Goal: Task Accomplishment & Management: Manage account settings

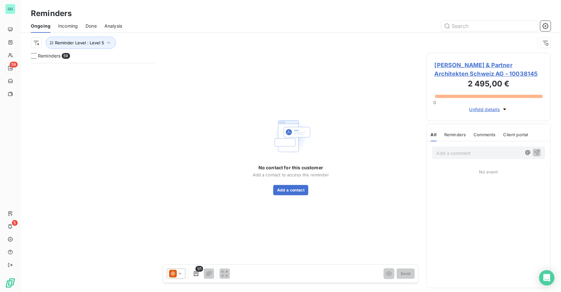
scroll to position [225, 120]
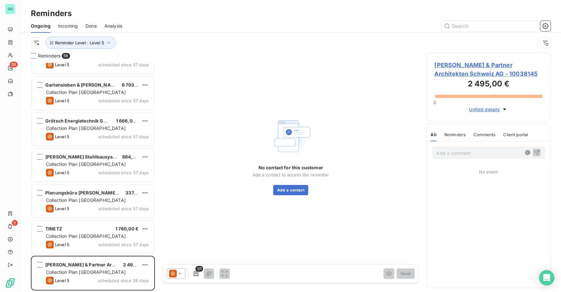
click at [467, 67] on span "[PERSON_NAME] & Partner Architekten Schweiz AG - 10038145" at bounding box center [488, 69] width 108 height 17
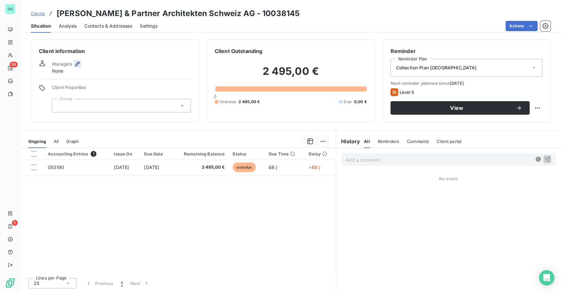
click at [78, 61] on icon "button" at bounding box center [77, 64] width 6 height 6
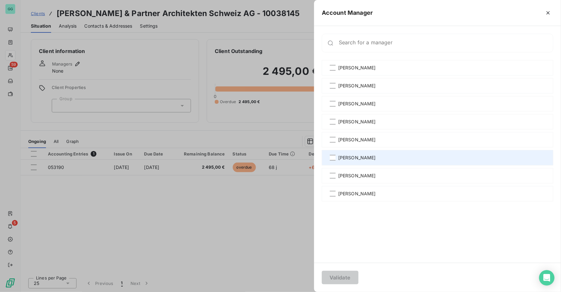
click at [329, 157] on div "[PERSON_NAME]" at bounding box center [437, 157] width 231 height 15
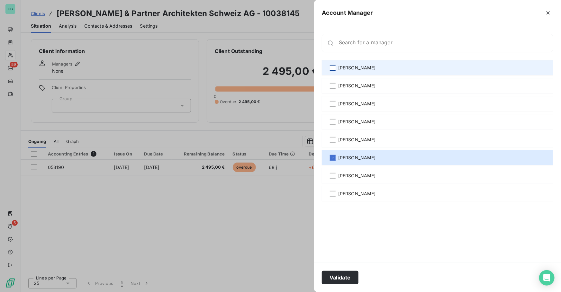
click at [332, 69] on div at bounding box center [333, 68] width 6 height 6
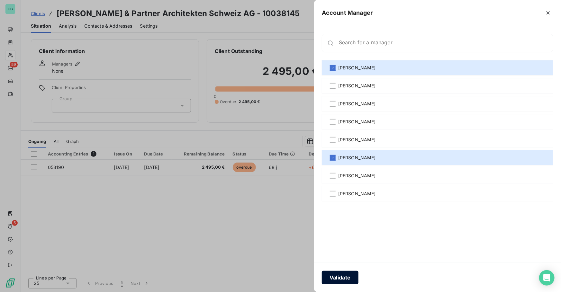
click at [345, 278] on button "Validate" at bounding box center [340, 277] width 37 height 13
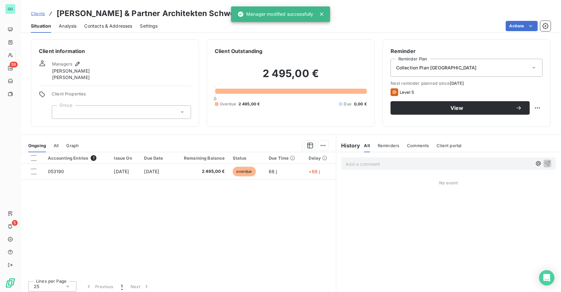
click at [111, 26] on span "Contacts & Addresses" at bounding box center [108, 26] width 48 height 6
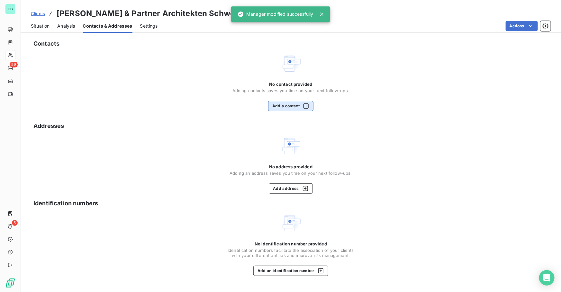
click at [295, 105] on button "Add a contact" at bounding box center [290, 106] width 45 height 10
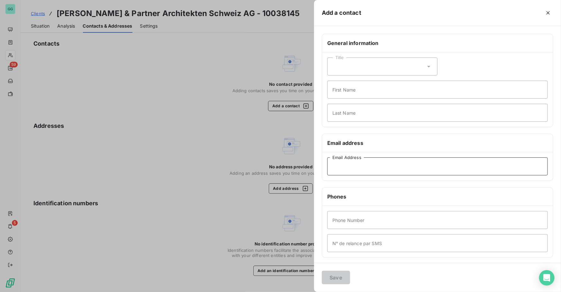
click at [344, 162] on input "Email Address" at bounding box center [437, 166] width 220 height 18
paste input "[PERSON_NAME][EMAIL_ADDRESS][PERSON_NAME][DOMAIN_NAME]"
type input "[PERSON_NAME][EMAIL_ADDRESS][PERSON_NAME][DOMAIN_NAME]"
click at [334, 280] on button "Save" at bounding box center [336, 277] width 28 height 13
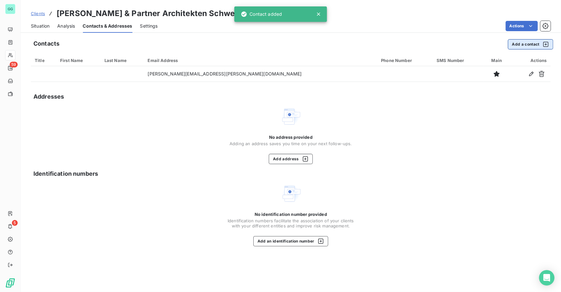
click at [512, 45] on button "Add a contact" at bounding box center [530, 44] width 45 height 10
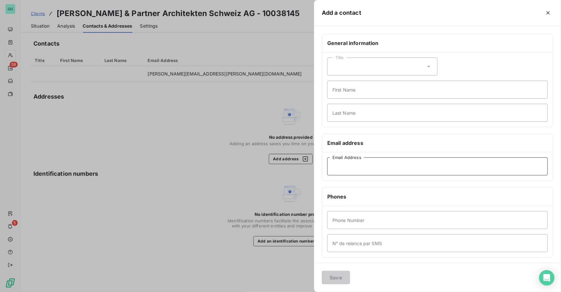
click at [347, 167] on input "Email Address" at bounding box center [437, 166] width 220 height 18
click at [320, 170] on div "General information Title First Name Last Name Email address v Email Address Ph…" at bounding box center [437, 176] width 247 height 285
paste input "[EMAIL_ADDRESS][PERSON_NAME][DOMAIN_NAME]"
type input "[EMAIL_ADDRESS][PERSON_NAME][DOMAIN_NAME]"
click at [337, 278] on button "Save" at bounding box center [336, 277] width 28 height 13
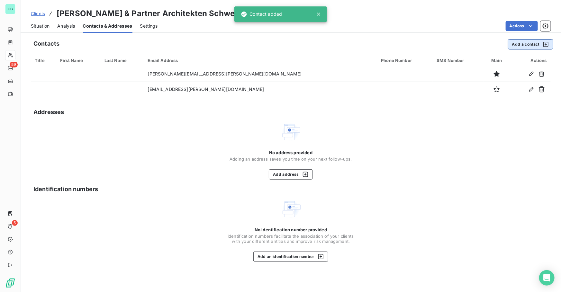
click at [517, 44] on button "Add a contact" at bounding box center [530, 44] width 45 height 10
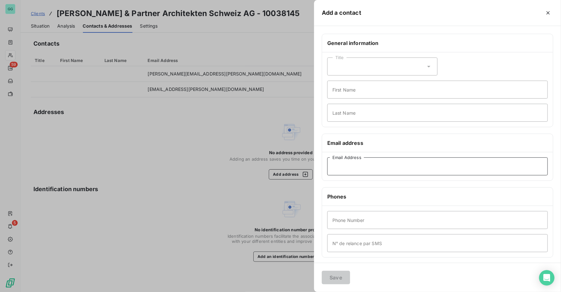
click at [360, 164] on input "Email Address" at bounding box center [437, 166] width 220 height 18
paste input "[PERSON_NAME][EMAIL_ADDRESS][PERSON_NAME][DOMAIN_NAME]"
type input "[PERSON_NAME][EMAIL_ADDRESS][PERSON_NAME][DOMAIN_NAME]"
click at [337, 275] on button "Save" at bounding box center [336, 277] width 28 height 13
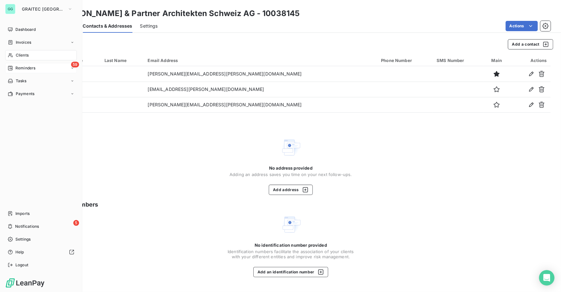
click at [20, 67] on span "Reminders" at bounding box center [25, 68] width 20 height 6
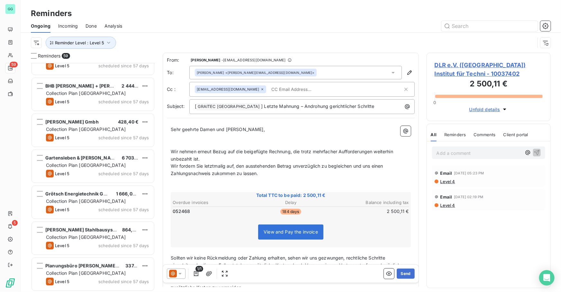
scroll to position [1894, 0]
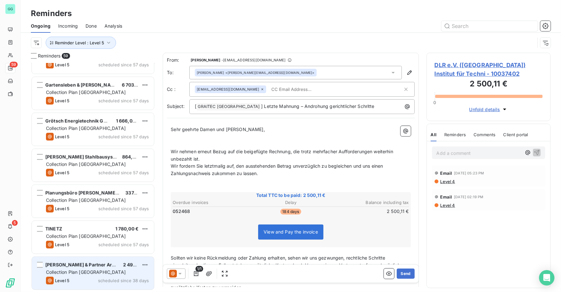
click at [82, 272] on span "Collection Plan [GEOGRAPHIC_DATA]" at bounding box center [86, 272] width 80 height 5
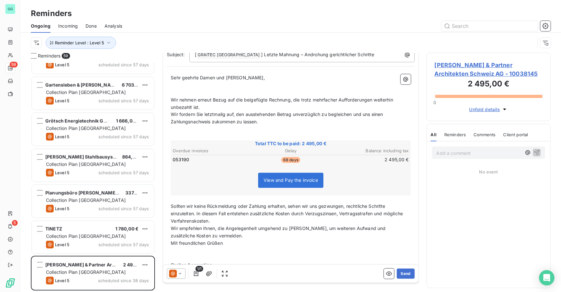
scroll to position [84, 0]
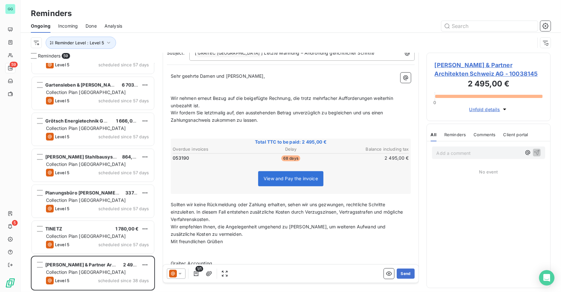
click at [180, 272] on icon at bounding box center [180, 274] width 6 height 6
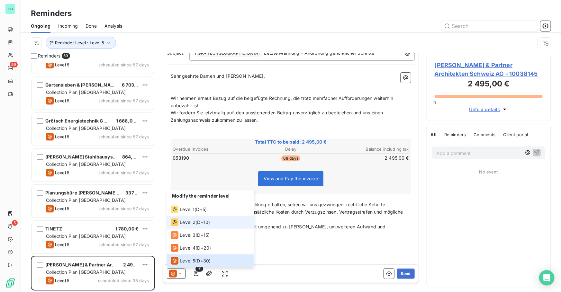
click at [199, 225] on span "D+10 )" at bounding box center [203, 222] width 13 height 6
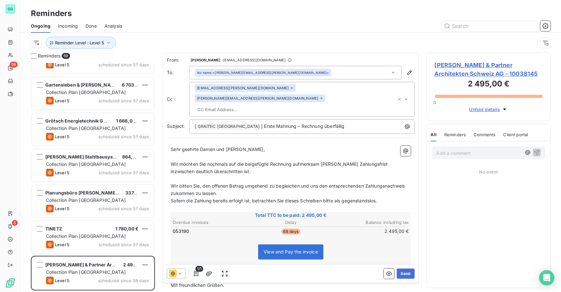
click at [374, 74] on div "No name <[PERSON_NAME][EMAIL_ADDRESS][PERSON_NAME][DOMAIN_NAME]>" at bounding box center [295, 72] width 212 height 13
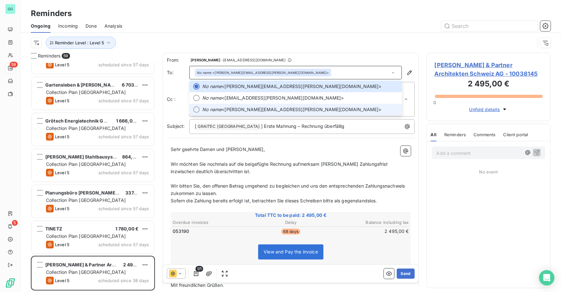
click at [199, 110] on div at bounding box center [196, 109] width 6 height 6
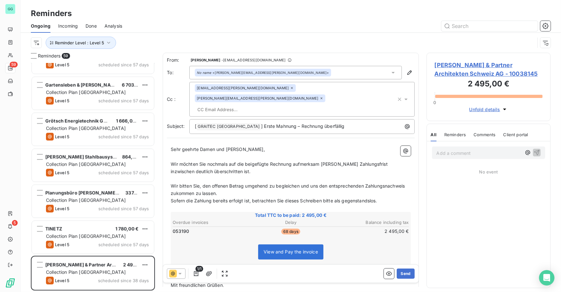
click at [316, 94] on div "[PERSON_NAME][EMAIL_ADDRESS][PERSON_NAME][DOMAIN_NAME]" at bounding box center [260, 98] width 130 height 8
click at [327, 76] on div "No name <[PERSON_NAME][EMAIL_ADDRESS][PERSON_NAME][DOMAIN_NAME][PERSON_NAME]" at bounding box center [295, 72] width 212 height 13
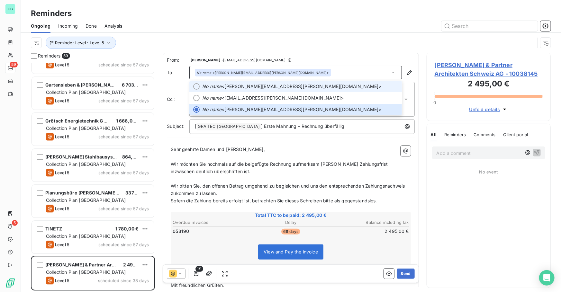
click at [207, 87] on em "No name" at bounding box center [211, 86] width 19 height 6
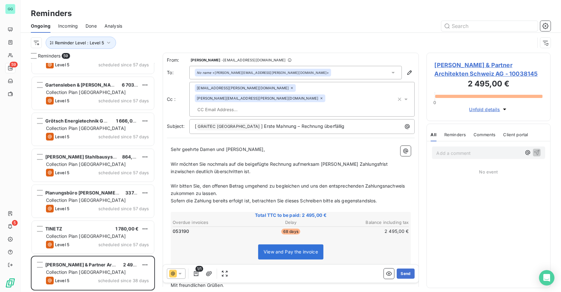
click at [335, 30] on div at bounding box center [340, 26] width 421 height 10
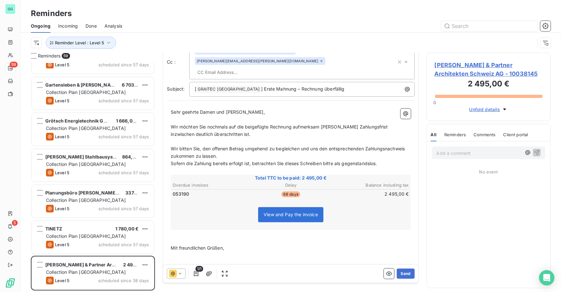
scroll to position [0, 0]
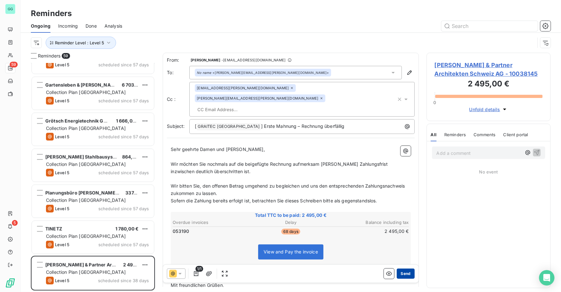
click at [404, 274] on button "Send" at bounding box center [405, 274] width 18 height 10
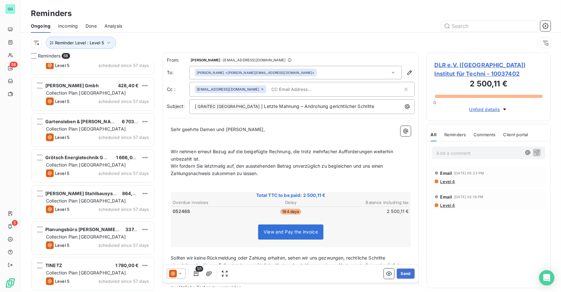
scroll to position [1858, 0]
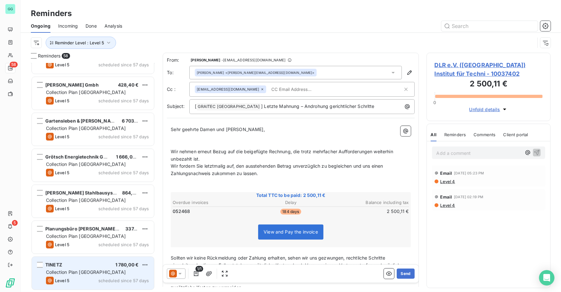
click at [72, 270] on span "Collection Plan [GEOGRAPHIC_DATA]" at bounding box center [86, 272] width 80 height 5
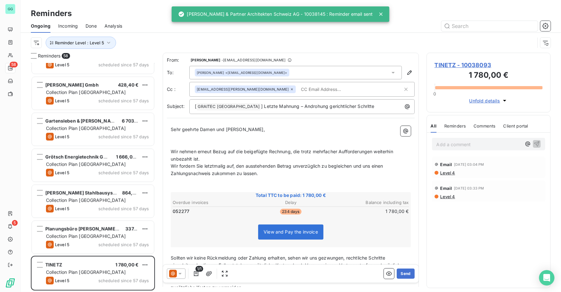
click at [463, 64] on span "TINETZ - 10038093" at bounding box center [488, 65] width 108 height 9
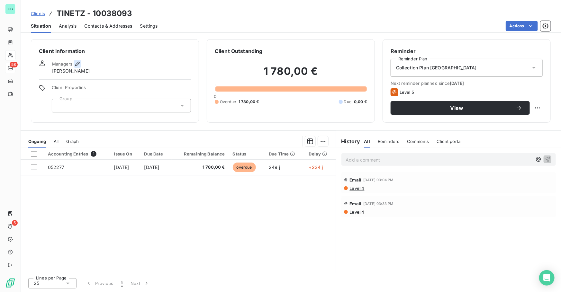
click at [77, 64] on icon "button" at bounding box center [77, 64] width 6 height 6
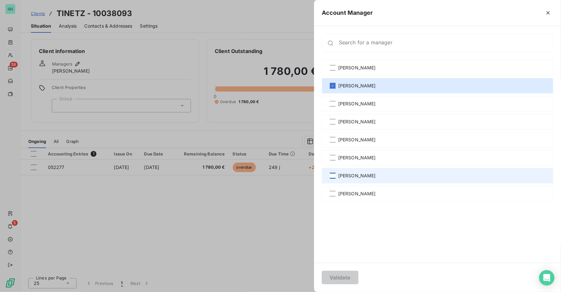
click at [333, 174] on div at bounding box center [333, 176] width 6 height 6
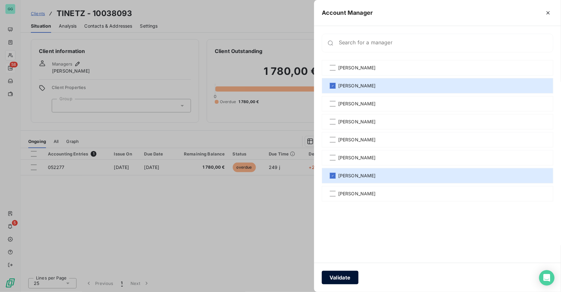
click at [342, 278] on button "Validate" at bounding box center [340, 277] width 37 height 13
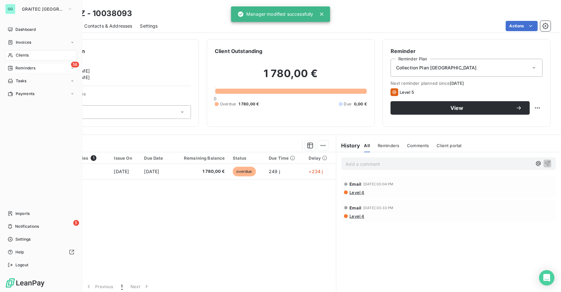
click at [25, 68] on span "Reminders" at bounding box center [25, 68] width 20 height 6
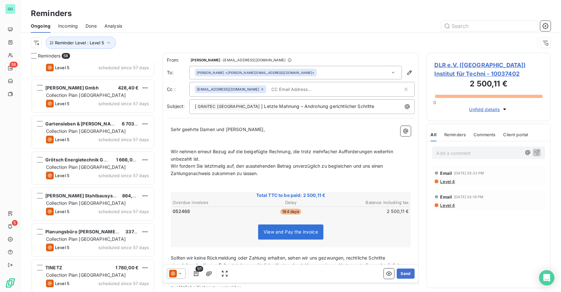
scroll to position [1858, 0]
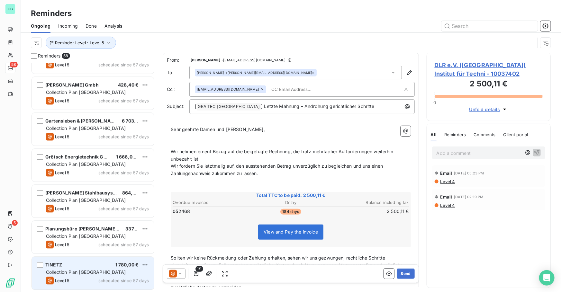
click at [82, 267] on div "TINETZ 1 780,00 €" at bounding box center [97, 265] width 103 height 6
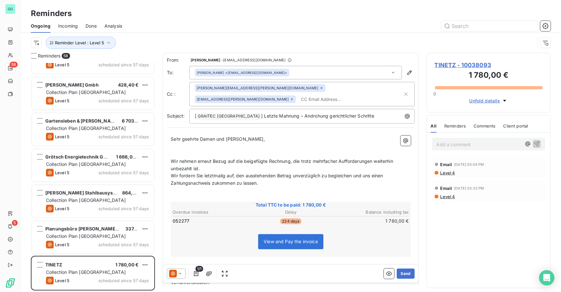
click at [452, 64] on span "TINETZ - 10038093" at bounding box center [488, 65] width 108 height 9
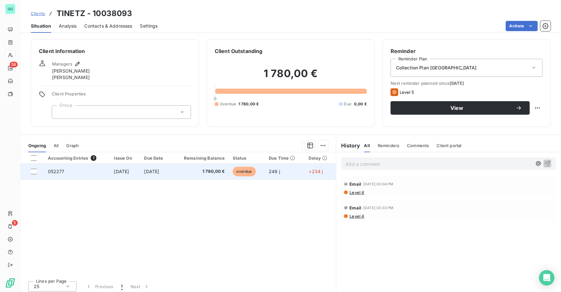
click at [59, 171] on span "052277" at bounding box center [56, 171] width 17 height 5
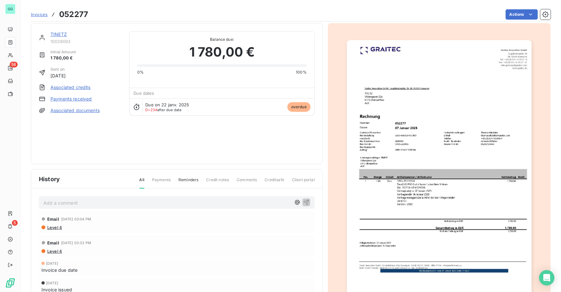
scroll to position [39, 0]
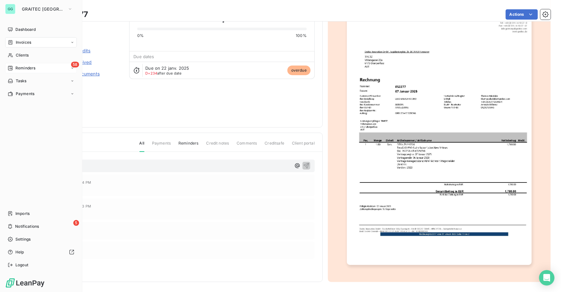
click at [31, 68] on span "Reminders" at bounding box center [25, 68] width 20 height 6
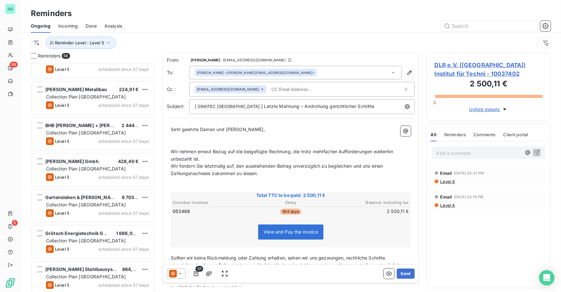
scroll to position [1858, 0]
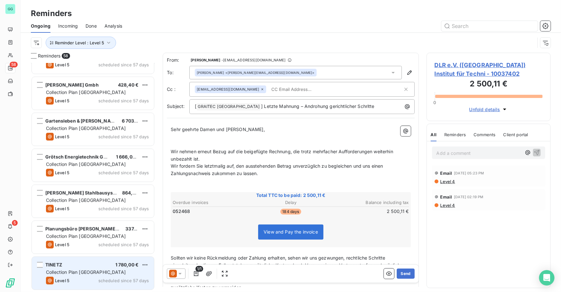
click at [74, 273] on span "Collection Plan [GEOGRAPHIC_DATA]" at bounding box center [86, 272] width 80 height 5
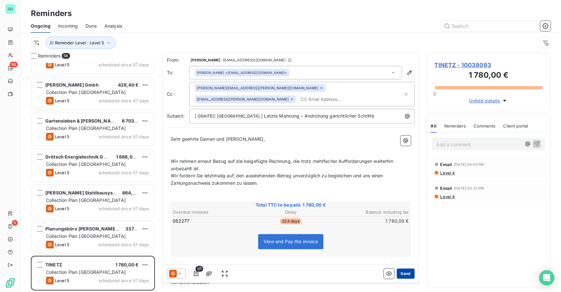
click at [404, 277] on button "Send" at bounding box center [405, 274] width 18 height 10
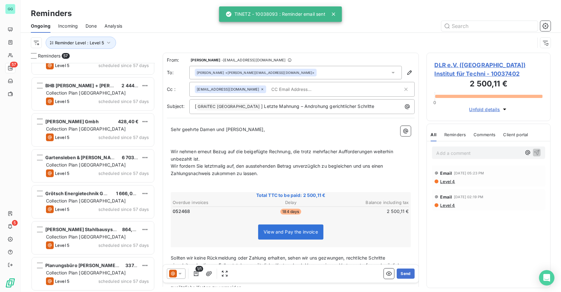
scroll to position [1822, 0]
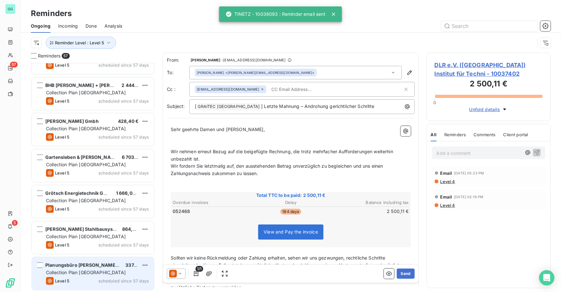
click at [80, 263] on span "Planungsbüro [PERSON_NAME] & Peschos GmbH" at bounding box center [100, 264] width 111 height 5
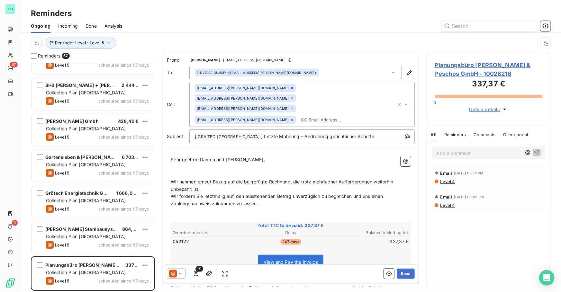
click at [461, 67] on span "Planungsbüro [PERSON_NAME] & Peschos GmbH - 10028218" at bounding box center [488, 69] width 108 height 17
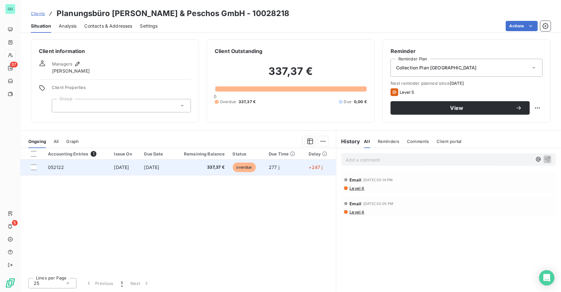
click at [52, 168] on span "052122" at bounding box center [56, 166] width 16 height 5
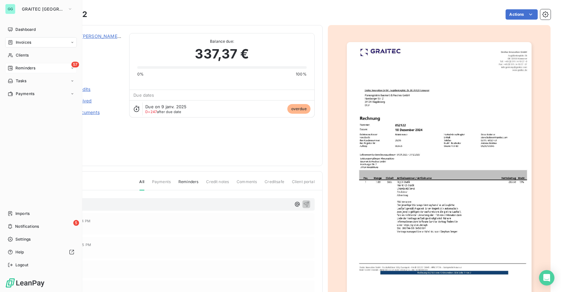
click at [29, 70] on span "Reminders" at bounding box center [25, 68] width 20 height 6
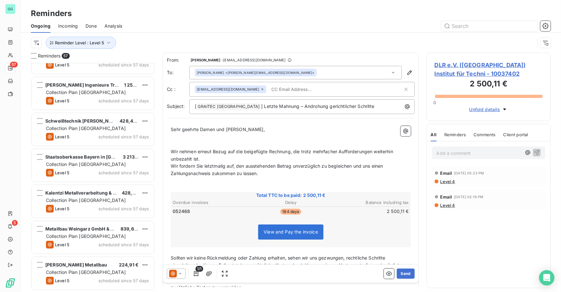
scroll to position [1822, 0]
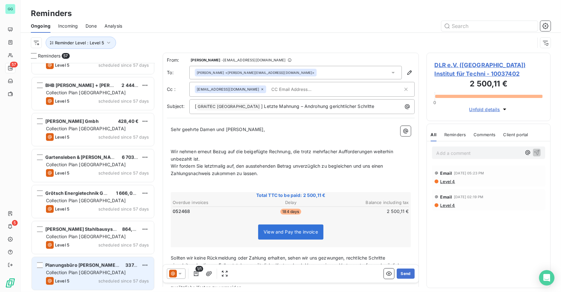
click at [87, 270] on span "Collection Plan [GEOGRAPHIC_DATA]" at bounding box center [86, 272] width 80 height 5
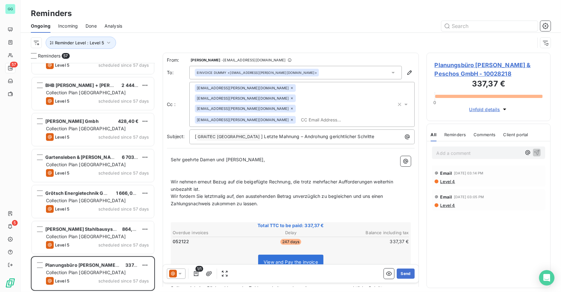
click at [461, 67] on span "Planungsbüro [PERSON_NAME] & Peschos GmbH - 10028218" at bounding box center [488, 69] width 108 height 17
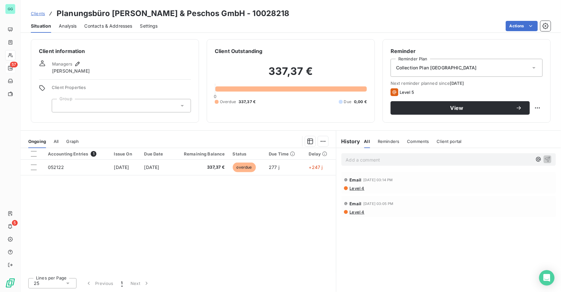
click at [103, 23] on span "Contacts & Addresses" at bounding box center [108, 26] width 48 height 6
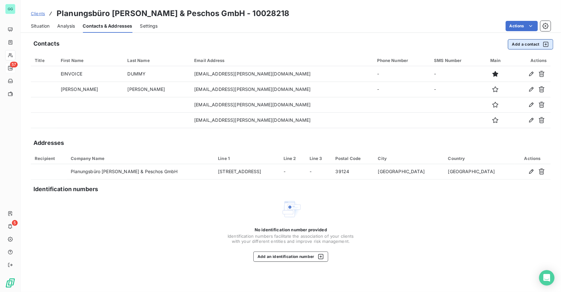
click at [524, 45] on button "Add a contact" at bounding box center [530, 44] width 45 height 10
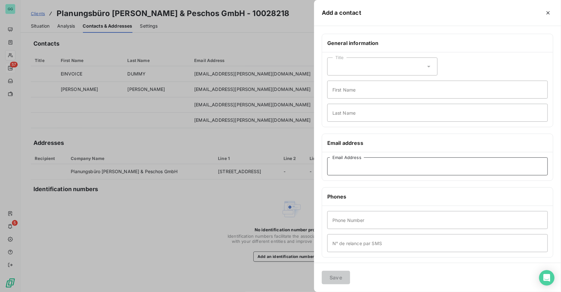
click at [350, 163] on input "Email Address" at bounding box center [437, 166] width 220 height 18
paste input "[PERSON_NAME][EMAIL_ADDRESS][PERSON_NAME][PERSON_NAME][DOMAIN_NAME]"
type input "[PERSON_NAME][EMAIL_ADDRESS][PERSON_NAME][PERSON_NAME][DOMAIN_NAME]"
click at [335, 277] on button "Save" at bounding box center [336, 277] width 28 height 13
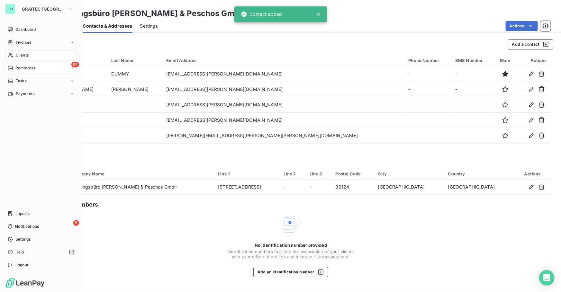
click at [29, 67] on span "Reminders" at bounding box center [25, 68] width 20 height 6
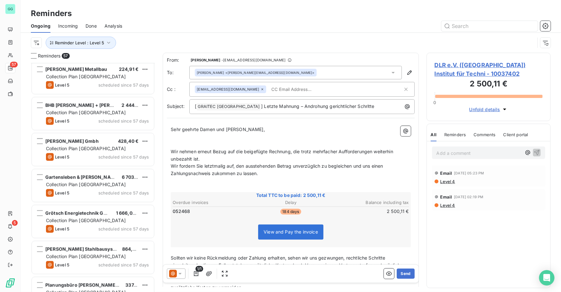
scroll to position [1822, 0]
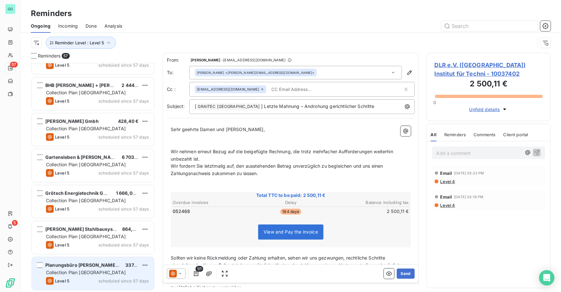
click at [93, 270] on span "Collection Plan [GEOGRAPHIC_DATA]" at bounding box center [86, 272] width 80 height 5
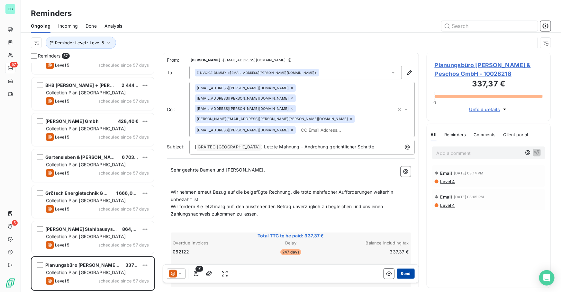
click at [400, 275] on button "Send" at bounding box center [405, 274] width 18 height 10
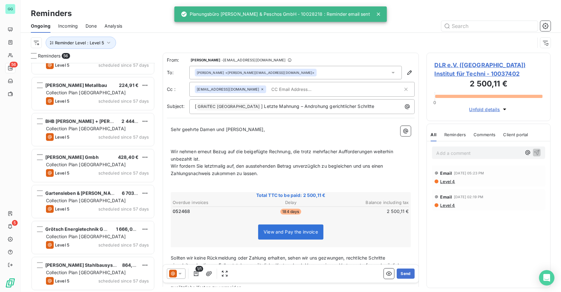
scroll to position [1786, 0]
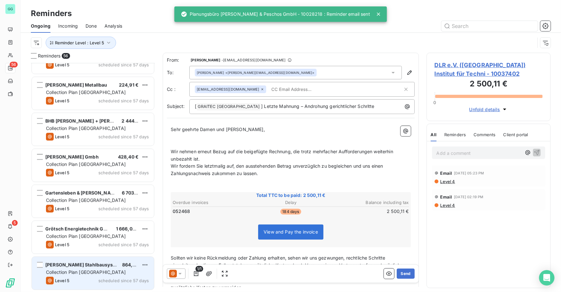
click at [85, 275] on span "Collection Plan [GEOGRAPHIC_DATA]" at bounding box center [86, 272] width 80 height 5
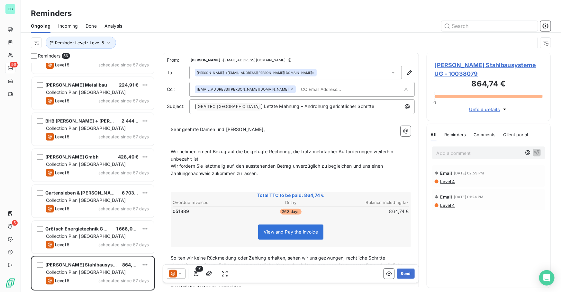
drag, startPoint x: 520, startPoint y: 64, endPoint x: 514, endPoint y: 65, distance: 6.8
click at [517, 65] on span "[PERSON_NAME] Stahlbausysteme UG - 10038079" at bounding box center [488, 69] width 108 height 17
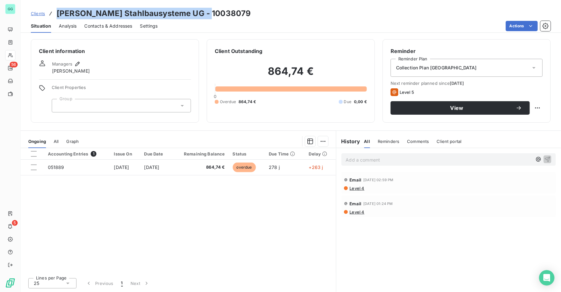
drag, startPoint x: 125, startPoint y: 13, endPoint x: 57, endPoint y: 16, distance: 68.5
click at [57, 16] on div "Clients [PERSON_NAME] Stahlbausysteme UG - 10038079" at bounding box center [291, 14] width 540 height 12
copy h3 "[PERSON_NAME] Stahlbausysteme UG - 10038079"
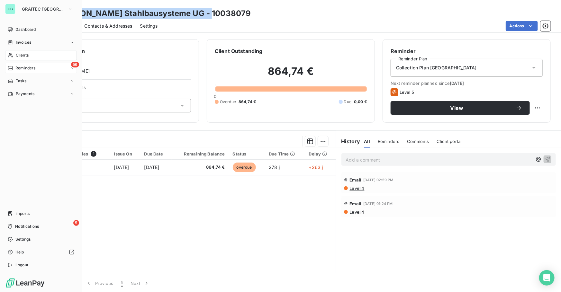
click at [38, 70] on div "56 Reminders" at bounding box center [41, 68] width 72 height 10
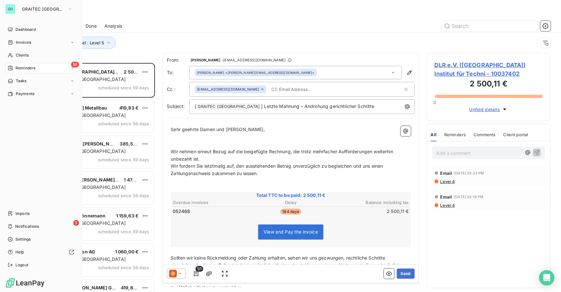
scroll to position [225, 120]
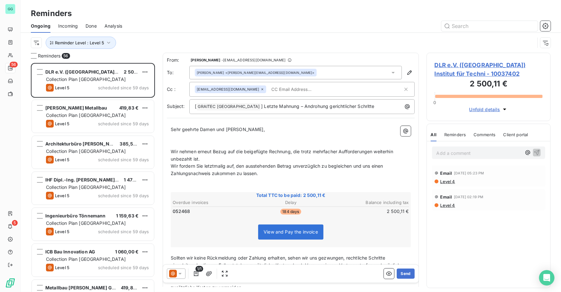
click at [89, 26] on span "Done" at bounding box center [90, 26] width 11 height 6
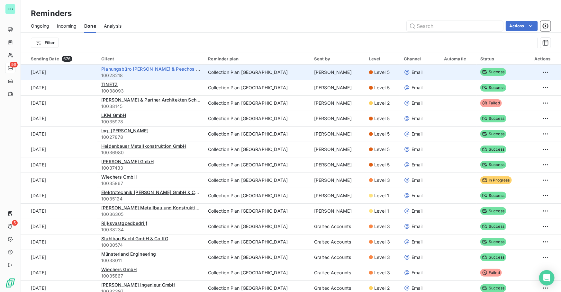
click at [122, 67] on span "Planungsbüro [PERSON_NAME] & Peschos GmbH" at bounding box center [155, 68] width 108 height 5
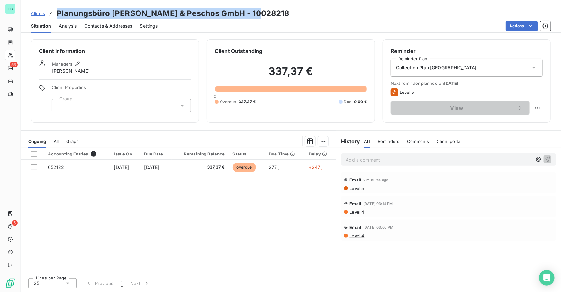
drag, startPoint x: 148, startPoint y: 13, endPoint x: 53, endPoint y: 13, distance: 95.1
click at [53, 13] on div "Clients Planungsbüro [PERSON_NAME] & Peschos GmbH - 10028218" at bounding box center [291, 14] width 540 height 12
copy h3 "Planungsbüro [PERSON_NAME] & Peschos GmbH - 10028218"
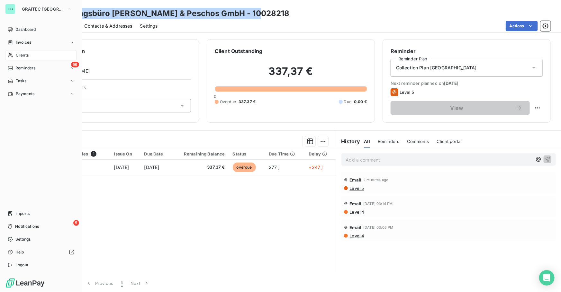
drag, startPoint x: 23, startPoint y: 69, endPoint x: 77, endPoint y: 67, distance: 54.0
click at [23, 69] on span "Reminders" at bounding box center [25, 68] width 20 height 6
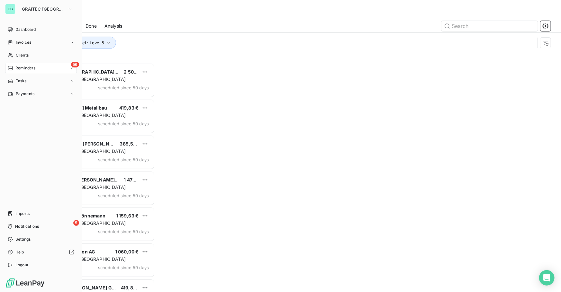
scroll to position [225, 120]
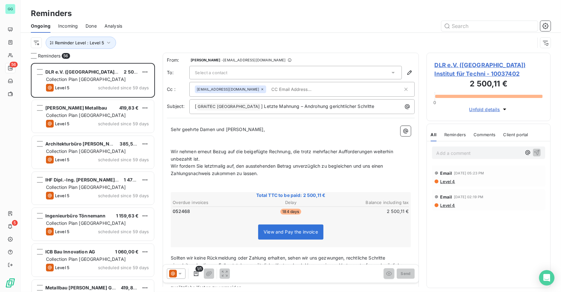
drag, startPoint x: 91, startPoint y: 26, endPoint x: 113, endPoint y: 31, distance: 22.8
click at [92, 26] on span "Done" at bounding box center [90, 26] width 11 height 6
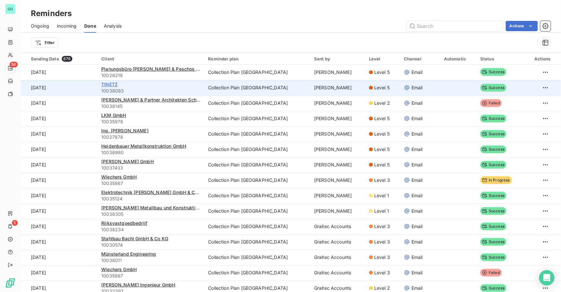
click at [117, 85] on span "TINETZ" at bounding box center [109, 84] width 16 height 5
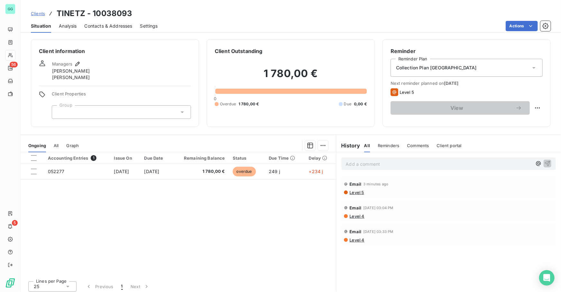
click at [129, 29] on span "Contacts & Addresses" at bounding box center [108, 26] width 48 height 6
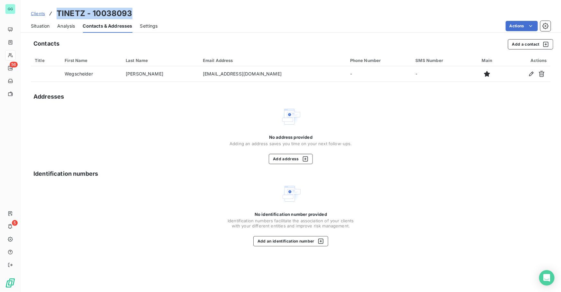
drag, startPoint x: 116, startPoint y: 18, endPoint x: 58, endPoint y: 14, distance: 58.0
click at [58, 14] on div "Clients TINETZ - 10038093" at bounding box center [291, 14] width 540 height 12
copy h3 "TINETZ - 10038093"
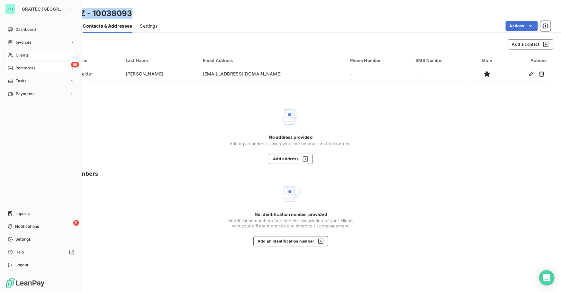
click at [21, 67] on span "Reminders" at bounding box center [25, 68] width 20 height 6
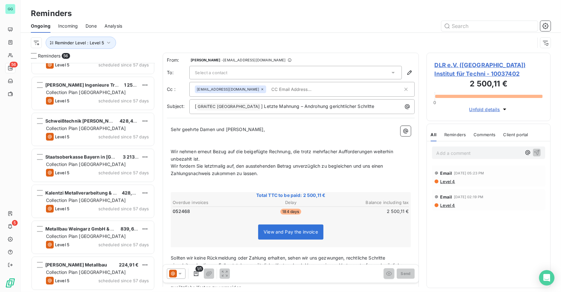
scroll to position [1786, 0]
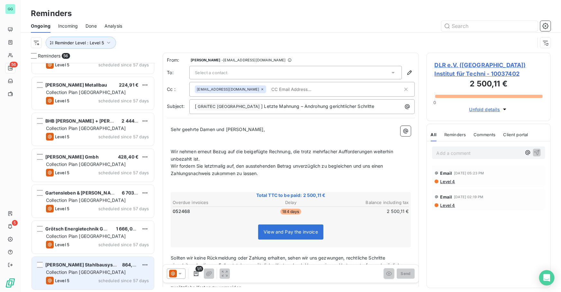
drag, startPoint x: 83, startPoint y: 263, endPoint x: 86, endPoint y: 265, distance: 4.3
click at [83, 263] on span "[PERSON_NAME] Stahlbausysteme UG" at bounding box center [88, 264] width 86 height 5
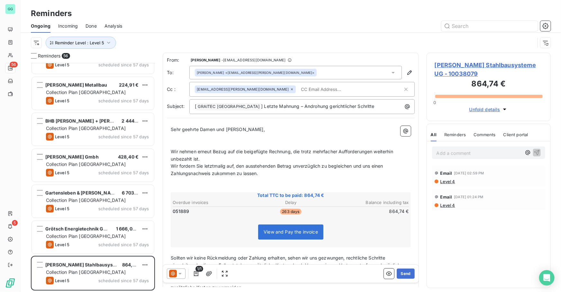
click at [459, 65] on span "[PERSON_NAME] Stahlbausysteme UG - 10038079" at bounding box center [488, 69] width 108 height 17
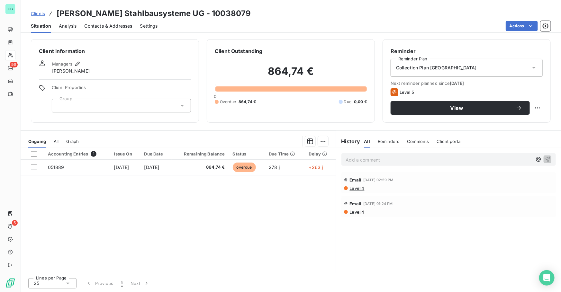
click at [120, 27] on span "Contacts & Addresses" at bounding box center [108, 26] width 48 height 6
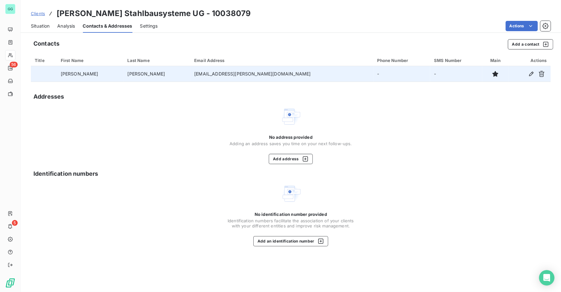
click at [220, 74] on td "[EMAIL_ADDRESS][PERSON_NAME][DOMAIN_NAME]" at bounding box center [281, 73] width 183 height 15
click at [530, 77] on button "button" at bounding box center [531, 74] width 10 height 10
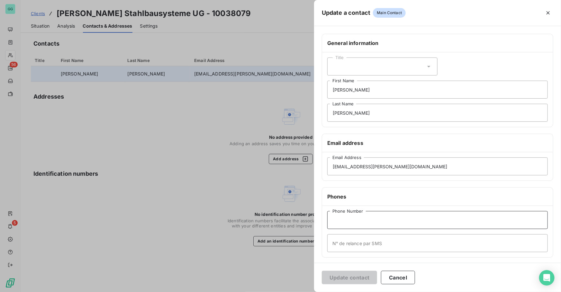
drag, startPoint x: 350, startPoint y: 220, endPoint x: 358, endPoint y: 239, distance: 20.2
click at [350, 220] on input "Phone Number" at bounding box center [437, 220] width 220 height 18
paste input "--- Phone - Mobile [PHONE_NUMBER]"
type input "--- Phone - Mobile [PHONE_NUMBER]"
click at [348, 279] on button "Update contact" at bounding box center [349, 277] width 55 height 13
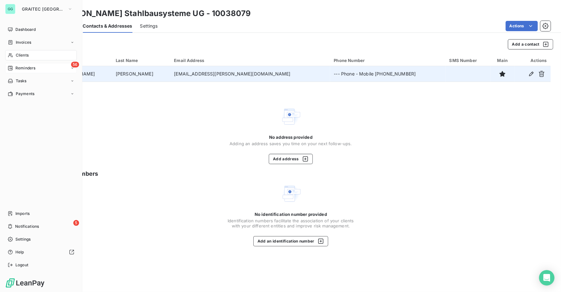
click at [20, 67] on span "Reminders" at bounding box center [25, 68] width 20 height 6
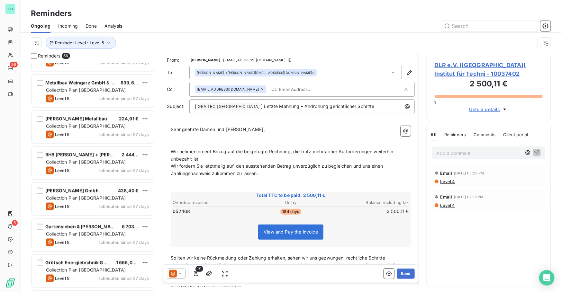
scroll to position [1786, 0]
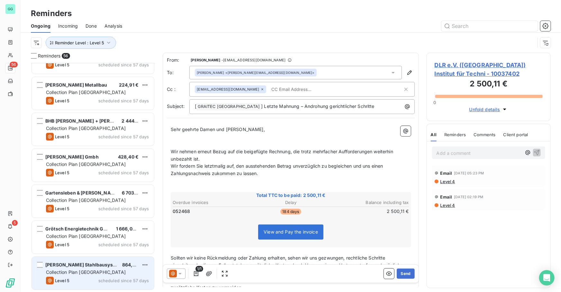
click at [81, 266] on span "[PERSON_NAME] Stahlbausysteme UG" at bounding box center [88, 264] width 86 height 5
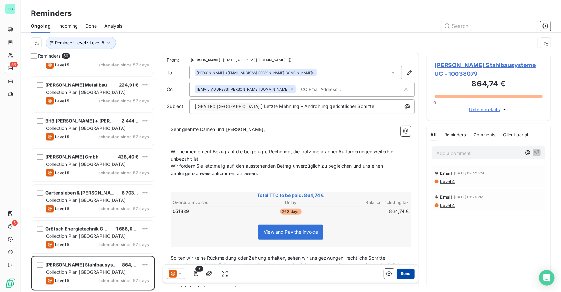
click at [404, 273] on button "Send" at bounding box center [405, 274] width 18 height 10
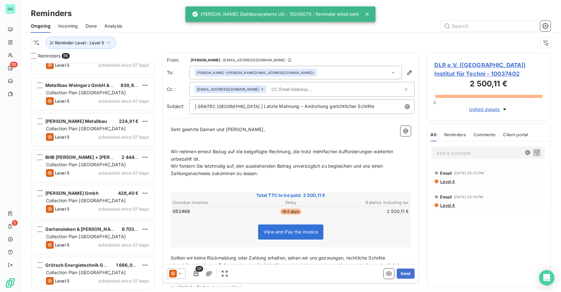
scroll to position [1750, 0]
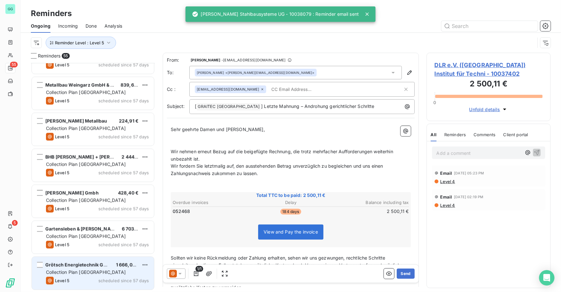
click at [78, 267] on span "Grötsch Energietechnik GmbH" at bounding box center [79, 264] width 68 height 5
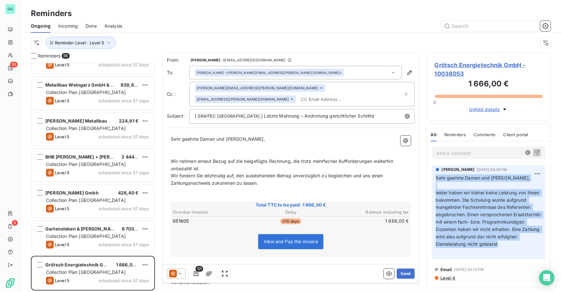
drag, startPoint x: 440, startPoint y: 230, endPoint x: 427, endPoint y: 176, distance: 55.2
click at [427, 176] on div "[PERSON_NAME] [DATE] 08:39 PM Sehr geehrte Damen und [PERSON_NAME], ﻿ leider ha…" at bounding box center [488, 212] width 123 height 96
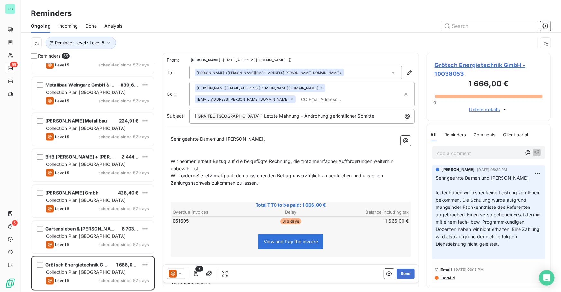
click at [478, 152] on p "Add a comment ﻿" at bounding box center [478, 153] width 85 height 8
click at [466, 64] on span "Grötsch Energietechnik GmbH - 10038053" at bounding box center [488, 69] width 108 height 17
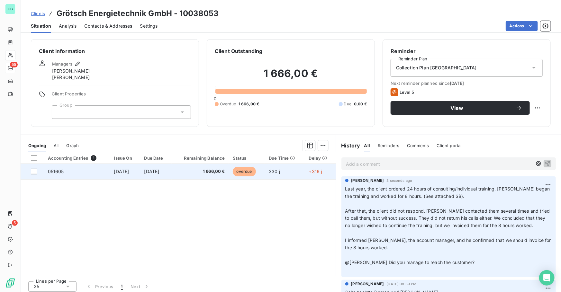
click at [218, 173] on span "1 666,00 €" at bounding box center [199, 171] width 49 height 6
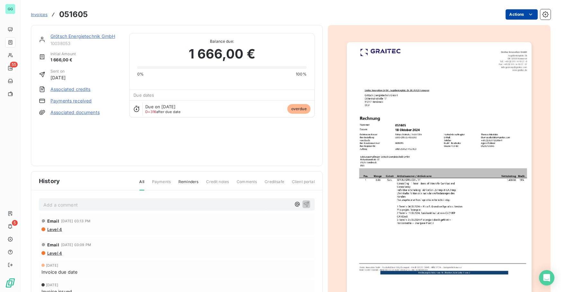
click at [520, 13] on html "GG 55 5 Invoices 051605 Actions Grötsch Energietechnik GmbH 10038053 Initial Am…" at bounding box center [280, 146] width 561 height 292
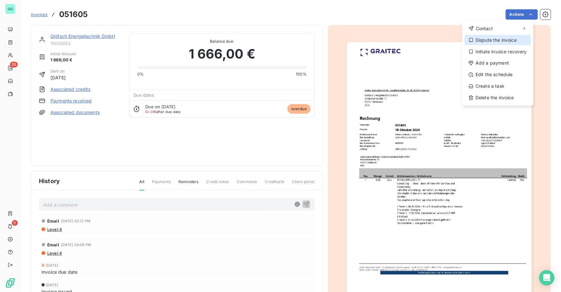
click at [505, 41] on div "Dispute the invoice" at bounding box center [497, 40] width 66 height 10
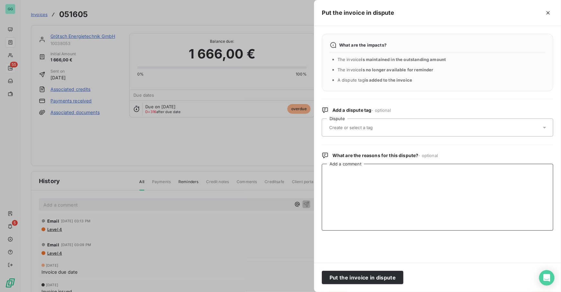
click at [343, 180] on textarea "Add a comment" at bounding box center [437, 197] width 231 height 67
paste textarea "Last year, the client ordered 24 hours of consulting/individual training. [PERS…"
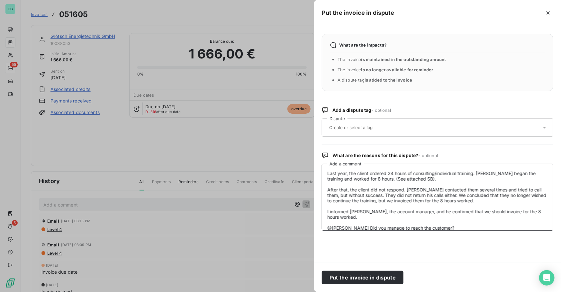
scroll to position [7, 0]
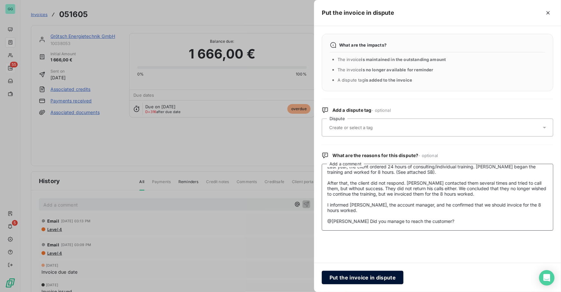
type textarea "Last year, the client ordered 24 hours of consulting/individual training. [PERS…"
click at [356, 277] on button "Put the invoice in dispute" at bounding box center [363, 277] width 82 height 13
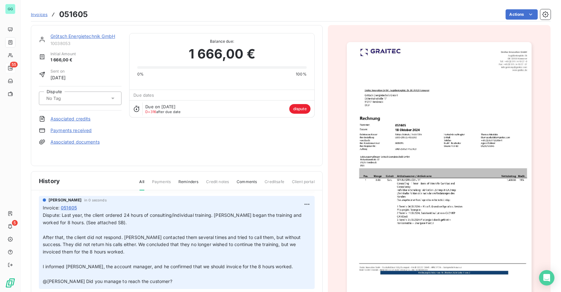
scroll to position [0, 0]
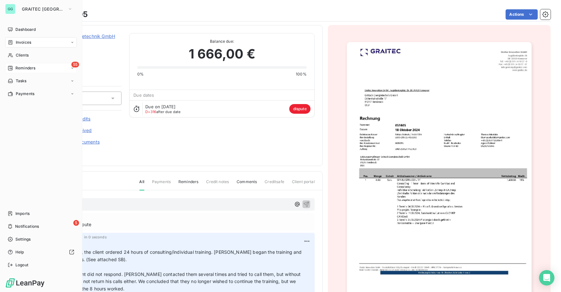
click at [35, 67] on span "Reminders" at bounding box center [25, 68] width 20 height 6
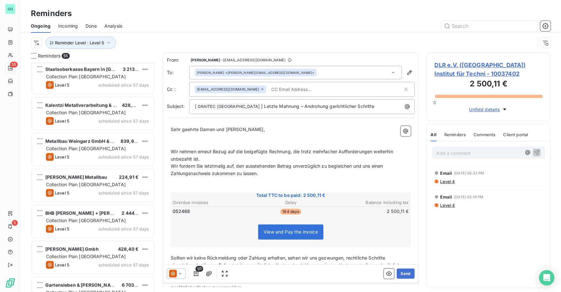
scroll to position [1750, 0]
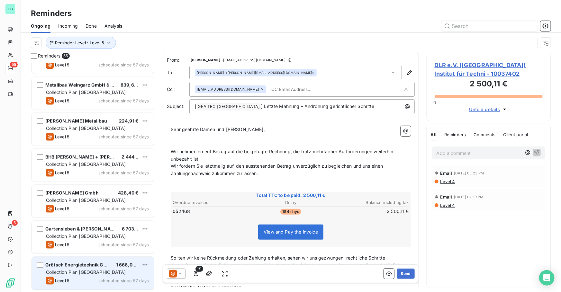
click at [89, 271] on span "Collection Plan [GEOGRAPHIC_DATA]" at bounding box center [86, 272] width 80 height 5
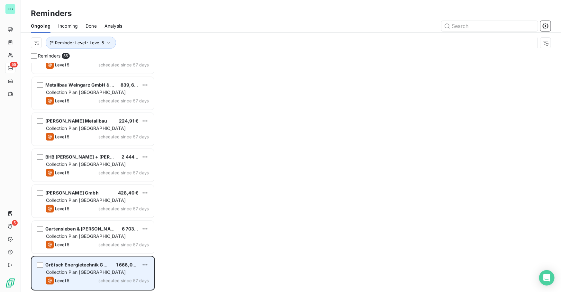
click at [72, 264] on span "Grötsch Energietechnik GmbH" at bounding box center [79, 264] width 68 height 5
click at [61, 267] on span "Grötsch Energietechnik GmbH" at bounding box center [79, 264] width 68 height 5
drag, startPoint x: 61, startPoint y: 267, endPoint x: 114, endPoint y: 282, distance: 54.5
click at [114, 282] on span "scheduled since 57 days" at bounding box center [123, 280] width 50 height 5
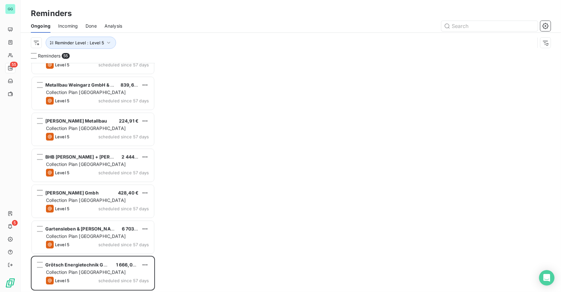
scroll to position [1714, 0]
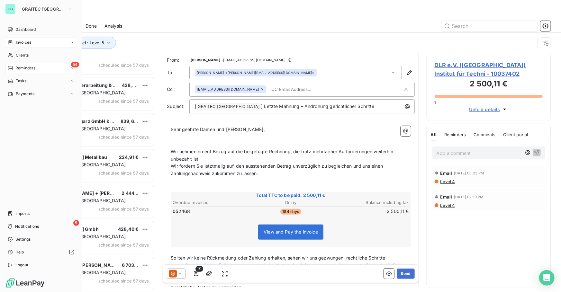
click at [21, 40] on span "Invoices" at bounding box center [23, 43] width 15 height 6
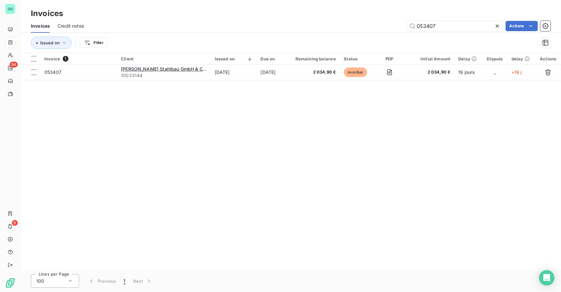
drag, startPoint x: 447, startPoint y: 19, endPoint x: 377, endPoint y: 22, distance: 70.4
click at [377, 22] on div "Invoices Credit notes 053407 Actions" at bounding box center [291, 25] width 540 height 13
drag, startPoint x: 415, startPoint y: 26, endPoint x: 376, endPoint y: 26, distance: 38.9
click at [376, 26] on div "053407 Actions" at bounding box center [321, 26] width 459 height 10
paste input "Last year, the client ordered 24 hours of consulting/individual training. [PERS…"
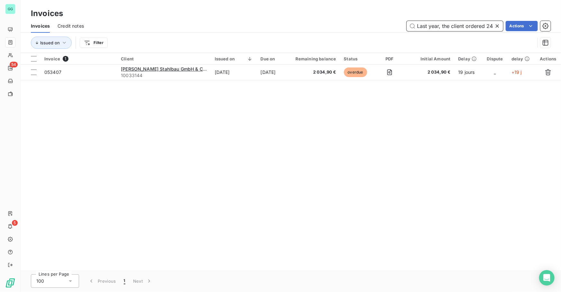
scroll to position [0, 1363]
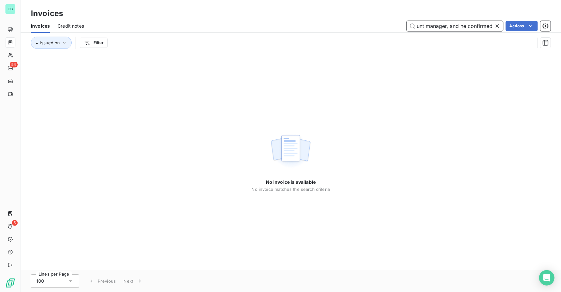
drag, startPoint x: 493, startPoint y: 26, endPoint x: 337, endPoint y: 26, distance: 155.8
click at [337, 26] on div "Last year, the client ordered 24 hours of consulting/individual training. [PERS…" at bounding box center [321, 26] width 459 height 10
type input "Last year, the client ordered 24 hours of consulting/individual training. [PERS…"
click at [502, 26] on div at bounding box center [498, 26] width 9 height 10
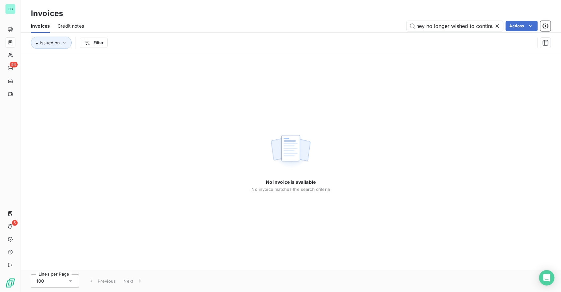
scroll to position [0, 0]
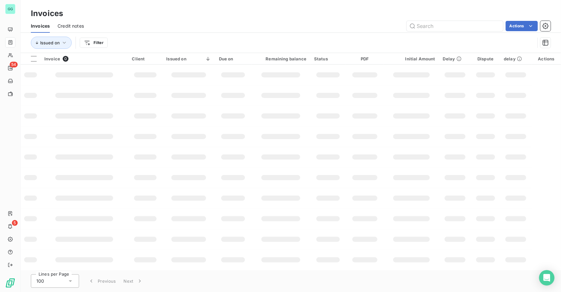
click at [460, 31] on div "Invoices Credit notes Actions" at bounding box center [291, 25] width 540 height 13
click at [461, 28] on input "text" at bounding box center [454, 26] width 96 height 10
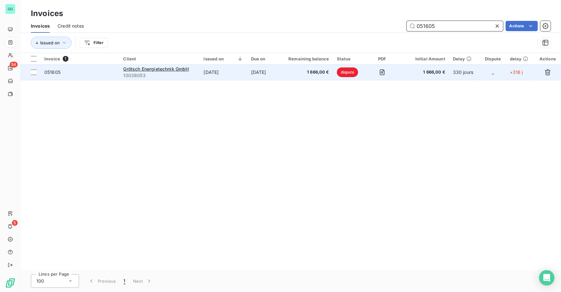
type input "051605"
click at [44, 73] on td "051605" at bounding box center [79, 72] width 79 height 15
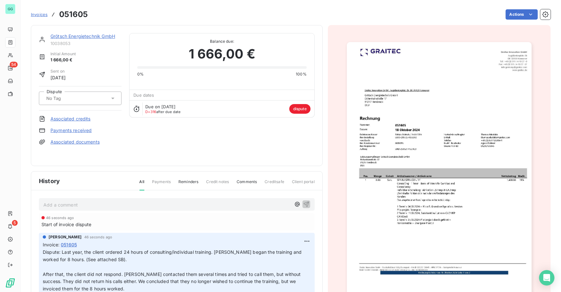
click at [84, 35] on link "Grötsch Energietechnik GmbH" at bounding box center [82, 35] width 65 height 5
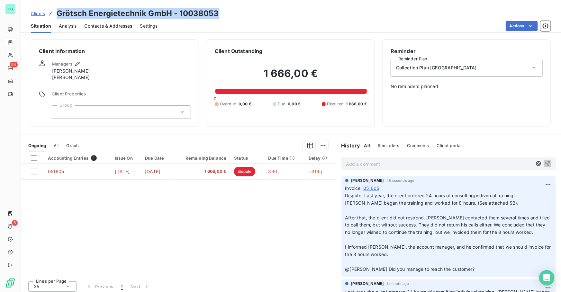
drag, startPoint x: 221, startPoint y: 13, endPoint x: 51, endPoint y: 14, distance: 169.3
click at [51, 14] on div "Clients Grötsch Energietechnik GmbH - 10038053" at bounding box center [291, 14] width 540 height 12
copy h3 "Grötsch Energietechnik GmbH - 10038053"
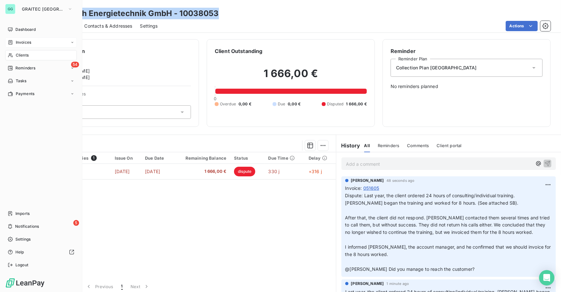
click at [8, 181] on div "Dashboard Invoices Clients 54 Reminders Tasks Payments Imports 5 Notifications …" at bounding box center [41, 147] width 72 height 246
click at [23, 64] on div "54 Reminders" at bounding box center [41, 68] width 72 height 10
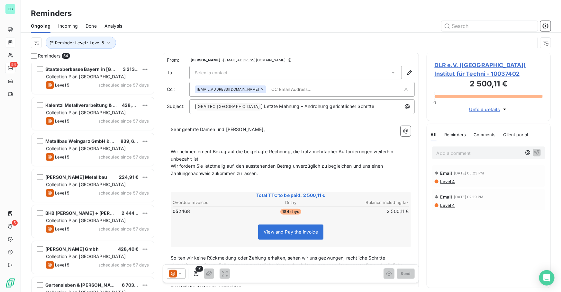
scroll to position [1714, 0]
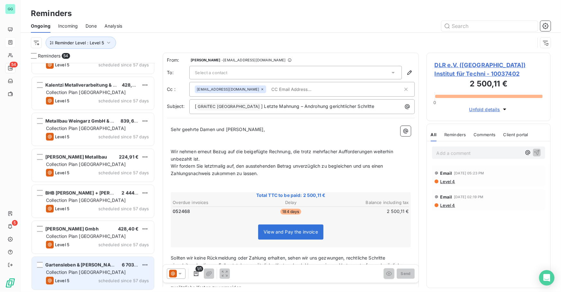
click at [97, 268] on div "Gartensleben & [PERSON_NAME] Schlosserei" at bounding box center [80, 265] width 71 height 6
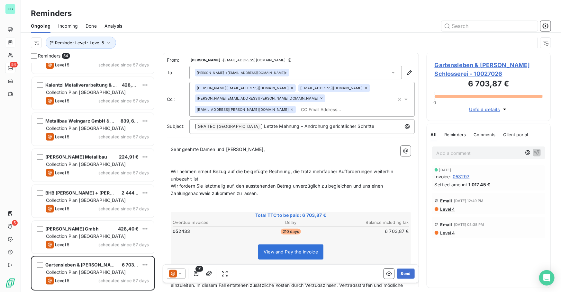
click at [459, 70] on span "Gartensleben & [PERSON_NAME] Schlosserei - 10027026" at bounding box center [488, 69] width 108 height 17
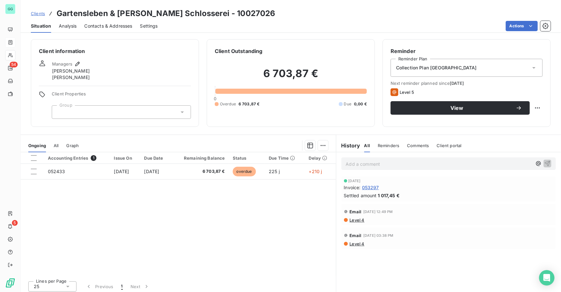
click at [60, 145] on div "Ongoing All Graph" at bounding box center [178, 145] width 315 height 13
click at [58, 146] on span "All" at bounding box center [56, 145] width 5 height 5
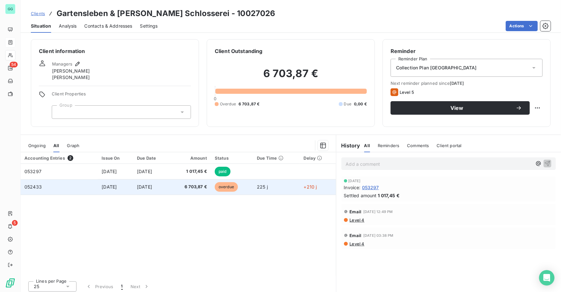
click at [111, 191] on td "[DATE]" at bounding box center [115, 186] width 35 height 15
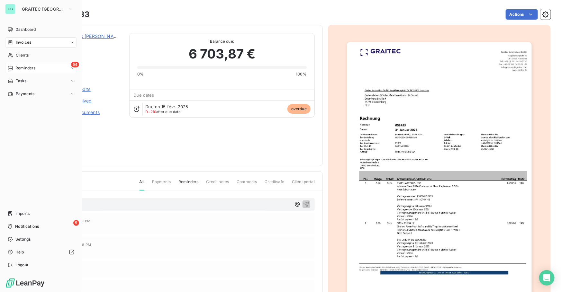
click at [29, 67] on span "Reminders" at bounding box center [25, 68] width 20 height 6
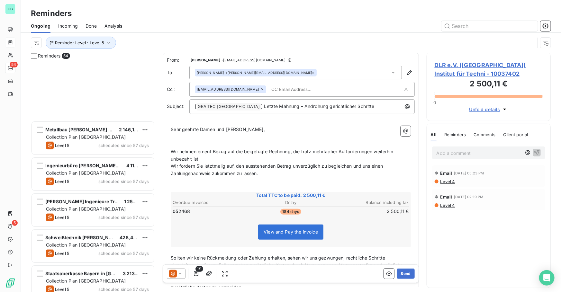
scroll to position [1714, 0]
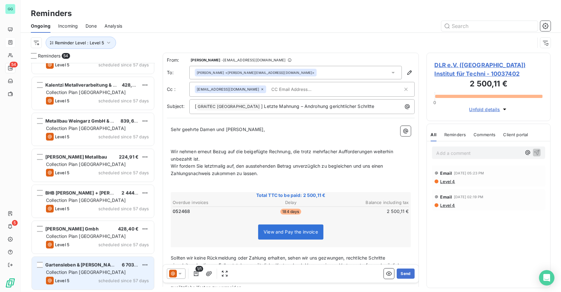
click at [92, 274] on span "Collection Plan [GEOGRAPHIC_DATA]" at bounding box center [86, 272] width 80 height 5
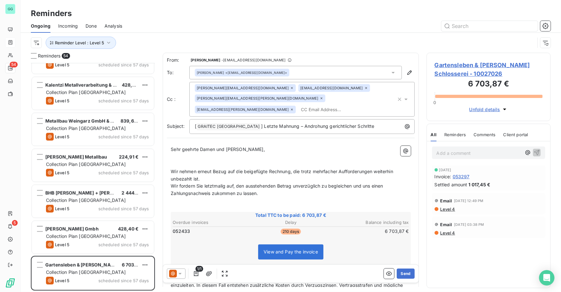
click at [441, 64] on span "Gartensleben & [PERSON_NAME] Schlosserei - 10027026" at bounding box center [488, 69] width 108 height 17
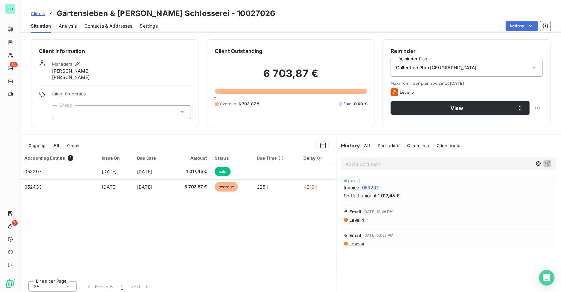
click at [112, 26] on span "Contacts & Addresses" at bounding box center [108, 26] width 48 height 6
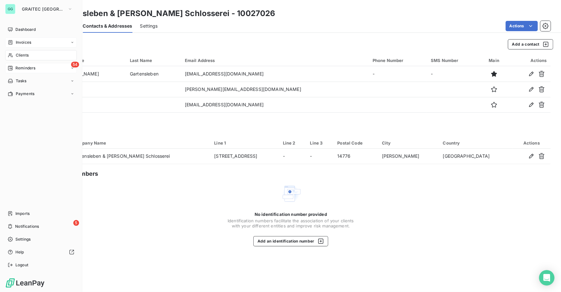
click at [25, 64] on div "54 Reminders" at bounding box center [41, 68] width 72 height 10
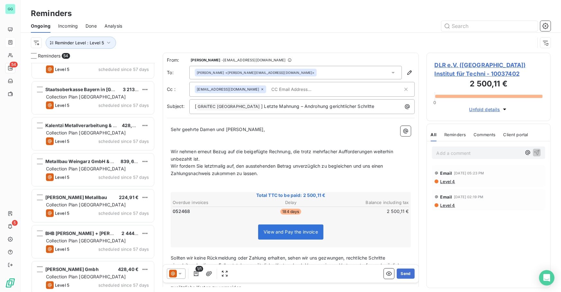
scroll to position [1714, 0]
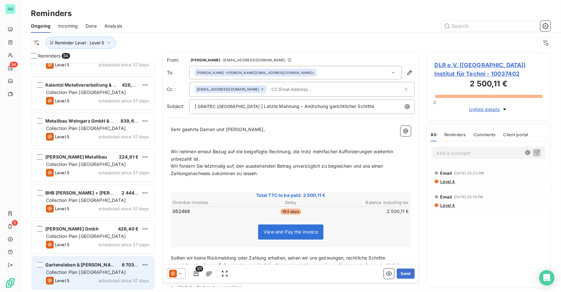
click at [98, 270] on span "Collection Plan [GEOGRAPHIC_DATA]" at bounding box center [86, 272] width 80 height 5
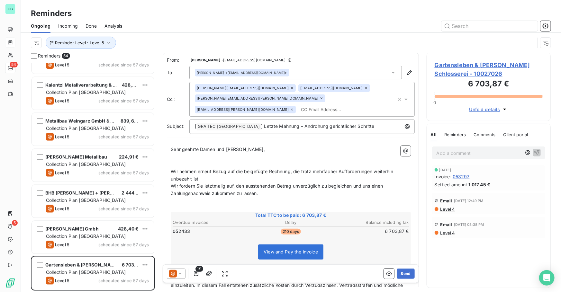
drag, startPoint x: 460, startPoint y: 36, endPoint x: 444, endPoint y: 66, distance: 34.2
click at [460, 36] on div "Reminder Level : Level 5" at bounding box center [290, 43] width 519 height 20
click at [488, 66] on span "Gartensleben & [PERSON_NAME] Schlosserei - 10027026" at bounding box center [488, 69] width 108 height 17
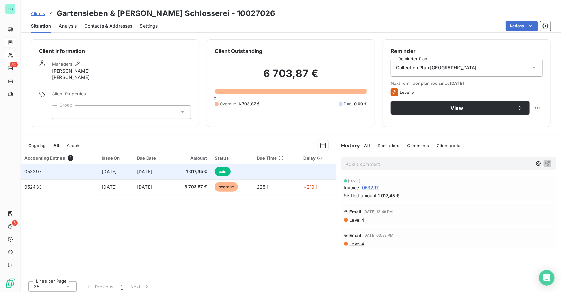
click at [188, 173] on span "1 017,45 €" at bounding box center [189, 171] width 33 height 6
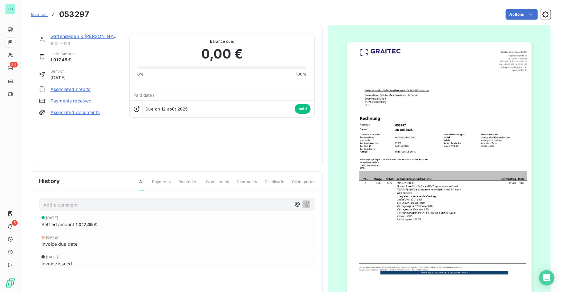
click at [84, 37] on link "Gartensleben & [PERSON_NAME] Schlosserei" at bounding box center [98, 35] width 97 height 5
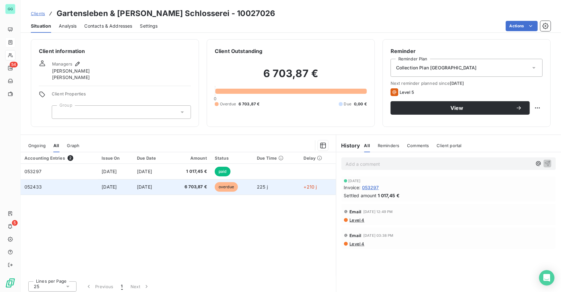
click at [162, 190] on td "[DATE]" at bounding box center [151, 186] width 37 height 15
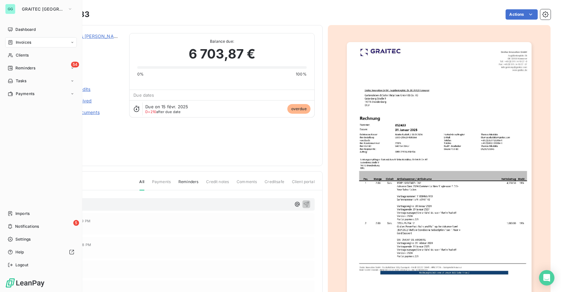
click at [22, 70] on span "Reminders" at bounding box center [25, 68] width 20 height 6
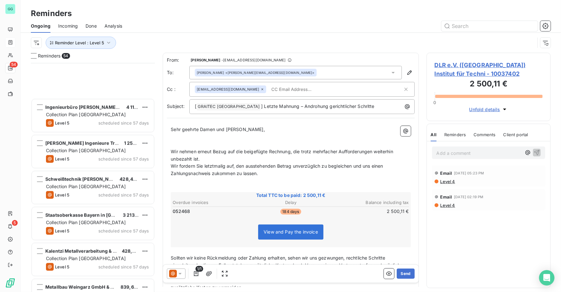
scroll to position [1714, 0]
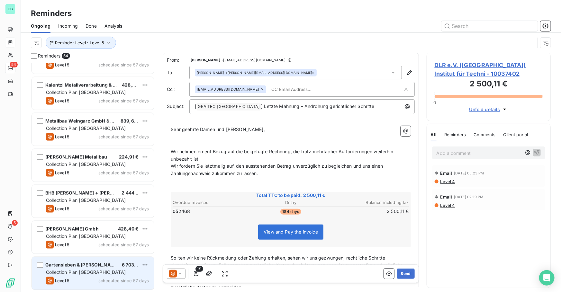
click at [86, 269] on div "Gartensleben & [PERSON_NAME] Schlosserei 6 703,87 € Collection Plan [GEOGRAPHIC…" at bounding box center [93, 273] width 122 height 33
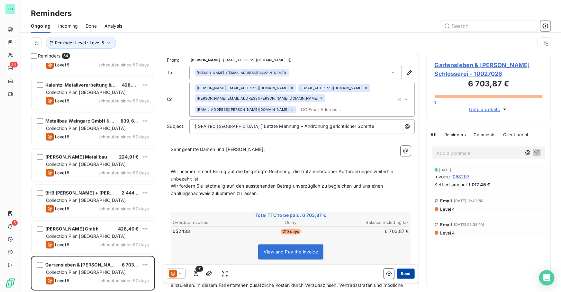
click at [405, 274] on button "Send" at bounding box center [405, 274] width 18 height 10
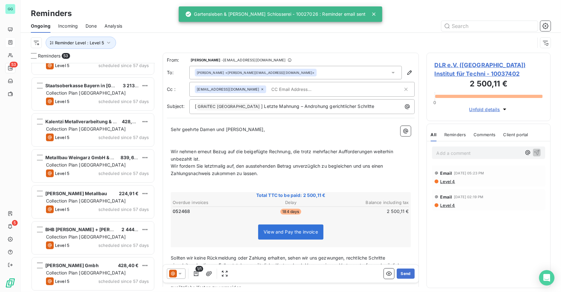
scroll to position [1678, 0]
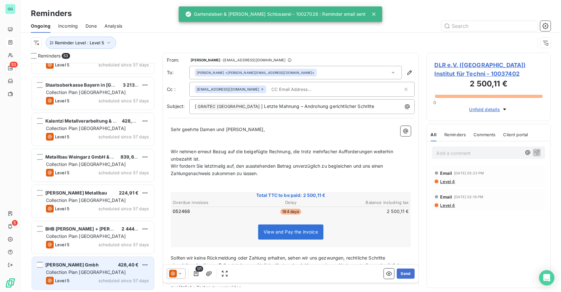
click at [88, 265] on div "[PERSON_NAME] Gmbh 428,40 €" at bounding box center [97, 265] width 103 height 6
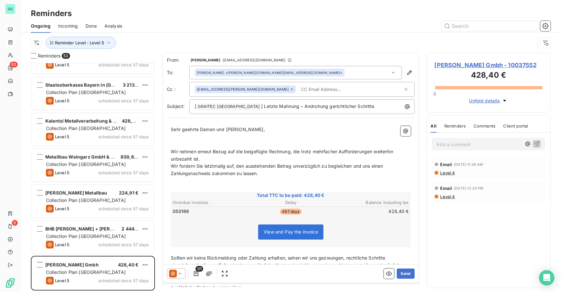
click at [442, 63] on span "[PERSON_NAME] Gmbh - 10037552" at bounding box center [488, 65] width 108 height 9
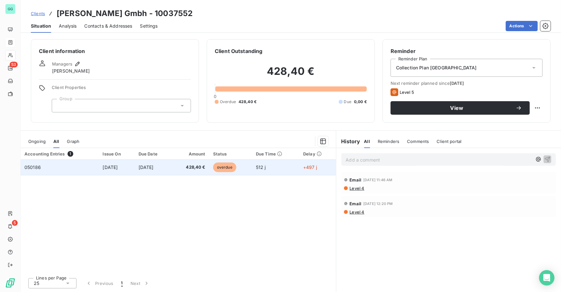
click at [117, 168] on span "[DATE]" at bounding box center [110, 166] width 15 height 5
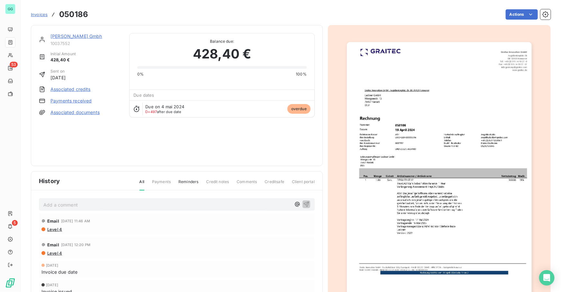
click at [61, 35] on link "[PERSON_NAME] Gmbh" at bounding box center [76, 35] width 52 height 5
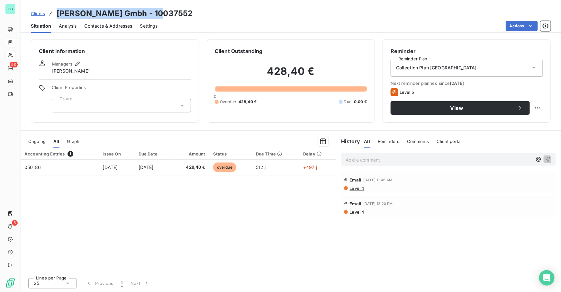
drag, startPoint x: 166, startPoint y: 15, endPoint x: 48, endPoint y: 17, distance: 118.2
click at [48, 17] on div "Clients [PERSON_NAME] Gmbh - 10037552" at bounding box center [291, 14] width 540 height 12
copy h3 "[PERSON_NAME] Gmbh - 10037552"
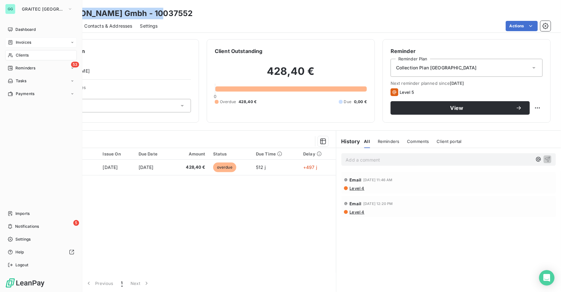
click at [21, 68] on span "Reminders" at bounding box center [25, 68] width 20 height 6
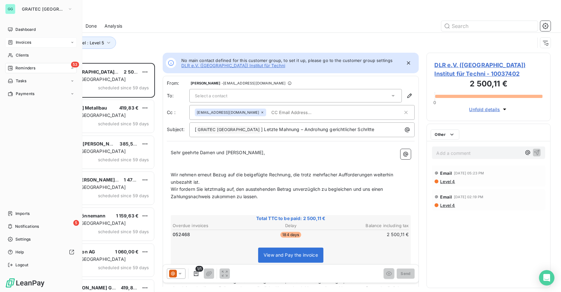
scroll to position [225, 120]
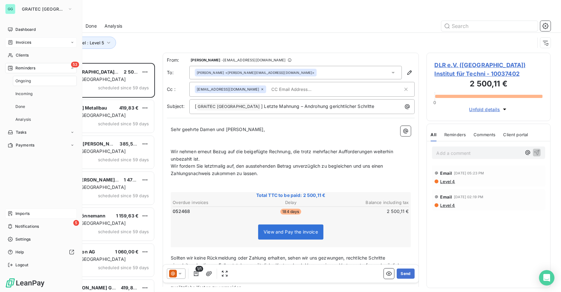
click at [26, 214] on span "Imports" at bounding box center [22, 214] width 14 height 6
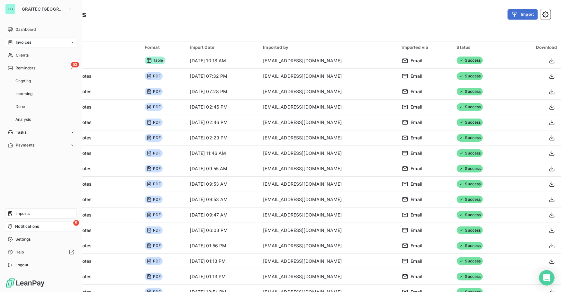
click at [39, 226] on div "5 Notifications" at bounding box center [41, 226] width 72 height 10
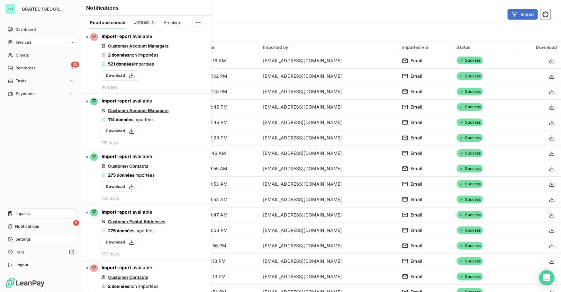
click at [28, 240] on span "Settings" at bounding box center [22, 239] width 15 height 6
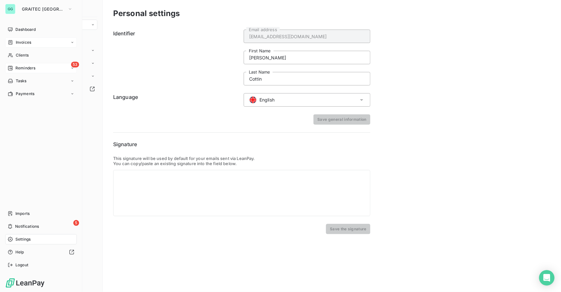
click at [30, 66] on span "Reminders" at bounding box center [25, 68] width 20 height 6
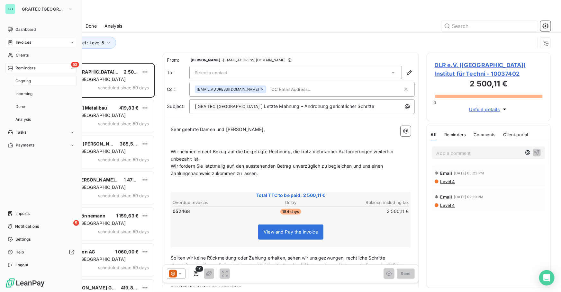
scroll to position [225, 120]
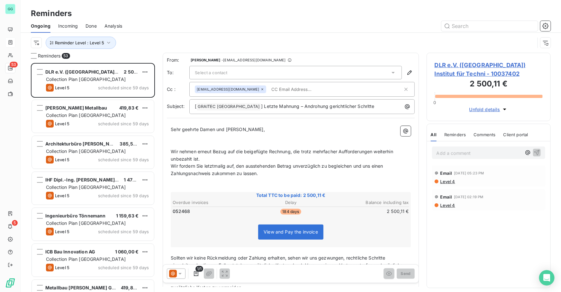
click at [90, 22] on div "Done" at bounding box center [90, 25] width 11 height 13
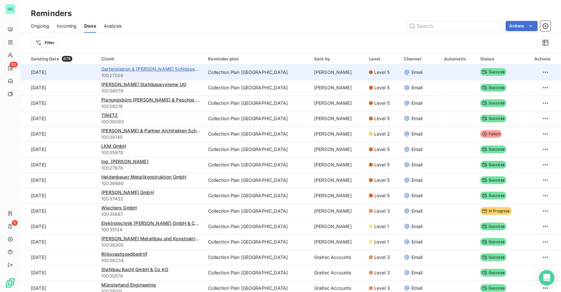
click at [163, 69] on span "Gartensleben & [PERSON_NAME] Schlosserei" at bounding box center [150, 68] width 99 height 5
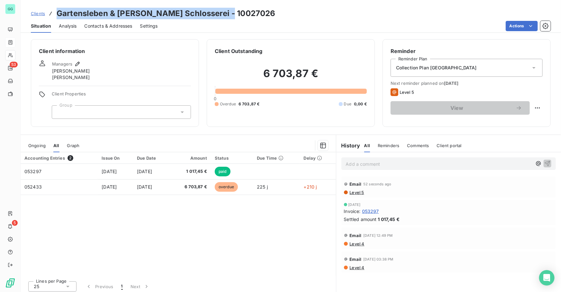
drag, startPoint x: 231, startPoint y: 16, endPoint x: 54, endPoint y: 18, distance: 177.0
click at [54, 18] on div "Clients Gartensleben & [PERSON_NAME] Schlosserei - 10027026" at bounding box center [291, 14] width 540 height 12
copy h3 "Gartensleben & [PERSON_NAME] Schlosserei - 10027026"
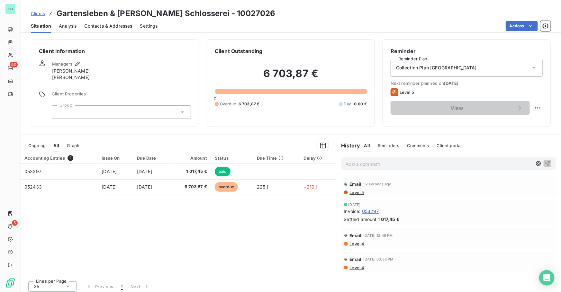
click at [55, 250] on div "Accounting Entries 2 Issue On Due Date Amount Status Due Time Delay 053297 [DAT…" at bounding box center [178, 214] width 315 height 124
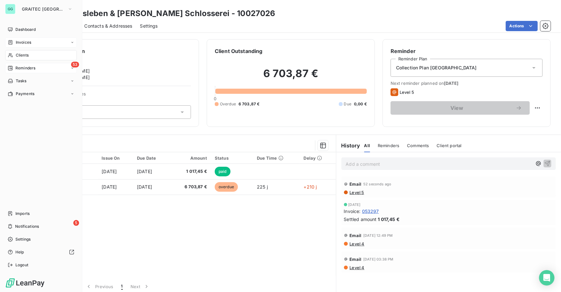
click at [26, 67] on span "Reminders" at bounding box center [25, 68] width 20 height 6
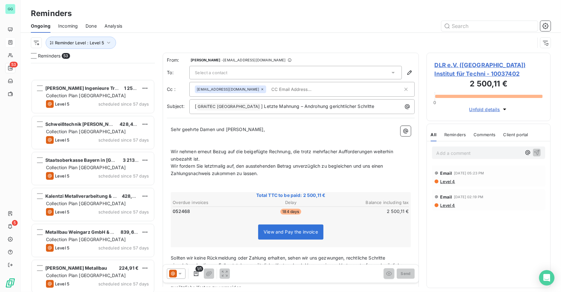
scroll to position [1678, 0]
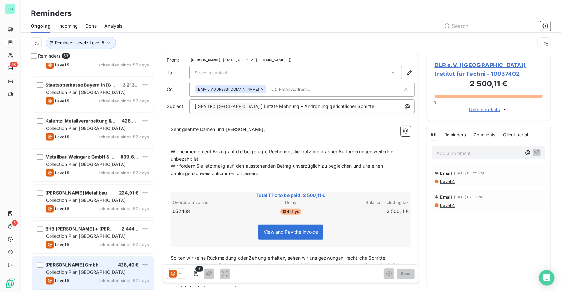
click at [70, 270] on span "Collection Plan [GEOGRAPHIC_DATA]" at bounding box center [86, 272] width 80 height 5
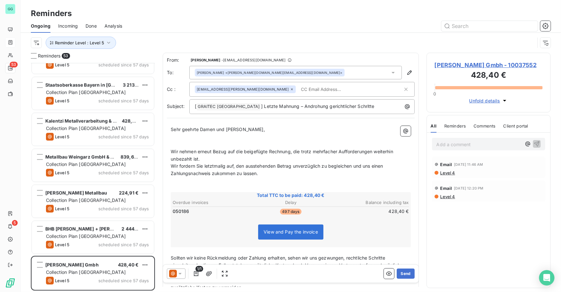
click at [446, 64] on span "[PERSON_NAME] Gmbh - 10037552" at bounding box center [488, 65] width 108 height 9
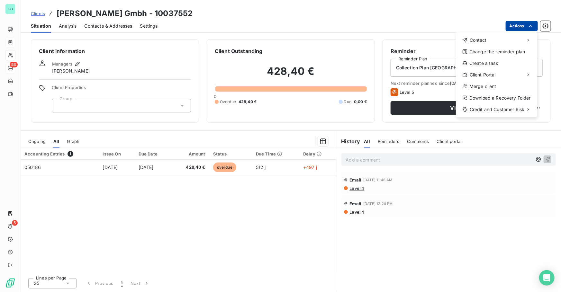
click at [521, 29] on html "GG 53 5 Clients [PERSON_NAME] Gmbh - 10037552 Situation Analysis Contacts & Add…" at bounding box center [280, 146] width 561 height 292
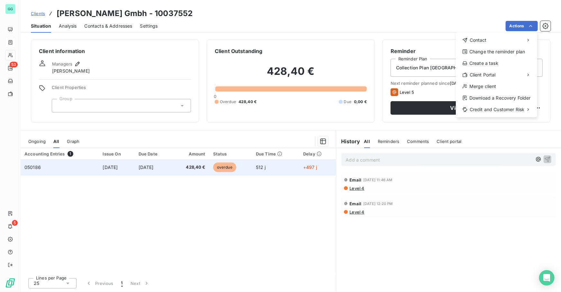
click at [115, 166] on html "GG 53 5 Clients [PERSON_NAME] Gmbh - 10037552 Situation Analysis Contacts & Add…" at bounding box center [280, 146] width 561 height 292
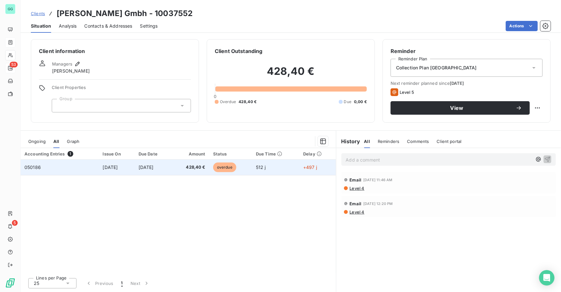
click at [132, 167] on td "[DATE]" at bounding box center [117, 167] width 36 height 15
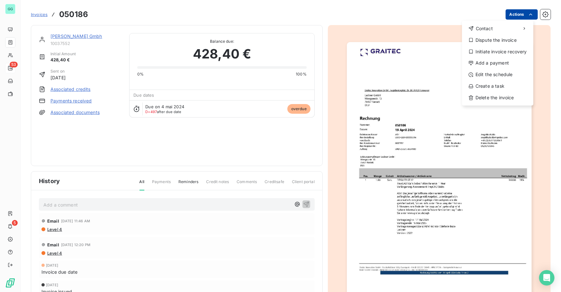
click at [513, 13] on html "GG 53 5 Invoices 050186 Actions Contact Dispute the invoice Initiate invoice re…" at bounding box center [280, 146] width 561 height 292
click at [492, 43] on div "Dispute the invoice" at bounding box center [497, 40] width 66 height 10
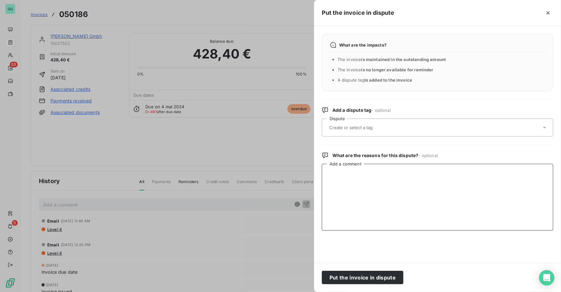
click at [367, 186] on textarea "Add a comment" at bounding box center [437, 197] width 231 height 67
paste textarea "[URL][DOMAIN_NAME][PERSON_NAME]"
click at [369, 129] on input "text" at bounding box center [366, 128] width 76 height 6
drag, startPoint x: 379, startPoint y: 225, endPoint x: 376, endPoint y: 215, distance: 10.5
click at [378, 223] on textarea "[URL][DOMAIN_NAME][PERSON_NAME]" at bounding box center [437, 197] width 231 height 67
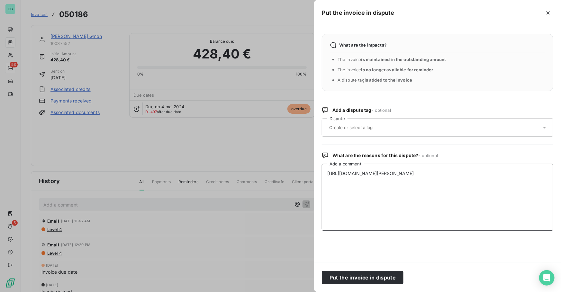
click at [326, 174] on textarea "[URL][DOMAIN_NAME][PERSON_NAME]" at bounding box center [437, 197] width 231 height 67
type textarea "Liquidation in [DATE] [URL][DOMAIN_NAME][PERSON_NAME]"
click at [350, 282] on button "Put the invoice in dispute" at bounding box center [363, 277] width 82 height 13
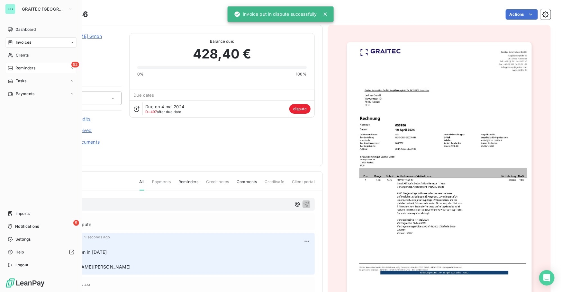
click at [24, 66] on span "Reminders" at bounding box center [25, 68] width 20 height 6
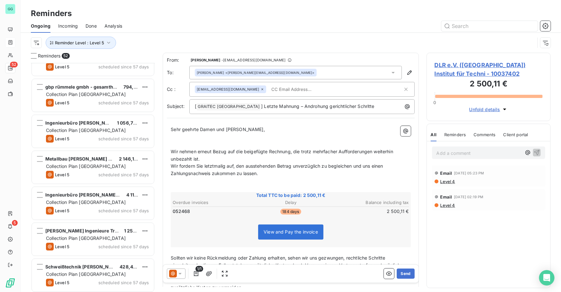
scroll to position [1642, 0]
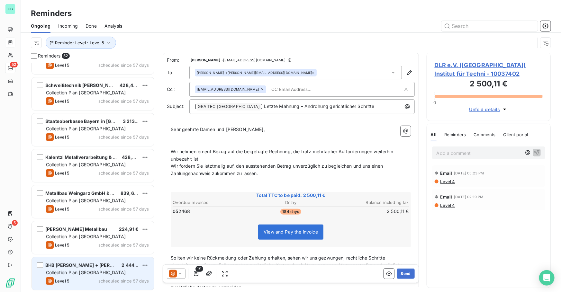
click at [98, 271] on span "Collection Plan [GEOGRAPHIC_DATA]" at bounding box center [86, 272] width 80 height 5
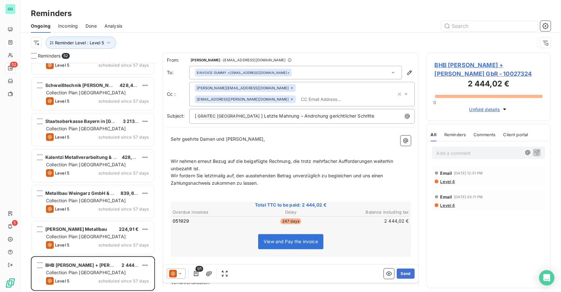
click at [441, 67] on span "BHB [PERSON_NAME] + [PERSON_NAME] GbR - 10027324" at bounding box center [488, 69] width 108 height 17
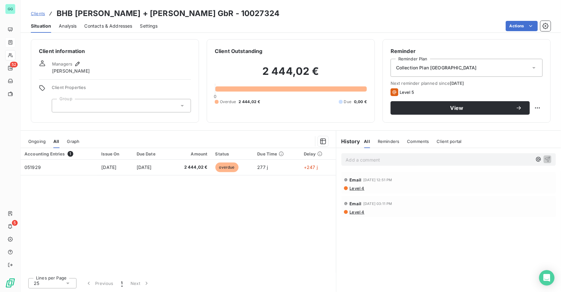
click at [93, 28] on span "Contacts & Addresses" at bounding box center [108, 26] width 48 height 6
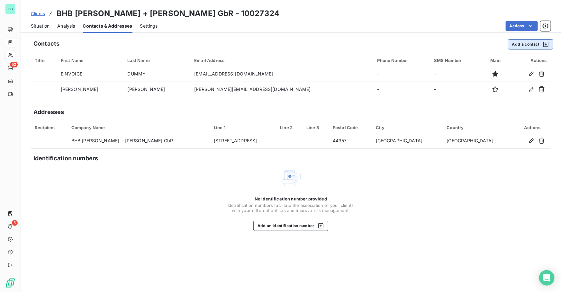
click at [522, 44] on button "Add a contact" at bounding box center [530, 44] width 45 height 10
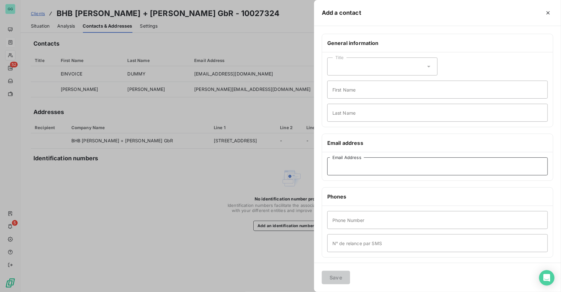
click at [367, 165] on input "Email Address" at bounding box center [437, 166] width 220 height 18
paste input "[PERSON_NAME][EMAIL_ADDRESS][DOMAIN_NAME]"
type input "[PERSON_NAME][EMAIL_ADDRESS][DOMAIN_NAME]"
click at [338, 270] on div "Save" at bounding box center [437, 277] width 247 height 29
click at [332, 273] on button "Save" at bounding box center [336, 277] width 28 height 13
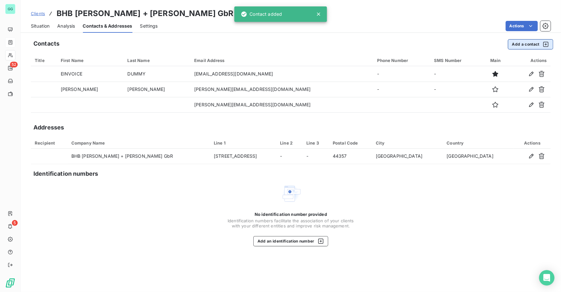
click at [519, 43] on button "Add a contact" at bounding box center [530, 44] width 45 height 10
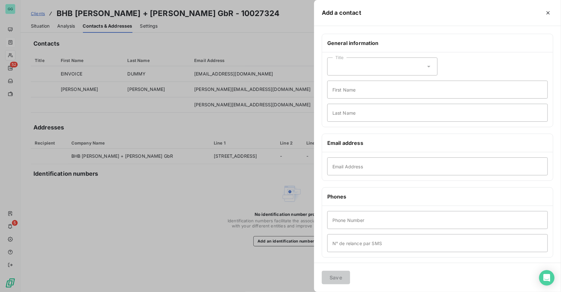
click at [350, 156] on div "Email Address" at bounding box center [437, 166] width 231 height 28
click at [345, 164] on input "Email Address" at bounding box center [437, 166] width 220 height 18
paste input "[PERSON_NAME][EMAIL_ADDRESS][DOMAIN_NAME]"
type input "[PERSON_NAME][EMAIL_ADDRESS][DOMAIN_NAME]"
click at [335, 282] on button "Save" at bounding box center [336, 277] width 28 height 13
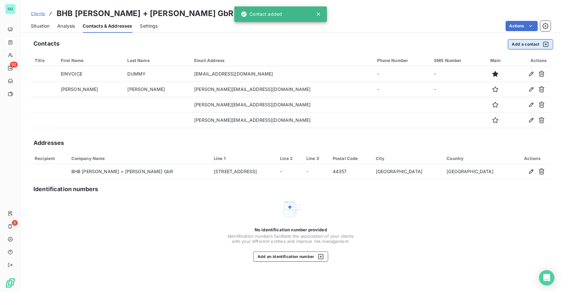
click at [530, 40] on button "Add a contact" at bounding box center [530, 44] width 45 height 10
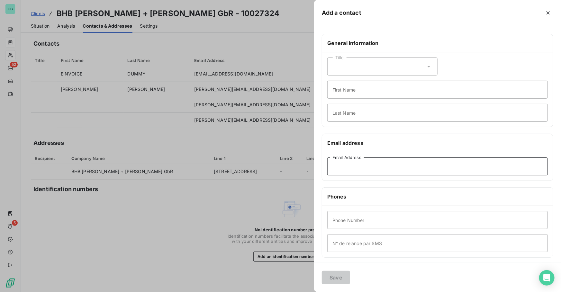
click at [338, 167] on input "Email Address" at bounding box center [437, 166] width 220 height 18
paste input "[EMAIL_ADDRESS][DOMAIN_NAME]"
type input "[EMAIL_ADDRESS][DOMAIN_NAME]"
click at [329, 277] on button "Save" at bounding box center [336, 277] width 28 height 13
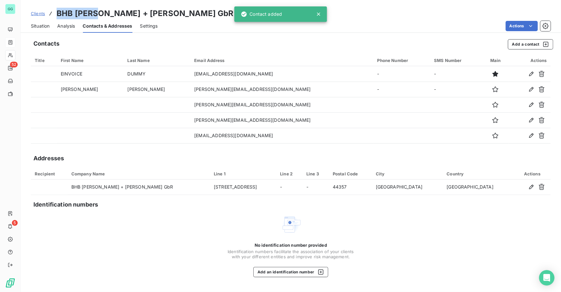
drag, startPoint x: 98, startPoint y: 14, endPoint x: 57, endPoint y: 15, distance: 40.5
click at [57, 15] on h3 "BHB [PERSON_NAME] + [PERSON_NAME] GbR - 10027324" at bounding box center [168, 14] width 223 height 12
copy h3 "BHB [PERSON_NAME]"
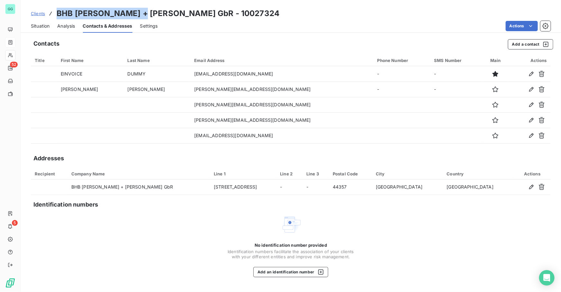
drag, startPoint x: 120, startPoint y: 14, endPoint x: 57, endPoint y: 13, distance: 63.0
click at [57, 13] on h3 "BHB [PERSON_NAME] + [PERSON_NAME] GbR - 10027324" at bounding box center [168, 14] width 223 height 12
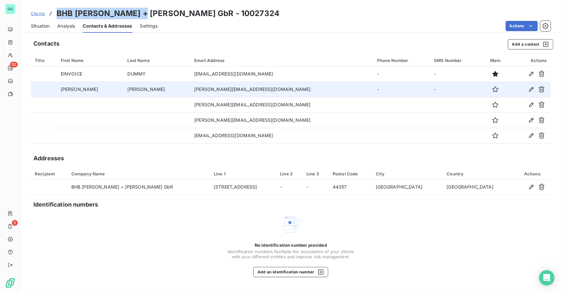
copy h3 "BHB [PERSON_NAME] + [PERSON_NAME]"
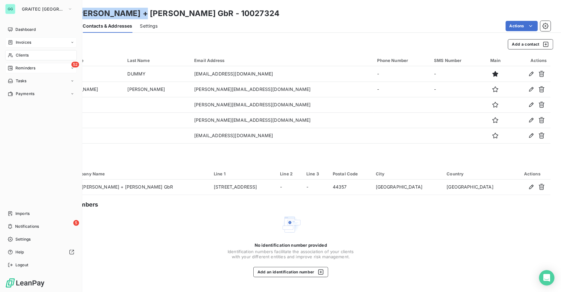
click at [25, 68] on span "Reminders" at bounding box center [25, 68] width 20 height 6
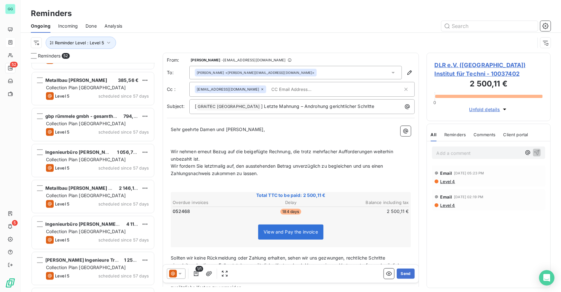
scroll to position [1642, 0]
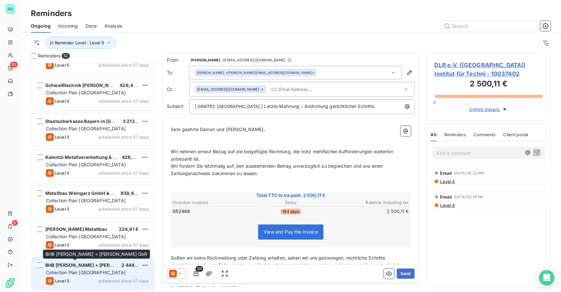
click at [85, 262] on span "BHB [PERSON_NAME] + [PERSON_NAME] GbR" at bounding box center [96, 264] width 103 height 5
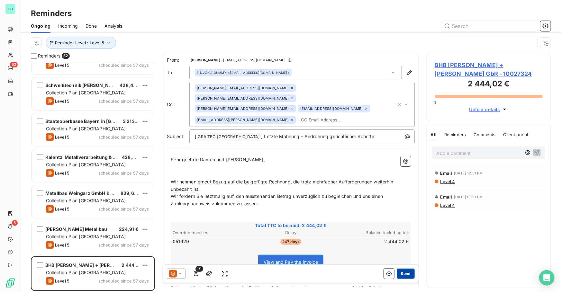
click at [401, 272] on button "Send" at bounding box center [405, 274] width 18 height 10
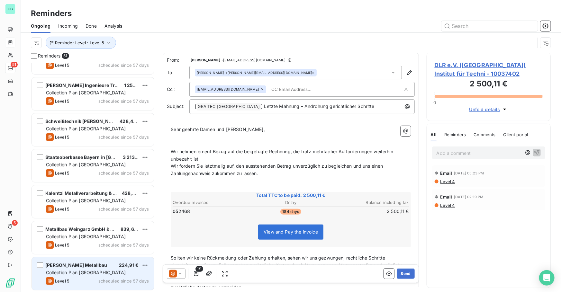
scroll to position [1606, 0]
click at [103, 279] on span "scheduled since 57 days" at bounding box center [123, 280] width 50 height 5
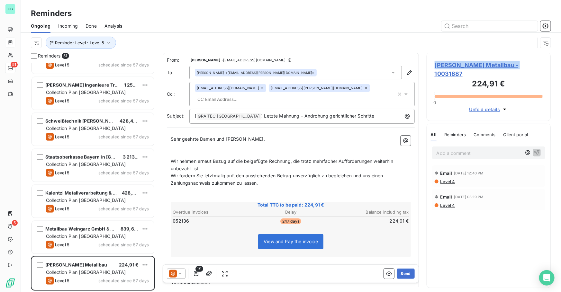
drag, startPoint x: 515, startPoint y: 65, endPoint x: 433, endPoint y: 69, distance: 82.7
click at [433, 69] on div "[PERSON_NAME] Metallbau - 10031887 224,91 € 0 Unfold details" at bounding box center [488, 87] width 124 height 68
copy span "[PERSON_NAME] Metallbau - 10031887"
click at [458, 67] on span "[PERSON_NAME] Metallbau - 10031887" at bounding box center [488, 69] width 108 height 17
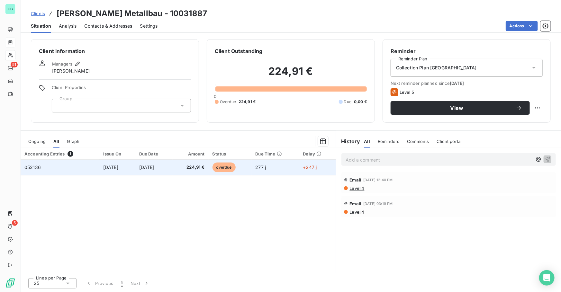
click at [147, 164] on td "[DATE]" at bounding box center [153, 167] width 37 height 15
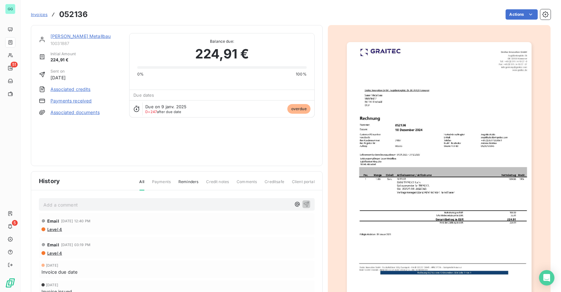
click at [60, 35] on link "[PERSON_NAME] Metallbau" at bounding box center [80, 35] width 60 height 5
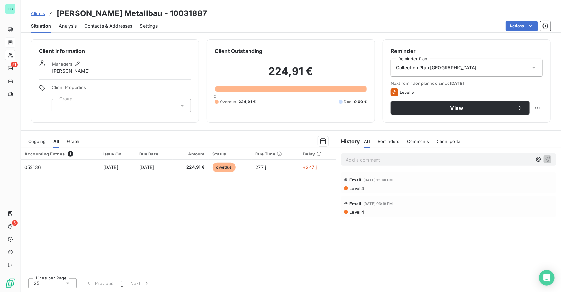
click at [113, 29] on div "Contacts & Addresses" at bounding box center [108, 25] width 48 height 13
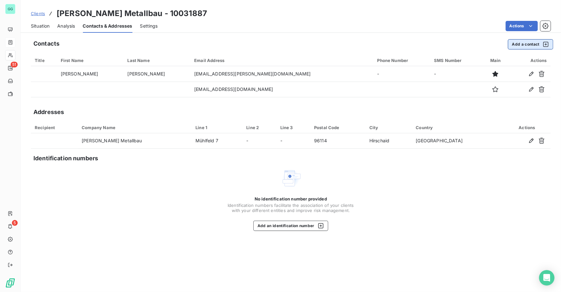
click at [519, 43] on button "Add a contact" at bounding box center [530, 44] width 45 height 10
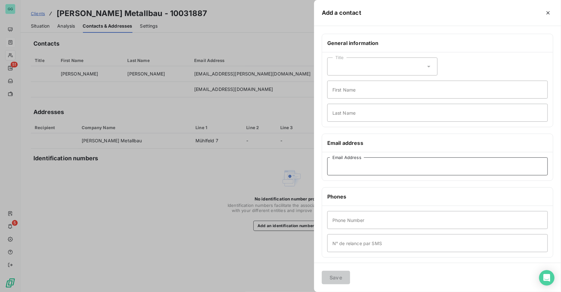
click at [374, 169] on input "Email Address" at bounding box center [437, 166] width 220 height 18
paste input "[EMAIL_ADDRESS][DOMAIN_NAME]"
type input "[EMAIL_ADDRESS][DOMAIN_NAME]"
click at [338, 274] on button "Save" at bounding box center [336, 277] width 28 height 13
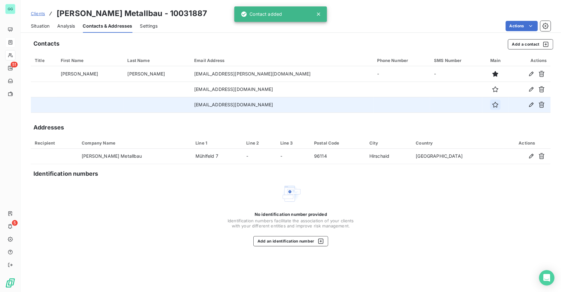
click at [490, 105] on button "button" at bounding box center [495, 105] width 10 height 10
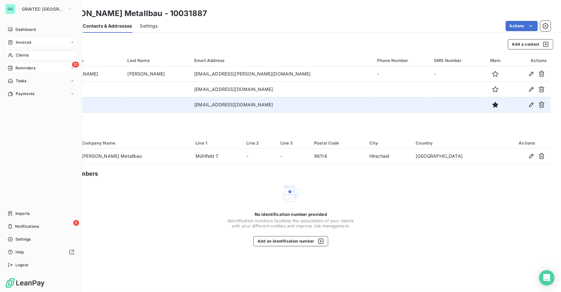
click at [22, 68] on span "Reminders" at bounding box center [25, 68] width 20 height 6
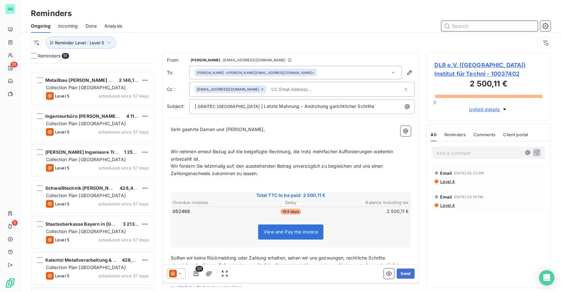
scroll to position [1606, 0]
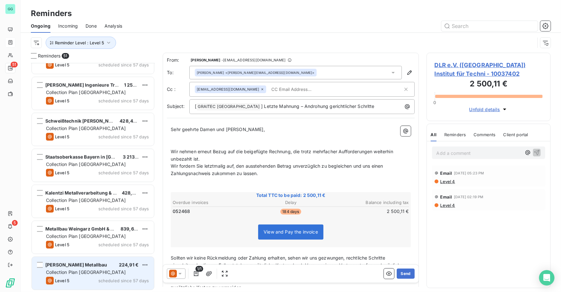
click at [95, 267] on div "[PERSON_NAME] Metallbau 224,91 €" at bounding box center [97, 265] width 103 height 6
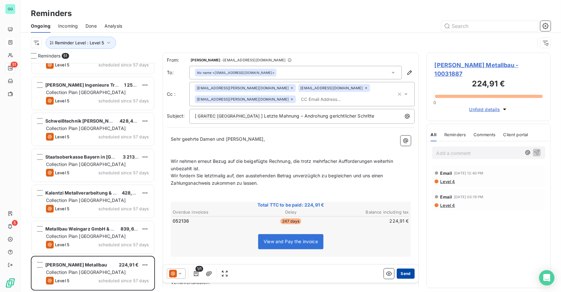
click at [403, 274] on button "Send" at bounding box center [405, 274] width 18 height 10
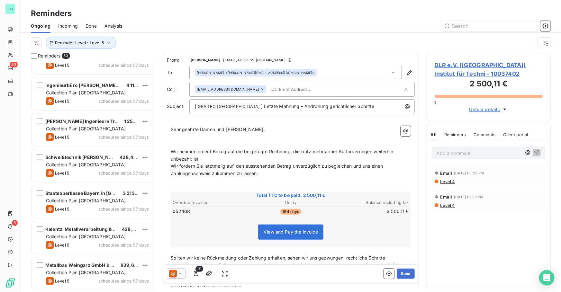
scroll to position [1570, 0]
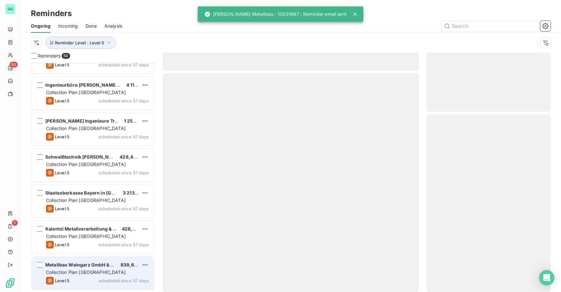
click at [62, 271] on span "Collection Plan [GEOGRAPHIC_DATA]" at bounding box center [86, 272] width 80 height 5
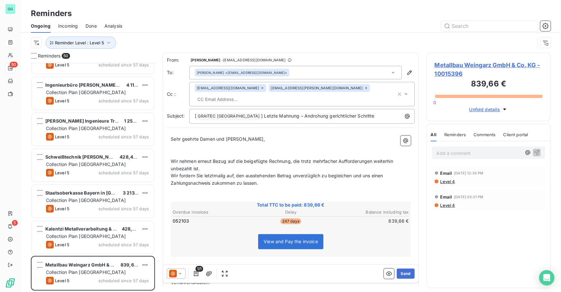
click at [93, 26] on span "Done" at bounding box center [90, 26] width 11 height 6
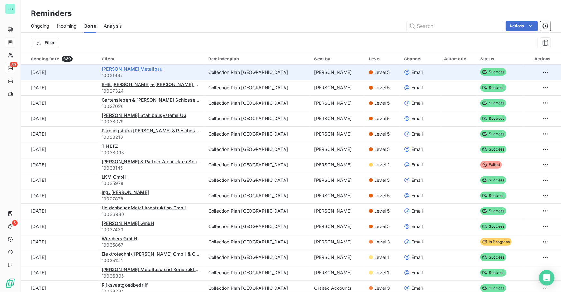
click at [131, 67] on span "[PERSON_NAME] Metallbau" at bounding box center [132, 68] width 61 height 5
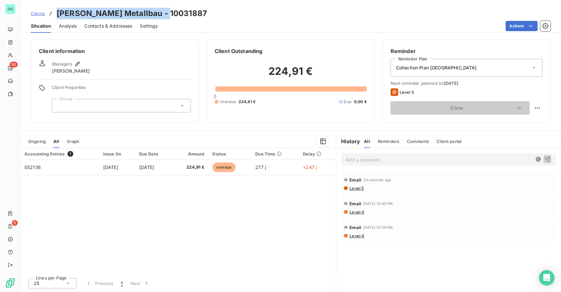
drag, startPoint x: 164, startPoint y: 13, endPoint x: 56, endPoint y: 9, distance: 108.0
click at [56, 9] on div "Clients [PERSON_NAME] Metallbau - 10031887" at bounding box center [291, 14] width 540 height 12
copy h3 "[PERSON_NAME] Metallbau - 10031887"
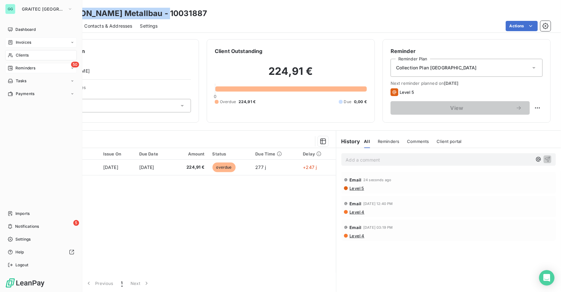
click at [22, 67] on span "Reminders" at bounding box center [25, 68] width 20 height 6
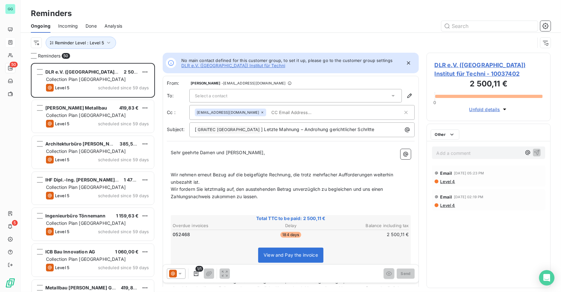
scroll to position [225, 120]
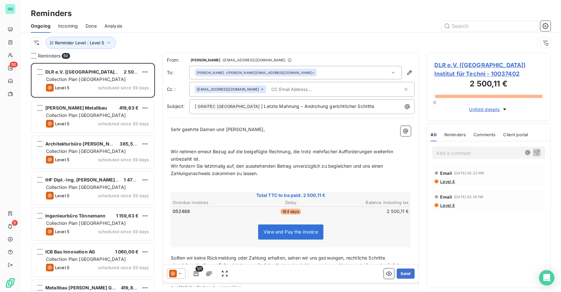
click at [90, 24] on span "Done" at bounding box center [90, 26] width 11 height 6
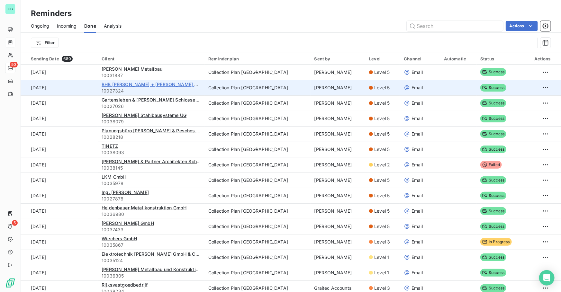
click at [150, 84] on span "BHB [PERSON_NAME] + [PERSON_NAME] GbR" at bounding box center [153, 84] width 102 height 5
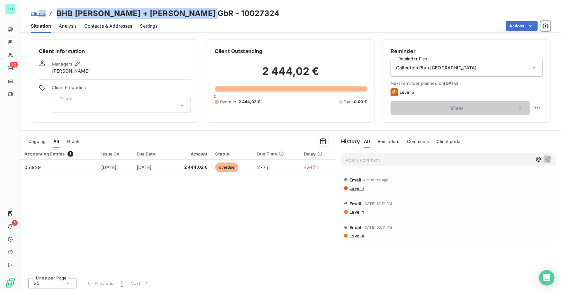
drag, startPoint x: 131, startPoint y: 13, endPoint x: 39, endPoint y: 11, distance: 92.9
click at [39, 11] on div "Clients BHB [PERSON_NAME] + [PERSON_NAME] GbR - 10027324" at bounding box center [291, 14] width 540 height 12
click at [39, 11] on span "Clients" at bounding box center [38, 13] width 14 height 5
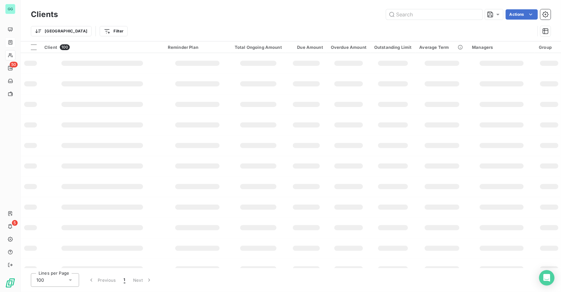
click at [209, 15] on div "Actions" at bounding box center [308, 14] width 485 height 10
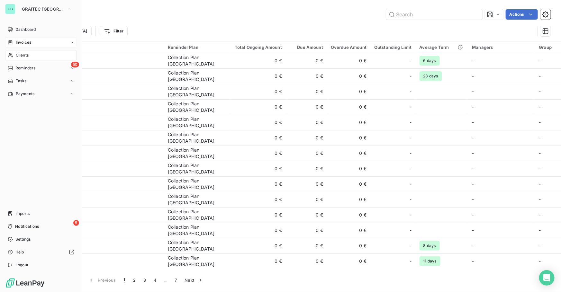
click at [23, 68] on span "Reminders" at bounding box center [25, 68] width 20 height 6
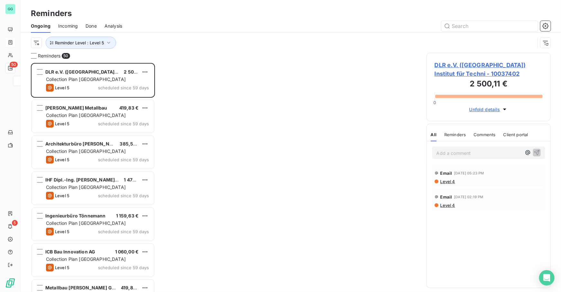
scroll to position [225, 120]
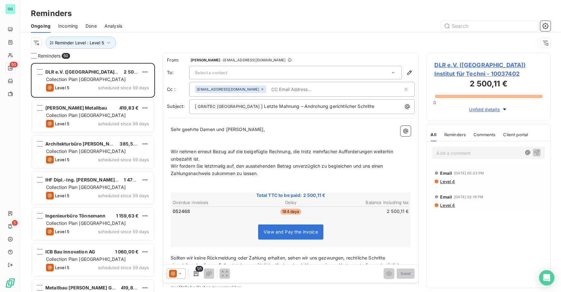
click at [87, 25] on span "Done" at bounding box center [90, 26] width 11 height 6
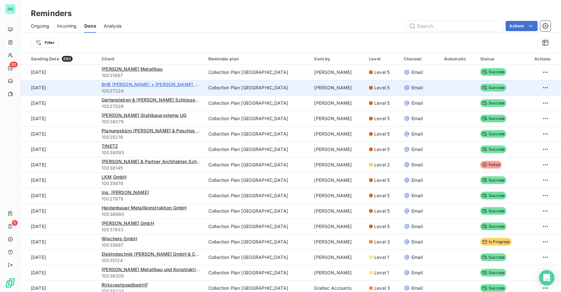
click at [138, 82] on span "BHB [PERSON_NAME] + [PERSON_NAME] GbR" at bounding box center [153, 84] width 102 height 5
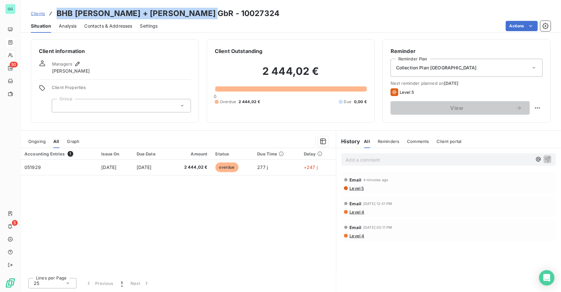
drag, startPoint x: 200, startPoint y: 18, endPoint x: 51, endPoint y: 15, distance: 149.7
click at [51, 15] on div "Clients BHB [PERSON_NAME] + [PERSON_NAME] GbR - 10027324" at bounding box center [155, 14] width 248 height 12
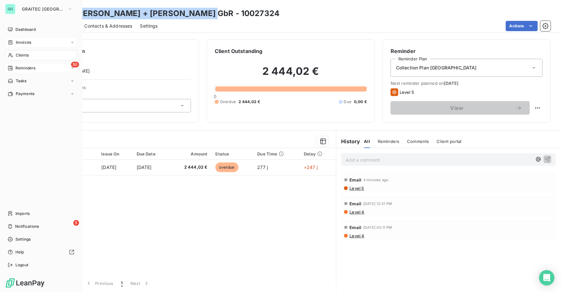
click at [33, 64] on div "50 Reminders" at bounding box center [41, 68] width 72 height 10
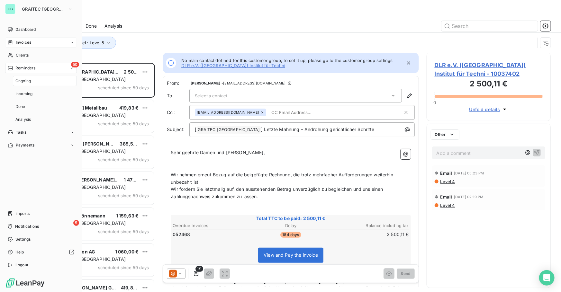
scroll to position [225, 120]
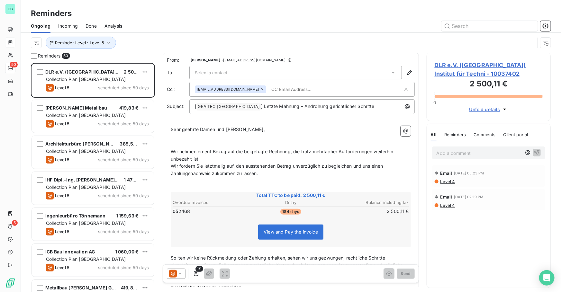
click at [89, 27] on span "Done" at bounding box center [90, 26] width 11 height 6
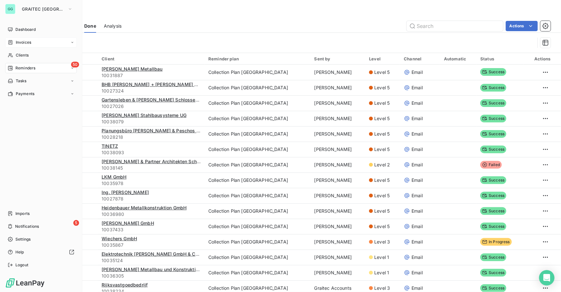
click at [32, 66] on span "Reminders" at bounding box center [25, 68] width 20 height 6
click at [26, 72] on div "50 Reminders" at bounding box center [41, 68] width 72 height 10
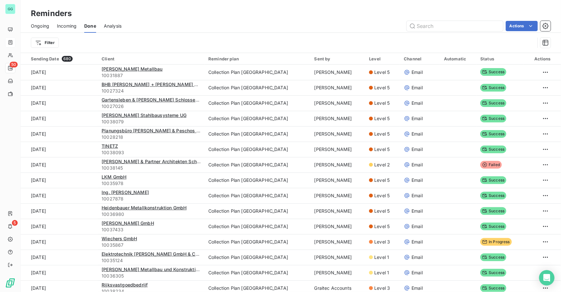
click at [44, 23] on span "Ongoing" at bounding box center [40, 26] width 18 height 6
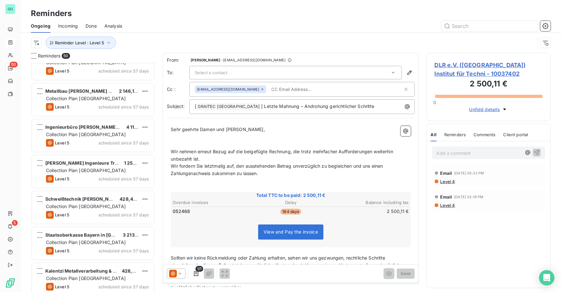
scroll to position [1570, 0]
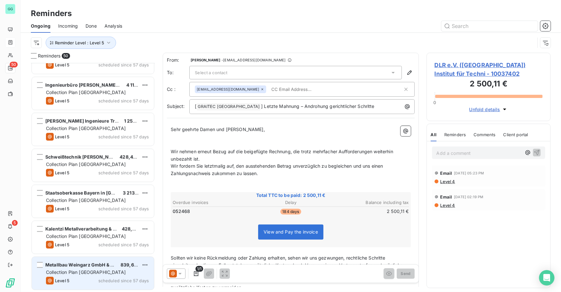
click at [94, 274] on span "Collection Plan [GEOGRAPHIC_DATA]" at bounding box center [86, 272] width 80 height 5
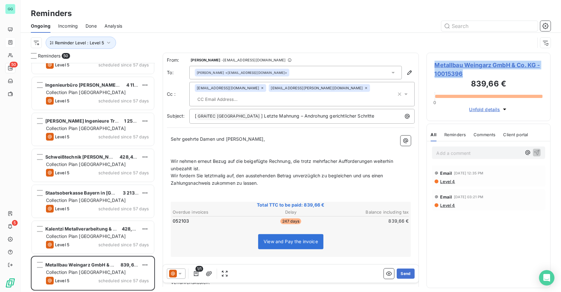
drag, startPoint x: 475, startPoint y: 74, endPoint x: 431, endPoint y: 63, distance: 45.9
click at [431, 63] on div "Metallbau Weingarz GmbH & Co. KG - 10015396 839,66 € 0 Unfold details" at bounding box center [488, 87] width 124 height 68
click at [401, 274] on button "Send" at bounding box center [405, 274] width 18 height 10
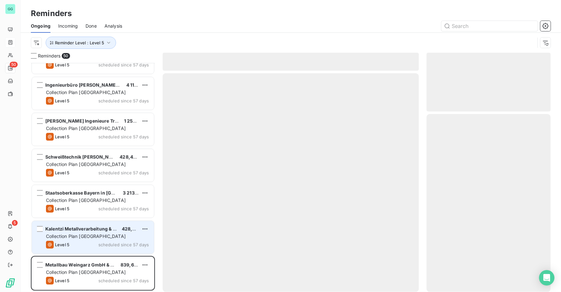
scroll to position [1534, 0]
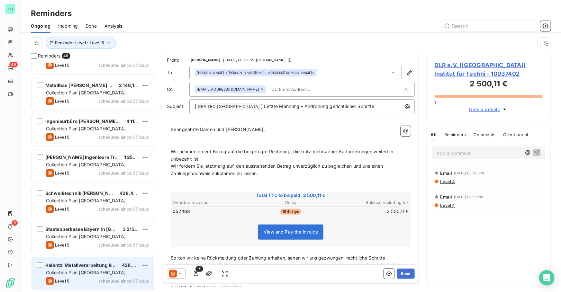
click at [105, 270] on div "Collection Plan [GEOGRAPHIC_DATA]" at bounding box center [97, 273] width 103 height 6
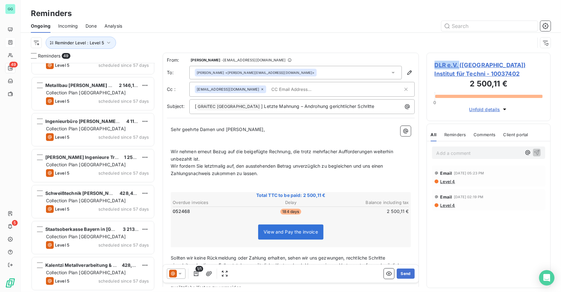
drag, startPoint x: 435, startPoint y: 63, endPoint x: 460, endPoint y: 64, distance: 25.1
click at [460, 64] on span "DLR e.V. ([GEOGRAPHIC_DATA]) Institut für Techni - 10037402" at bounding box center [488, 69] width 108 height 17
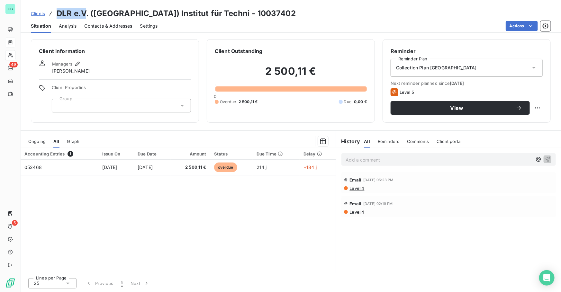
drag, startPoint x: 87, startPoint y: 13, endPoint x: 56, endPoint y: 13, distance: 30.5
click at [57, 13] on h3 "DLR e.V. ([GEOGRAPHIC_DATA]) Institut für Techni - 10037402" at bounding box center [176, 14] width 239 height 12
drag, startPoint x: 129, startPoint y: 14, endPoint x: 48, endPoint y: 7, distance: 81.9
click at [48, 7] on div "Clients DLR e.V. ([GEOGRAPHIC_DATA]) Institut für Techni - 10037402 Situation A…" at bounding box center [291, 16] width 540 height 33
click at [114, 27] on span "Contacts & Addresses" at bounding box center [108, 26] width 48 height 6
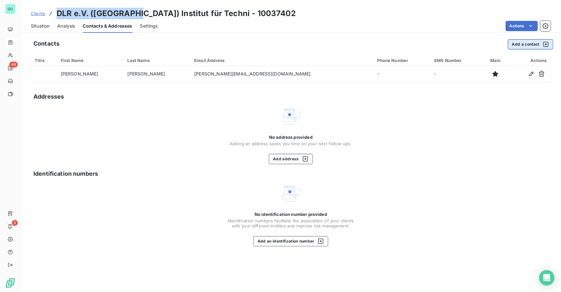
click at [517, 43] on button "Add a contact" at bounding box center [530, 44] width 45 height 10
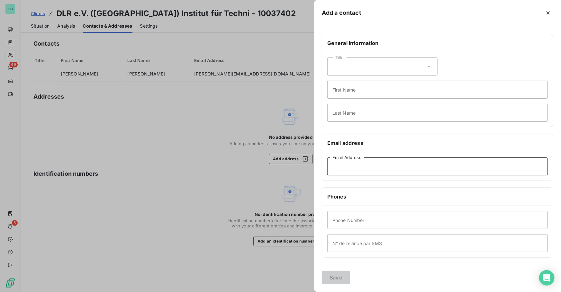
click at [355, 162] on input "Email Address" at bounding box center [437, 166] width 220 height 18
paste input "[PERSON_NAME][EMAIL_ADDRESS][PERSON_NAME][DOMAIN_NAME]"
type input "[PERSON_NAME][EMAIL_ADDRESS][PERSON_NAME][DOMAIN_NAME]"
click at [337, 274] on button "Save" at bounding box center [336, 277] width 28 height 13
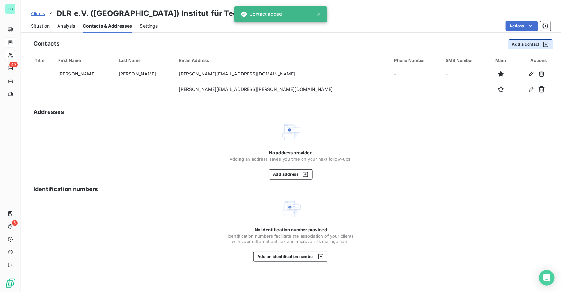
click at [510, 44] on button "Add a contact" at bounding box center [530, 44] width 45 height 10
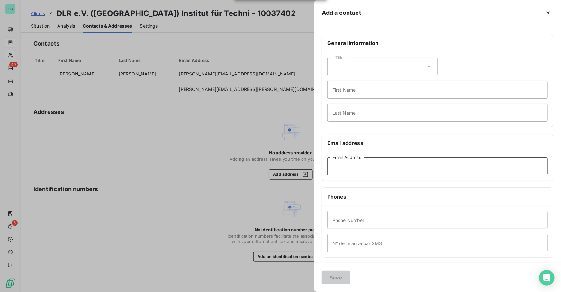
click at [358, 161] on input "Email Address" at bounding box center [437, 166] width 220 height 18
paste input "[EMAIL_ADDRESS][DOMAIN_NAME]"
type input "[EMAIL_ADDRESS][DOMAIN_NAME]"
click at [344, 273] on button "Save" at bounding box center [336, 277] width 28 height 13
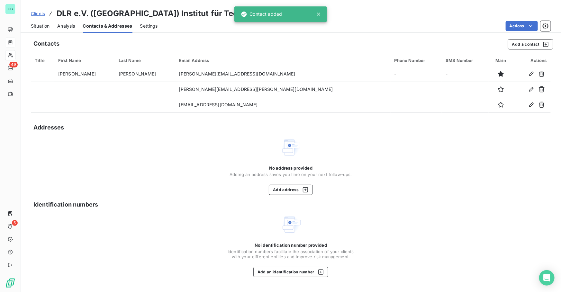
click at [318, 13] on icon at bounding box center [318, 14] width 6 height 6
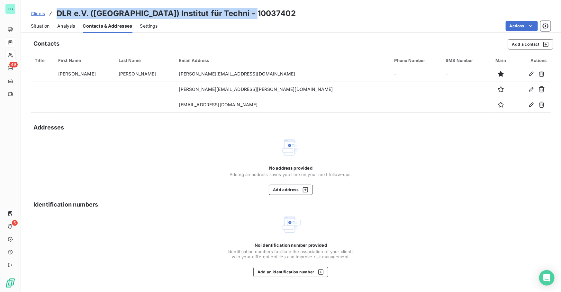
drag, startPoint x: 260, startPoint y: 16, endPoint x: 54, endPoint y: 14, distance: 206.6
click at [54, 14] on div "Clients DLR e.V. ([GEOGRAPHIC_DATA]) Institut für Techni - 10037402" at bounding box center [291, 14] width 540 height 12
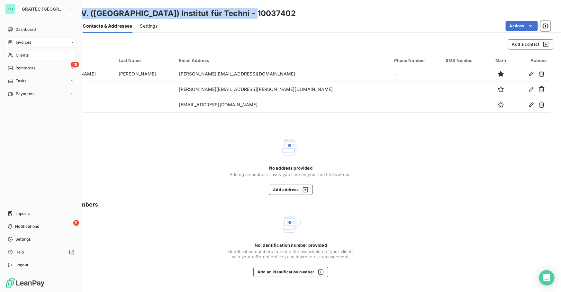
click at [16, 69] on span "Reminders" at bounding box center [25, 68] width 20 height 6
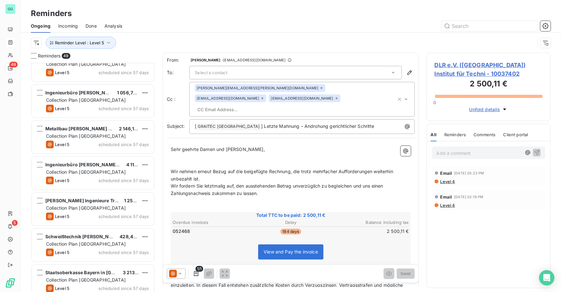
scroll to position [1534, 0]
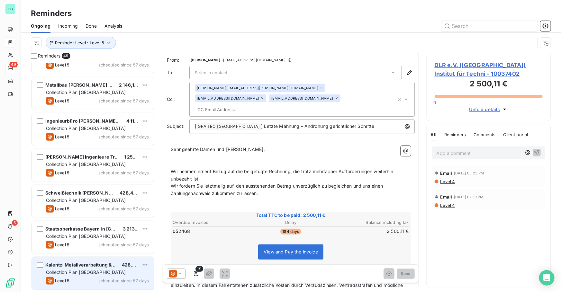
click at [89, 273] on span "Collection Plan [GEOGRAPHIC_DATA]" at bounding box center [86, 272] width 80 height 5
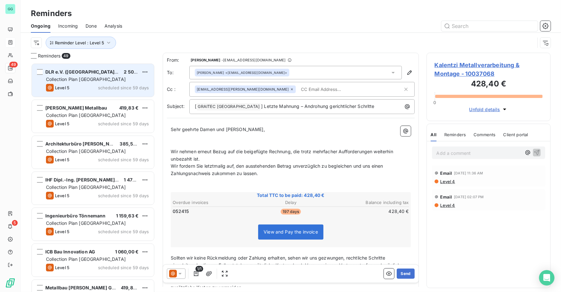
click at [84, 75] on div "DLR e.V. ([GEOGRAPHIC_DATA]) Institut für Techni 2 500,11 € Collection Plan Ger…" at bounding box center [93, 80] width 122 height 33
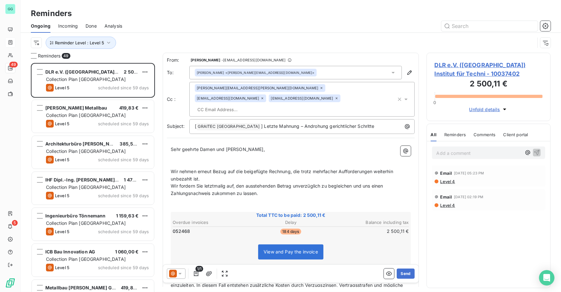
click at [495, 66] on span "DLR e.V. ([GEOGRAPHIC_DATA]) Institut für Techni - 10037402" at bounding box center [488, 69] width 108 height 17
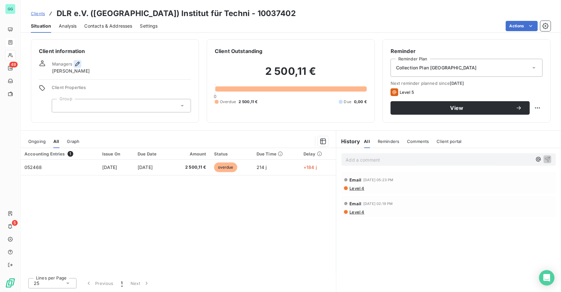
click at [79, 67] on icon "button" at bounding box center [77, 64] width 6 height 6
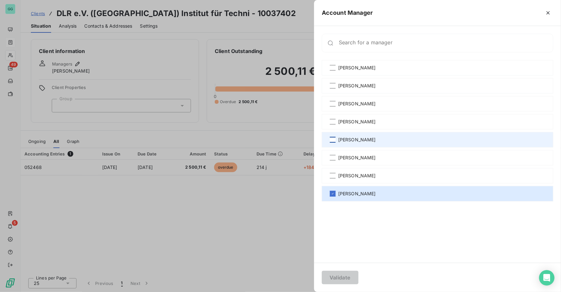
click at [334, 137] on div "[PERSON_NAME]" at bounding box center [437, 139] width 231 height 15
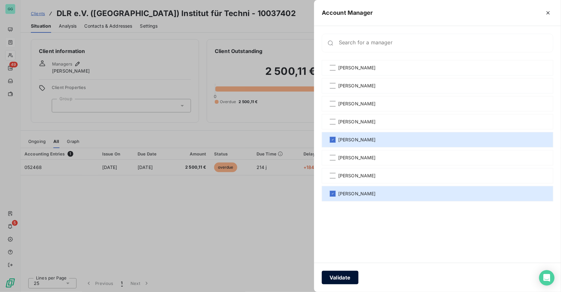
click at [342, 277] on button "Validate" at bounding box center [340, 277] width 37 height 13
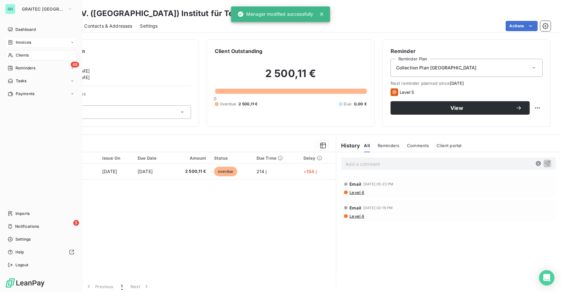
click at [25, 66] on span "Reminders" at bounding box center [25, 68] width 20 height 6
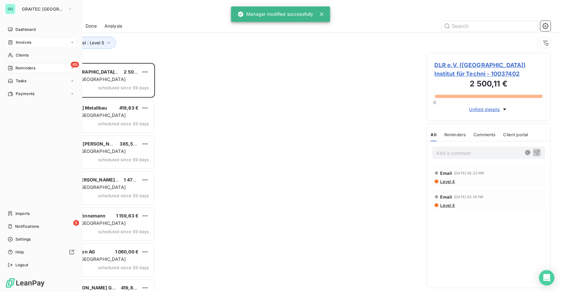
scroll to position [225, 120]
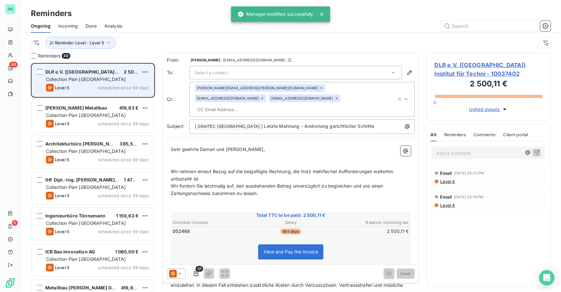
click at [107, 81] on div "Collection Plan [GEOGRAPHIC_DATA]" at bounding box center [97, 79] width 103 height 6
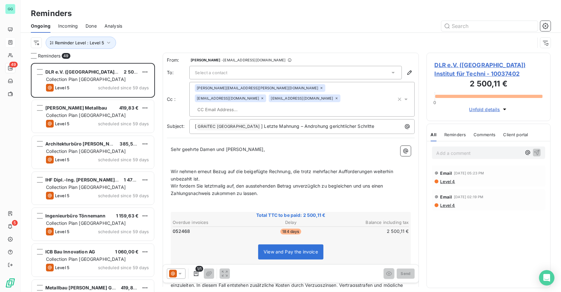
click at [238, 71] on div "Select a contact" at bounding box center [295, 72] width 212 height 13
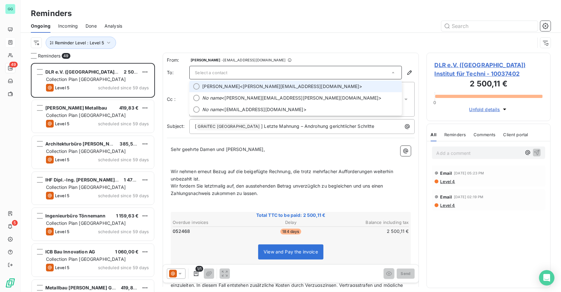
click at [198, 85] on div at bounding box center [196, 86] width 6 height 6
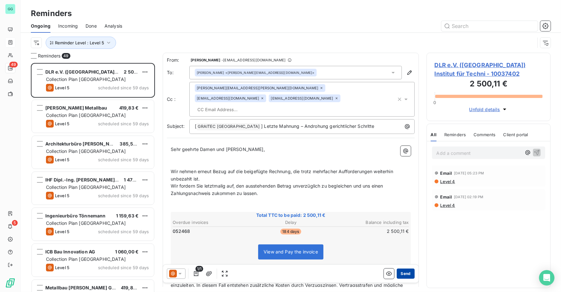
click at [400, 274] on button "Send" at bounding box center [405, 274] width 18 height 10
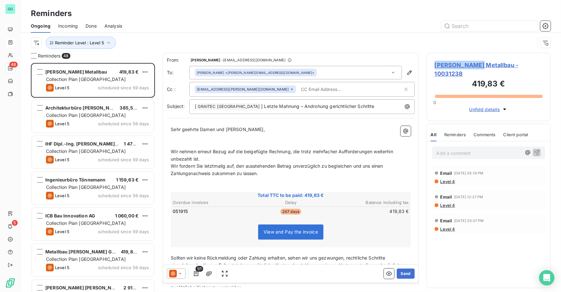
drag, startPoint x: 432, startPoint y: 66, endPoint x: 478, endPoint y: 68, distance: 46.0
click at [478, 68] on div "[PERSON_NAME] Metallbau - 10031238 419,83 € 0 Unfold details" at bounding box center [488, 87] width 124 height 68
drag, startPoint x: 504, startPoint y: 67, endPoint x: 431, endPoint y: 67, distance: 73.6
click at [431, 67] on div "[PERSON_NAME] Metallbau - 10031238 419,83 € 0 Unfold details" at bounding box center [488, 87] width 124 height 68
click at [263, 28] on div at bounding box center [340, 26] width 421 height 10
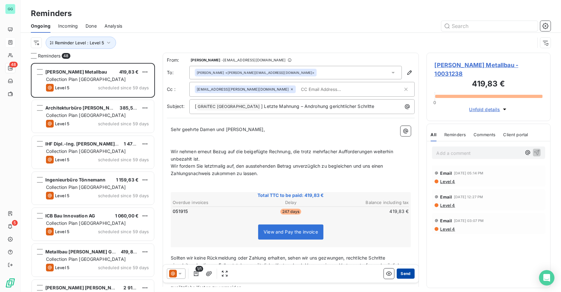
click at [402, 274] on button "Send" at bounding box center [405, 274] width 18 height 10
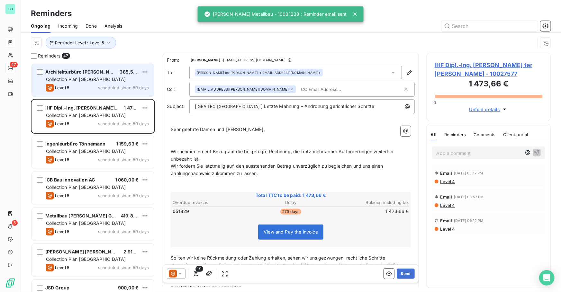
click at [67, 75] on div "Architekturbüro [PERSON_NAME] 385,56 € Collection Plan Germany Level 5 schedule…" at bounding box center [93, 80] width 122 height 33
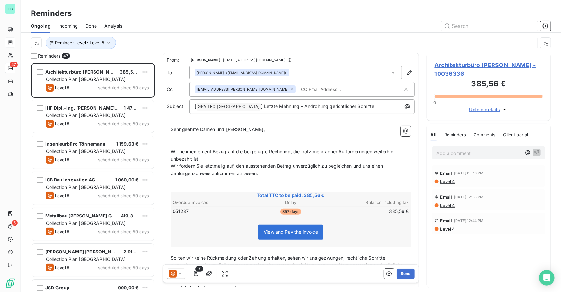
drag, startPoint x: 453, startPoint y: 72, endPoint x: 427, endPoint y: 64, distance: 26.9
click at [427, 64] on div "Architekturbüro [PERSON_NAME] - 10036336 385,56 € 0 Unfold details" at bounding box center [488, 87] width 124 height 68
click at [226, 23] on div at bounding box center [340, 26] width 421 height 10
click at [453, 153] on p "Add a comment ﻿" at bounding box center [478, 153] width 85 height 8
click at [402, 276] on button "Send" at bounding box center [405, 274] width 18 height 10
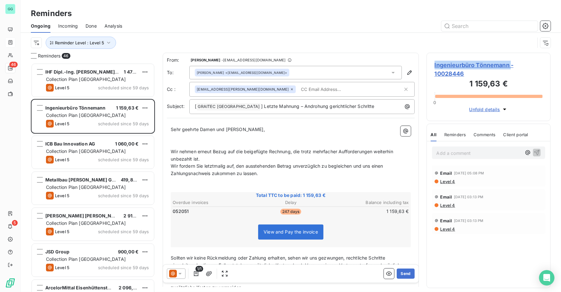
drag, startPoint x: 511, startPoint y: 65, endPoint x: 434, endPoint y: 64, distance: 77.7
click at [434, 64] on div "Ingenieurbüro Tönnemann - 10028446 1 159,63 € 0 Unfold details" at bounding box center [488, 87] width 124 height 68
drag, startPoint x: 433, startPoint y: 69, endPoint x: 427, endPoint y: 64, distance: 8.2
click at [427, 64] on div "Ingenieurbüro Tönnemann - 10028446 1 159,63 € 0 Unfold details" at bounding box center [488, 87] width 124 height 68
click at [463, 149] on p "Add a comment ﻿" at bounding box center [478, 153] width 85 height 8
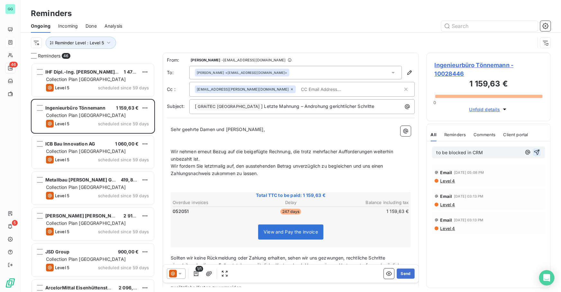
click at [535, 152] on icon "button" at bounding box center [536, 152] width 5 height 5
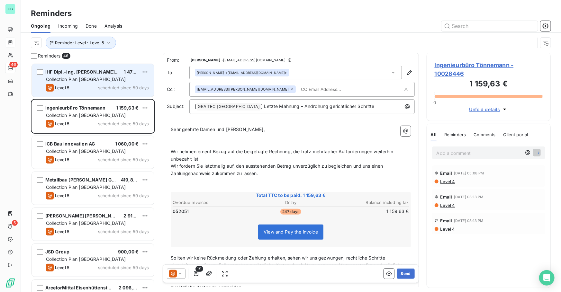
click at [97, 78] on span "Collection Plan [GEOGRAPHIC_DATA]" at bounding box center [86, 78] width 80 height 5
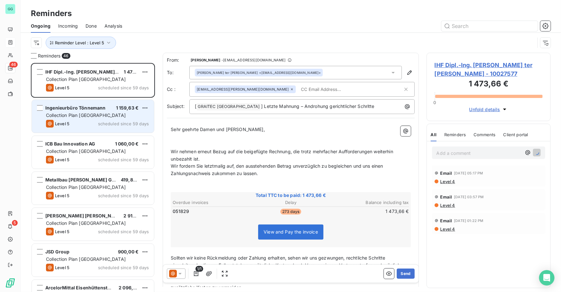
click at [101, 111] on div "Ingenieurbüro Tönnemann" at bounding box center [75, 108] width 60 height 6
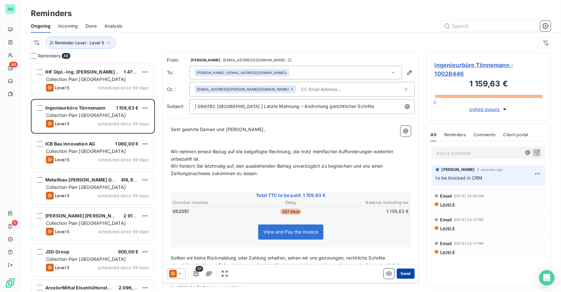
click at [403, 272] on button "Send" at bounding box center [405, 274] width 18 height 10
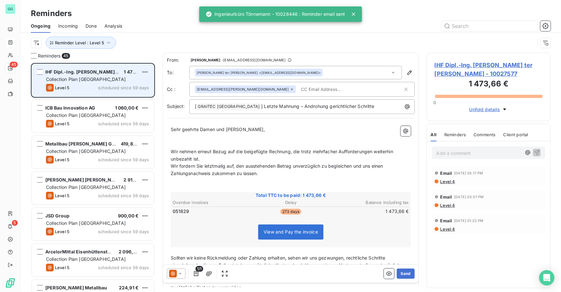
click at [104, 81] on div "Collection Plan [GEOGRAPHIC_DATA]" at bounding box center [97, 79] width 103 height 6
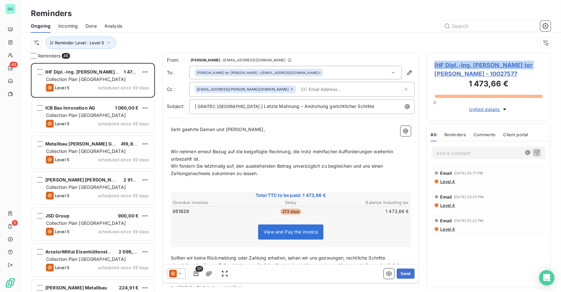
drag, startPoint x: 522, startPoint y: 64, endPoint x: 426, endPoint y: 67, distance: 96.1
click at [426, 67] on div "Reminders 45 IHF Dipl.-Ing. [PERSON_NAME] ter [PERSON_NAME] 1 473,66 € Collecti…" at bounding box center [291, 172] width 540 height 239
click at [439, 63] on span "IHF Dipl.-Ing. [PERSON_NAME] ter [PERSON_NAME] - 10027577" at bounding box center [488, 69] width 108 height 17
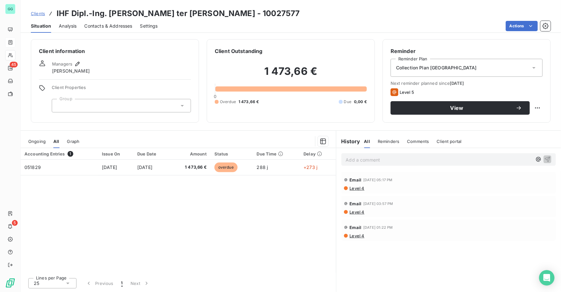
click at [106, 25] on span "Contacts & Addresses" at bounding box center [108, 26] width 48 height 6
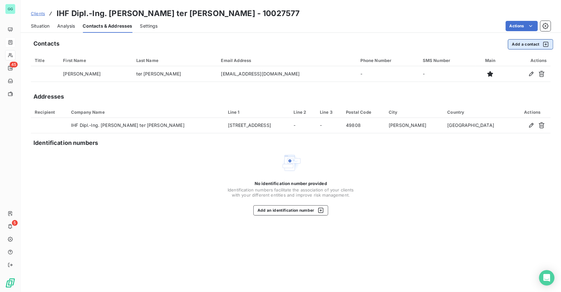
click at [522, 45] on button "Add a contact" at bounding box center [530, 44] width 45 height 10
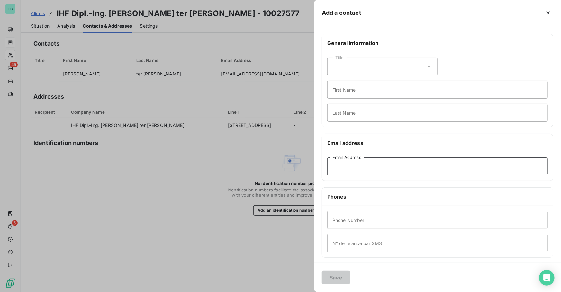
click at [351, 162] on input "Email Address" at bounding box center [437, 166] width 220 height 18
paste input "[EMAIL_ADDRESS][DOMAIN_NAME]"
type input "[EMAIL_ADDRESS][DOMAIN_NAME]"
click at [340, 276] on button "Save" at bounding box center [336, 277] width 28 height 13
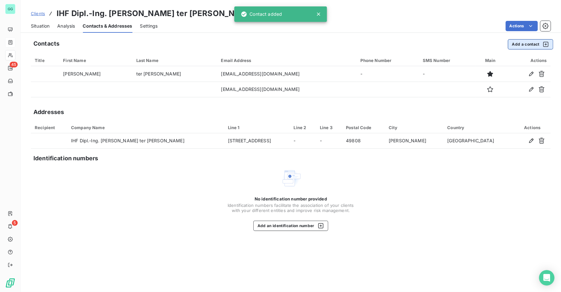
click at [515, 46] on button "Add a contact" at bounding box center [530, 44] width 45 height 10
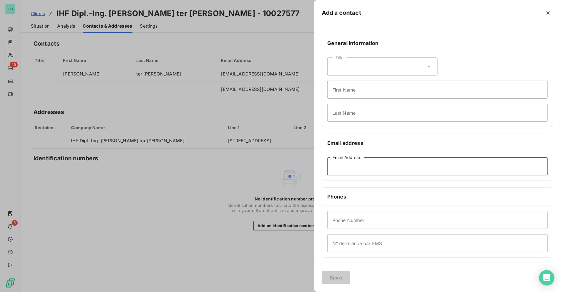
click at [345, 166] on input "Email Address" at bounding box center [437, 166] width 220 height 18
paste input "[EMAIL_ADDRESS][DOMAIN_NAME]"
type input "[EMAIL_ADDRESS][DOMAIN_NAME]"
click at [339, 275] on button "Save" at bounding box center [336, 277] width 28 height 13
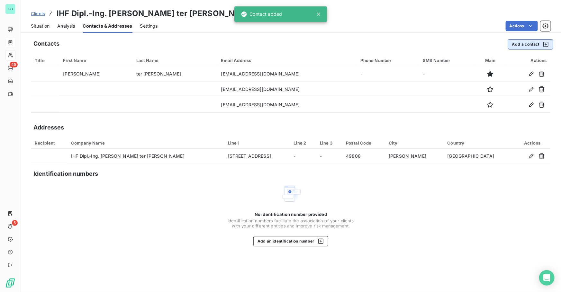
click at [521, 45] on button "Add a contact" at bounding box center [530, 44] width 45 height 10
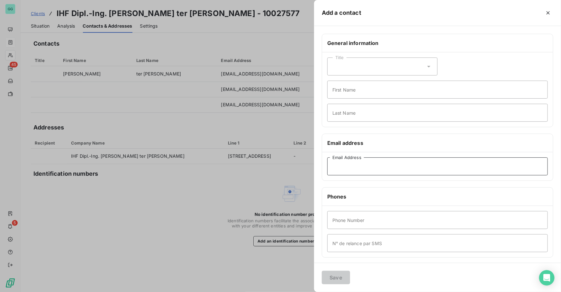
click at [350, 160] on input "Email Address" at bounding box center [437, 166] width 220 height 18
paste input "[EMAIL_ADDRESS][DOMAIN_NAME]"
type input "[EMAIL_ADDRESS][DOMAIN_NAME]"
click at [332, 272] on button "Save" at bounding box center [336, 277] width 28 height 13
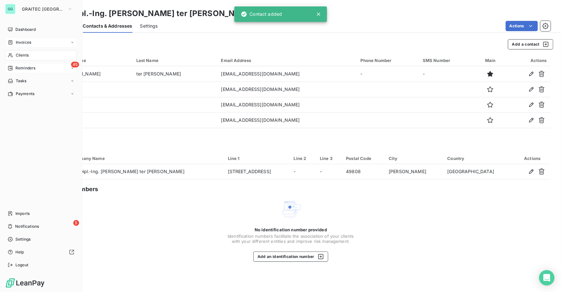
click at [18, 64] on div "45 Reminders" at bounding box center [41, 68] width 72 height 10
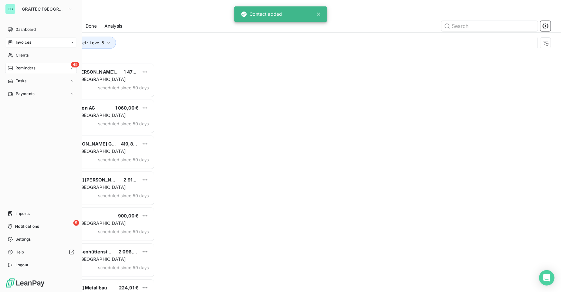
scroll to position [225, 120]
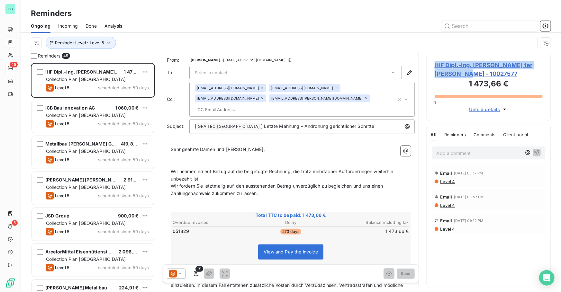
drag, startPoint x: 465, startPoint y: 70, endPoint x: 431, endPoint y: 66, distance: 33.4
click at [431, 66] on div "IHF Dipl.-Ing. [PERSON_NAME] ter [PERSON_NAME] - 10027577 1 473,66 € 0 Unfold d…" at bounding box center [488, 87] width 124 height 68
click at [451, 150] on p "Add a comment ﻿" at bounding box center [478, 153] width 85 height 8
click at [536, 153] on icon "button" at bounding box center [536, 152] width 6 height 6
click at [241, 72] on div "Select a contact" at bounding box center [295, 72] width 212 height 13
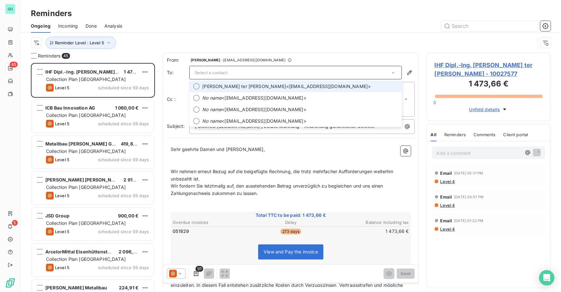
click at [198, 85] on div at bounding box center [196, 86] width 6 height 6
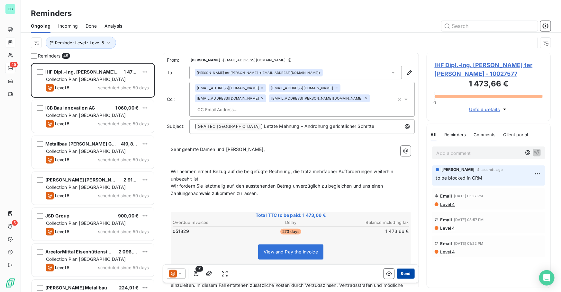
click at [404, 275] on button "Send" at bounding box center [405, 274] width 18 height 10
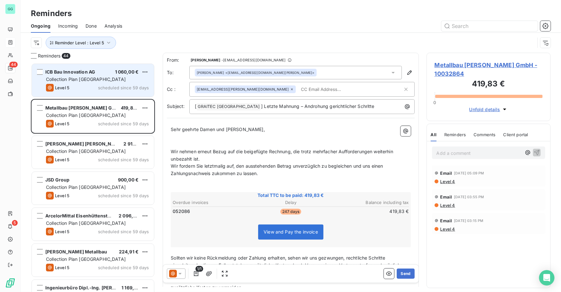
click at [110, 79] on div "Collection Plan [GEOGRAPHIC_DATA]" at bounding box center [97, 79] width 103 height 6
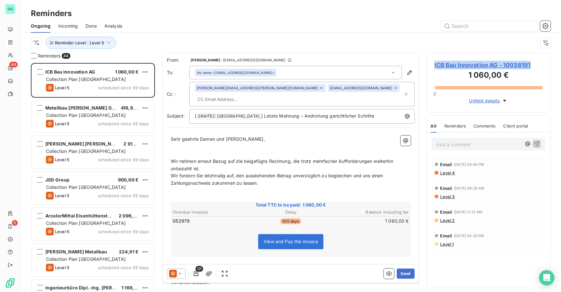
drag, startPoint x: 532, startPoint y: 64, endPoint x: 430, endPoint y: 65, distance: 102.2
click at [430, 65] on div "ICB Bau Innovation AG - 10038191 1 060,00 € 0 Unfold details" at bounding box center [488, 83] width 124 height 60
click at [455, 145] on p "Add a comment ﻿" at bounding box center [478, 144] width 85 height 8
click at [536, 146] on icon "button" at bounding box center [536, 143] width 6 height 6
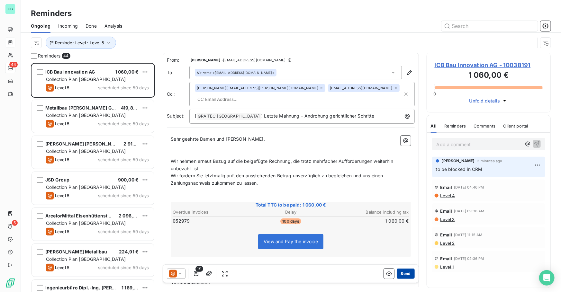
click at [404, 278] on button "Send" at bounding box center [405, 274] width 18 height 10
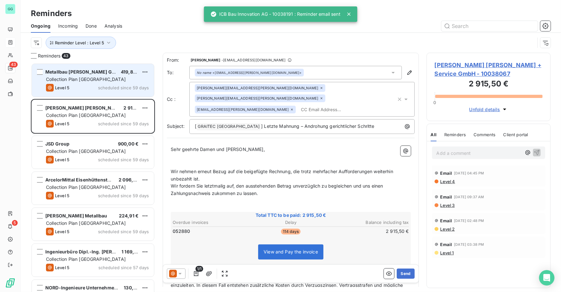
click at [68, 76] on span "Collection Plan [GEOGRAPHIC_DATA]" at bounding box center [86, 78] width 80 height 5
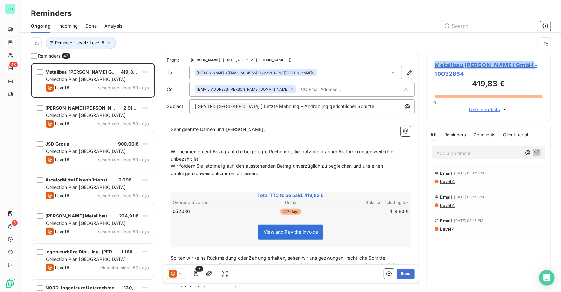
drag, startPoint x: 527, startPoint y: 66, endPoint x: 433, endPoint y: 67, distance: 93.2
click at [433, 67] on div "Metallbau [PERSON_NAME] GmbH - 10032864 419,83 € 0 Unfold details" at bounding box center [488, 87] width 124 height 68
click at [308, 76] on div "[PERSON_NAME] <[EMAIL_ADDRESS][DOMAIN_NAME][PERSON_NAME]>" at bounding box center [295, 72] width 212 height 13
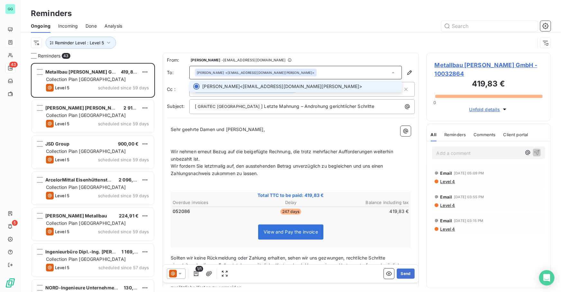
click at [310, 74] on div "[PERSON_NAME] <[EMAIL_ADDRESS][DOMAIN_NAME][PERSON_NAME]>" at bounding box center [295, 72] width 212 height 13
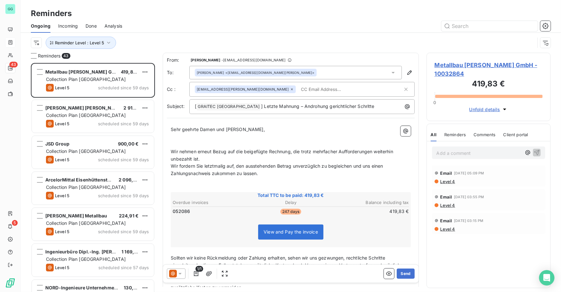
click at [310, 88] on input "text" at bounding box center [335, 89] width 74 height 10
paste input "[EMAIL_ADDRESS][DOMAIN_NAME][PERSON_NAME]"
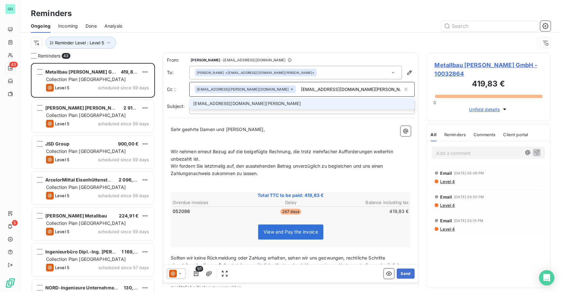
type input "[EMAIL_ADDRESS][DOMAIN_NAME][PERSON_NAME]"
click at [293, 105] on li "[EMAIL_ADDRESS][DOMAIN_NAME][PERSON_NAME]" at bounding box center [301, 103] width 225 height 11
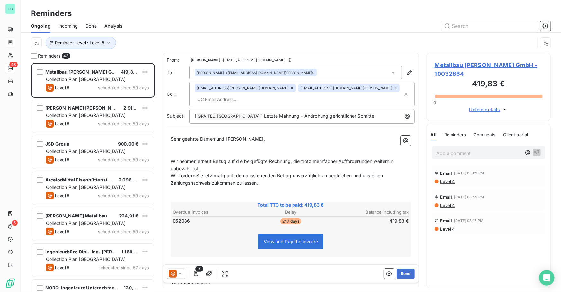
paste input "[EMAIL_ADDRESS][DOMAIN_NAME][PERSON_NAME]"
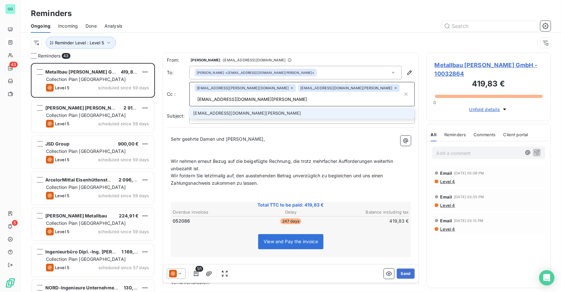
type input "[EMAIL_ADDRESS][DOMAIN_NAME][PERSON_NAME]"
click at [309, 108] on li "[EMAIL_ADDRESS][DOMAIN_NAME][PERSON_NAME]" at bounding box center [301, 113] width 225 height 11
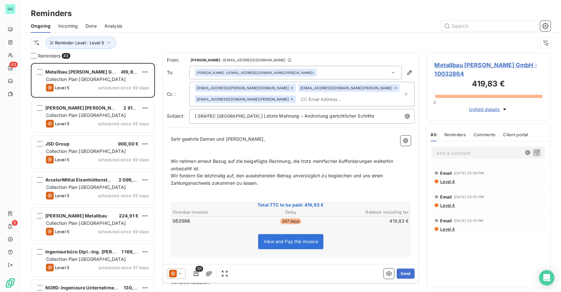
drag, startPoint x: 453, startPoint y: 72, endPoint x: 431, endPoint y: 63, distance: 24.3
click at [431, 63] on div "Metallbau [PERSON_NAME] GmbH - 10032864 419,83 € 0 Unfold details" at bounding box center [488, 87] width 124 height 68
click at [396, 272] on button "Send" at bounding box center [405, 274] width 18 height 10
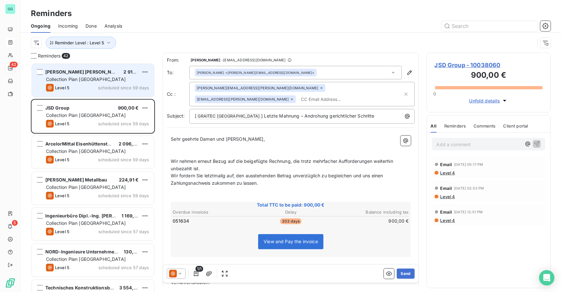
click at [118, 81] on div "Collection Plan [GEOGRAPHIC_DATA]" at bounding box center [97, 79] width 103 height 6
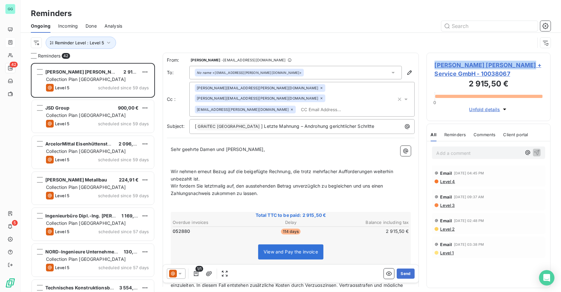
drag, startPoint x: 522, startPoint y: 64, endPoint x: 435, endPoint y: 63, distance: 87.7
click at [435, 63] on span "[PERSON_NAME] [PERSON_NAME] + Service GmbH - 10038067" at bounding box center [488, 69] width 108 height 17
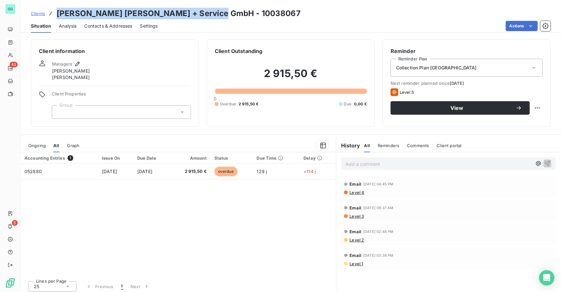
drag, startPoint x: 109, startPoint y: 14, endPoint x: 55, endPoint y: 13, distance: 54.3
click at [55, 13] on div "Clients [PERSON_NAME] [PERSON_NAME] + Service GmbH - 10038067" at bounding box center [291, 14] width 540 height 12
click at [114, 26] on span "Contacts & Addresses" at bounding box center [108, 26] width 48 height 6
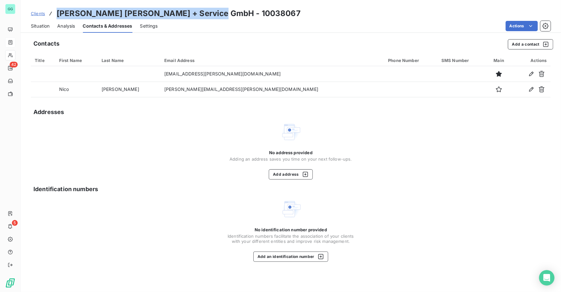
click at [45, 26] on span "Situation" at bounding box center [40, 26] width 19 height 6
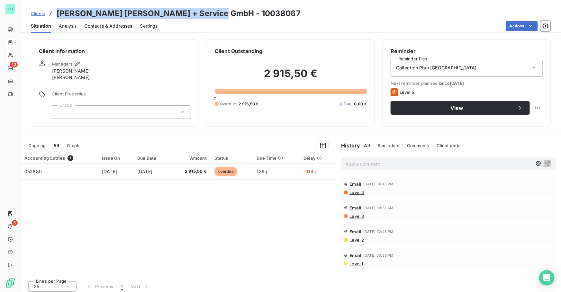
click at [119, 26] on span "Contacts & Addresses" at bounding box center [108, 26] width 48 height 6
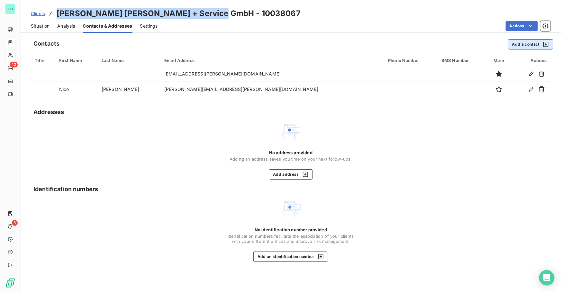
click at [528, 47] on button "Add a contact" at bounding box center [530, 44] width 45 height 10
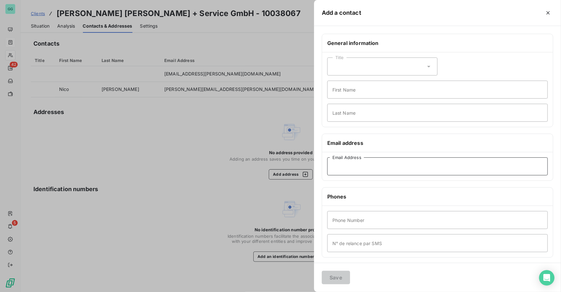
click at [347, 163] on input "Email Address" at bounding box center [437, 166] width 220 height 18
paste input "[PERSON_NAME][EMAIL_ADDRESS][PERSON_NAME][DOMAIN_NAME]"
type input "[PERSON_NAME][EMAIL_ADDRESS][PERSON_NAME][DOMAIN_NAME]"
click at [329, 279] on button "Save" at bounding box center [336, 277] width 28 height 13
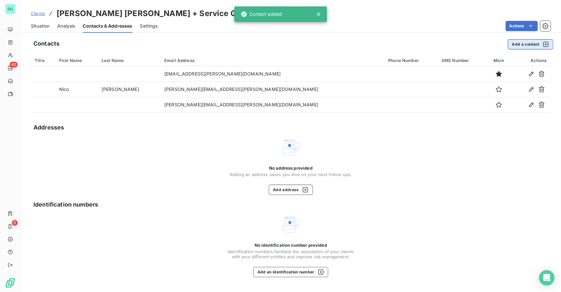
click at [523, 43] on button "Add a contact" at bounding box center [530, 44] width 45 height 10
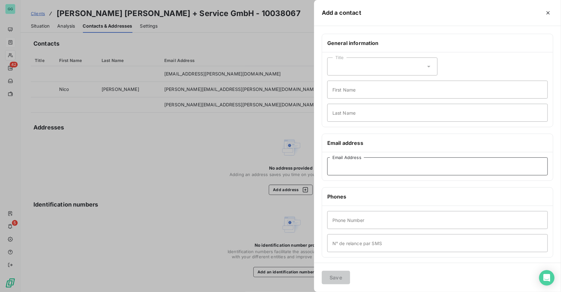
click at [338, 164] on input "Email Address" at bounding box center [437, 166] width 220 height 18
paste input "[PERSON_NAME][EMAIL_ADDRESS][PERSON_NAME][DOMAIN_NAME]"
type input "[PERSON_NAME][EMAIL_ADDRESS][PERSON_NAME][DOMAIN_NAME]"
click at [335, 272] on button "Save" at bounding box center [336, 277] width 28 height 13
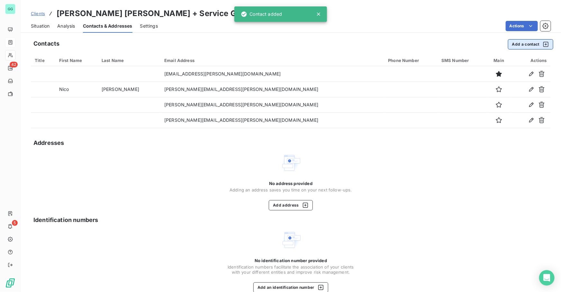
click at [521, 45] on button "Add a contact" at bounding box center [530, 44] width 45 height 10
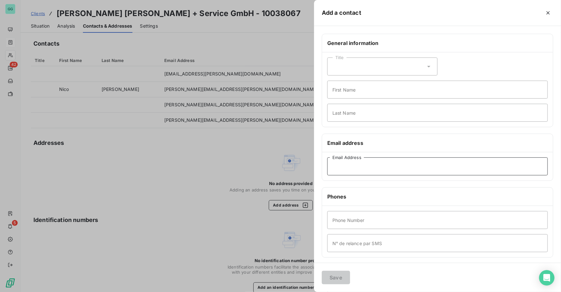
click at [350, 168] on input "Email Address" at bounding box center [437, 166] width 220 height 18
paste input "[PERSON_NAME][EMAIL_ADDRESS][PERSON_NAME][DOMAIN_NAME]"
type input "[PERSON_NAME][EMAIL_ADDRESS][PERSON_NAME][DOMAIN_NAME]"
click at [334, 278] on button "Save" at bounding box center [336, 277] width 28 height 13
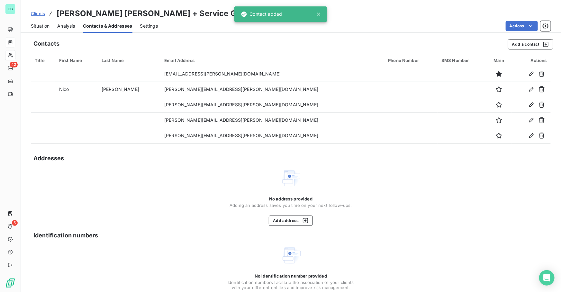
click at [61, 24] on span "Analysis" at bounding box center [66, 26] width 18 height 6
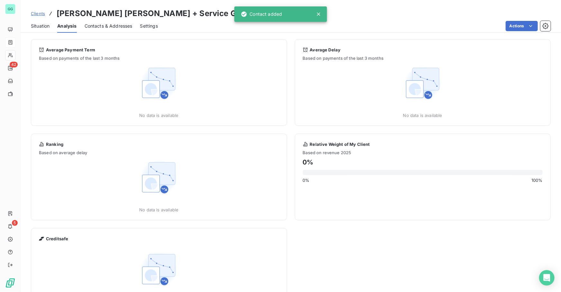
click at [44, 23] on span "Situation" at bounding box center [40, 26] width 19 height 6
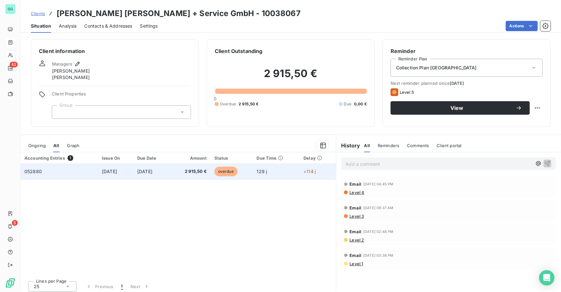
click at [152, 173] on span "[DATE]" at bounding box center [144, 171] width 15 height 5
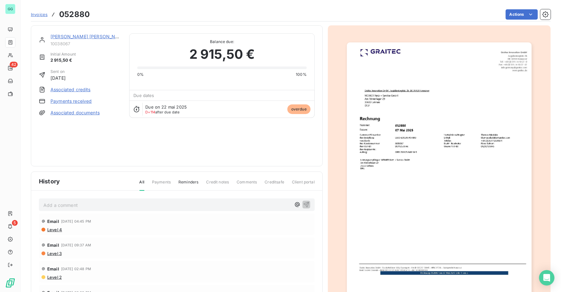
scroll to position [39, 0]
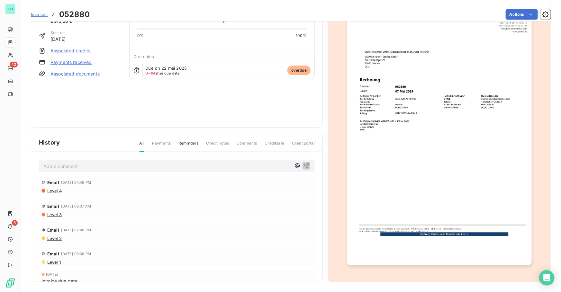
click at [383, 103] on img "button" at bounding box center [439, 135] width 185 height 262
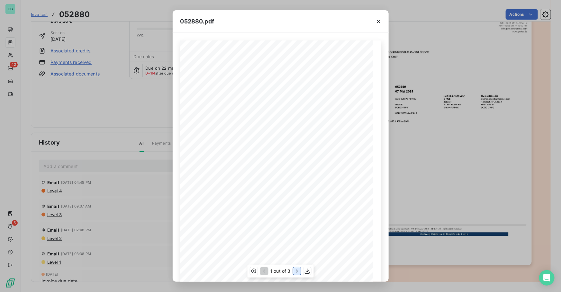
click at [294, 272] on icon "button" at bounding box center [297, 271] width 6 height 6
click at [377, 23] on icon "button" at bounding box center [378, 21] width 6 height 6
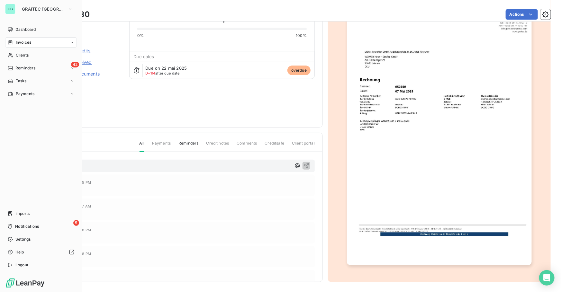
click at [24, 69] on span "Reminders" at bounding box center [25, 68] width 20 height 6
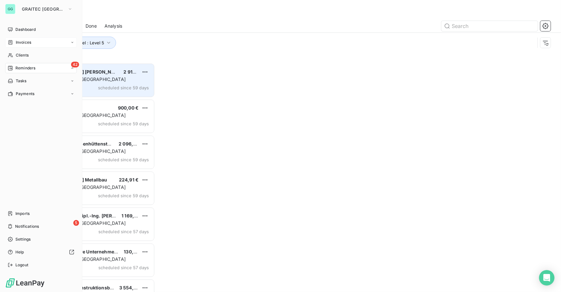
scroll to position [225, 120]
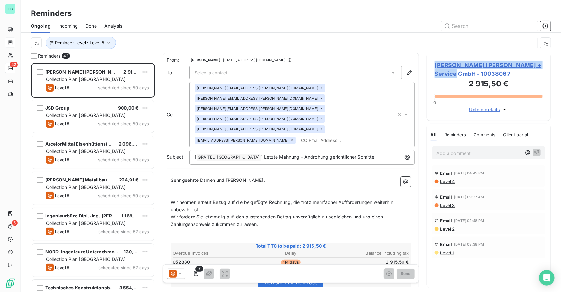
drag, startPoint x: 450, startPoint y: 73, endPoint x: 432, endPoint y: 64, distance: 20.1
click at [432, 64] on div "[PERSON_NAME] [PERSON_NAME] + Service GmbH - 10038067 2 915,50 € 0 Unfold detai…" at bounding box center [488, 87] width 124 height 68
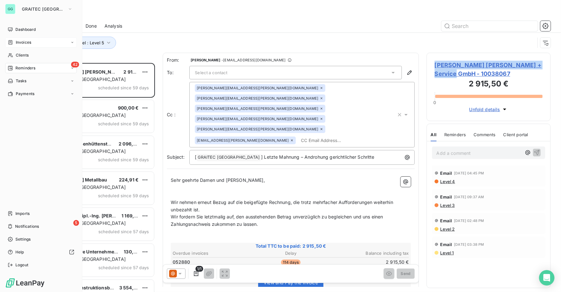
click at [13, 158] on div "Dashboard Invoices Clients 42 Reminders Tasks Payments Imports 5 Notifications …" at bounding box center [41, 147] width 72 height 246
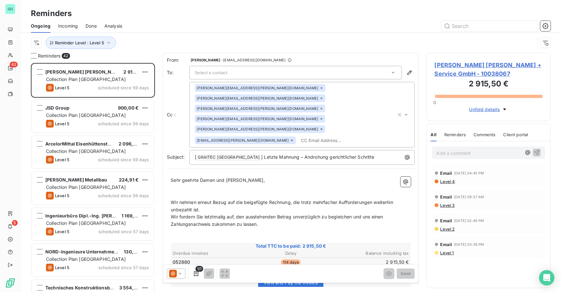
click at [242, 71] on div "Select a contact" at bounding box center [295, 72] width 212 height 13
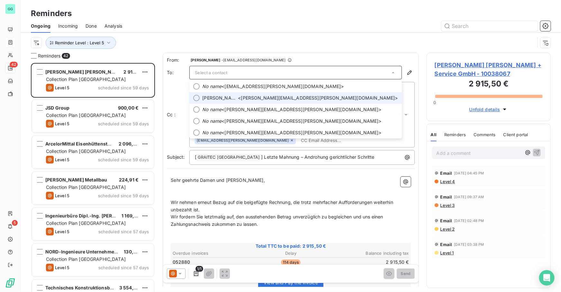
click at [193, 96] on li "[PERSON_NAME] <[PERSON_NAME][EMAIL_ADDRESS][PERSON_NAME][DOMAIN_NAME]>" at bounding box center [295, 98] width 212 height 12
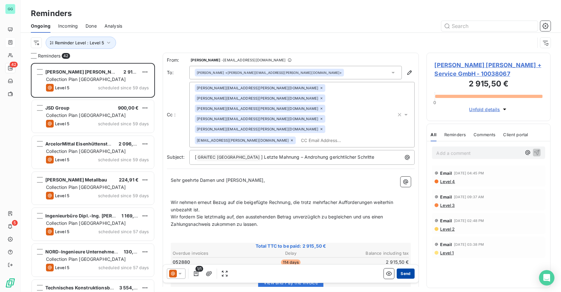
click at [405, 274] on button "Send" at bounding box center [405, 274] width 18 height 10
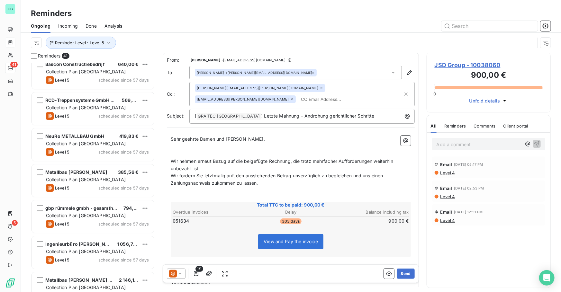
scroll to position [1247, 0]
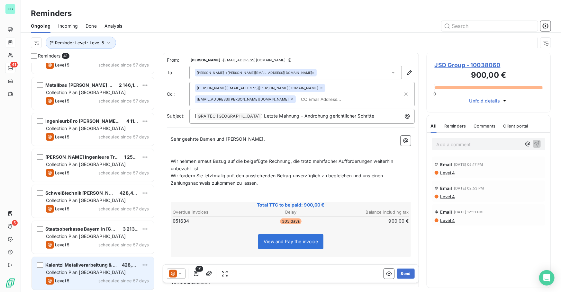
click at [93, 270] on span "Collection Plan [GEOGRAPHIC_DATA]" at bounding box center [86, 272] width 80 height 5
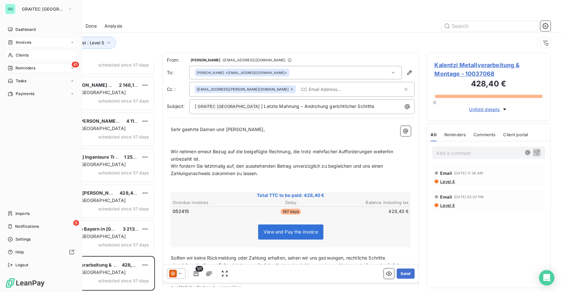
click at [26, 54] on span "Clients" at bounding box center [22, 55] width 13 height 6
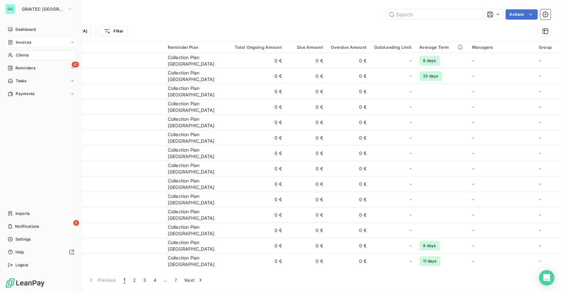
click at [26, 44] on span "Invoices" at bounding box center [23, 43] width 15 height 6
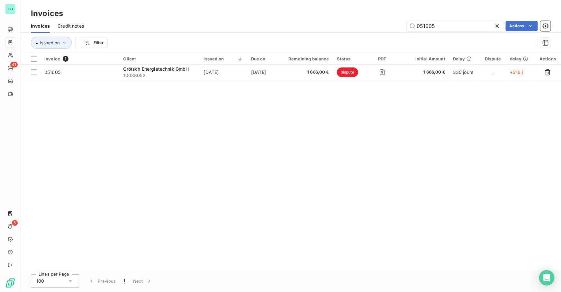
click at [499, 23] on icon at bounding box center [497, 26] width 6 height 6
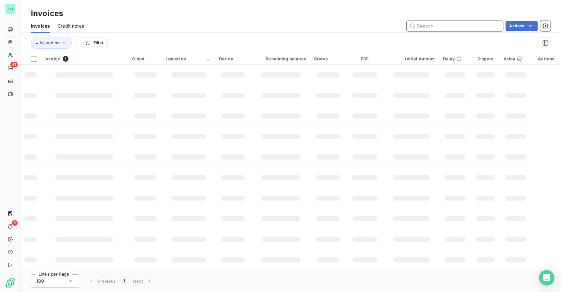
click at [436, 27] on input "text" at bounding box center [454, 26] width 96 height 10
paste input "052277"
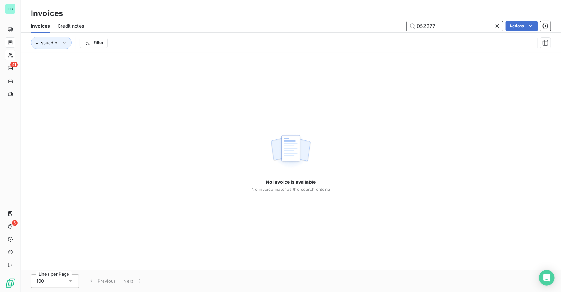
type input "052277"
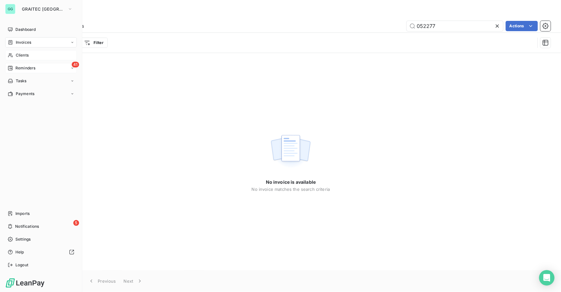
click at [21, 67] on span "Reminders" at bounding box center [25, 68] width 20 height 6
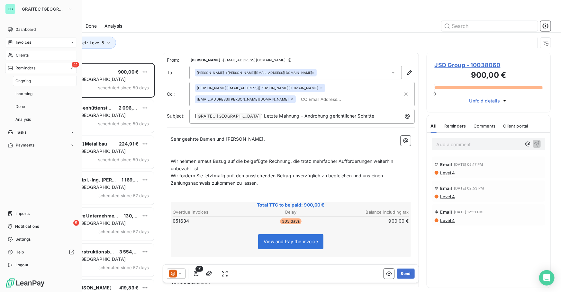
scroll to position [225, 120]
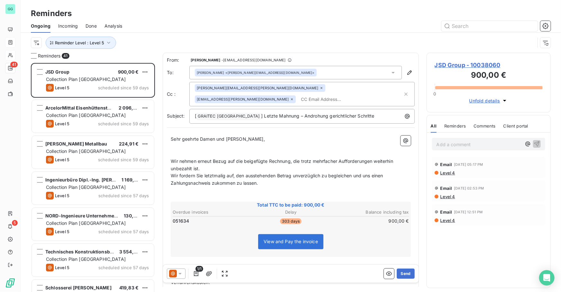
click at [93, 25] on span "Done" at bounding box center [90, 26] width 11 height 6
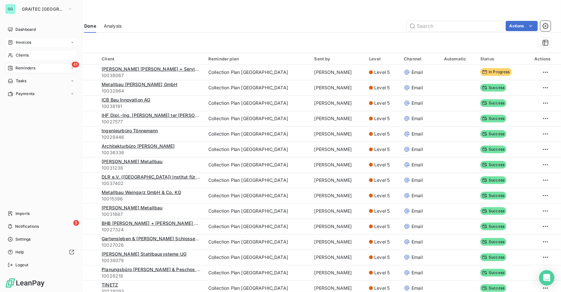
click at [15, 54] on div "Clients" at bounding box center [41, 55] width 72 height 10
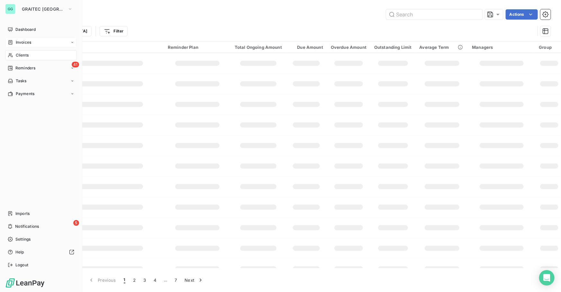
click at [23, 44] on span "Invoices" at bounding box center [23, 43] width 15 height 6
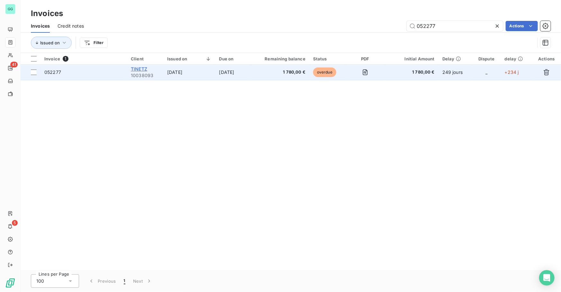
type input "052277"
click at [138, 67] on span "TINETZ" at bounding box center [139, 68] width 16 height 5
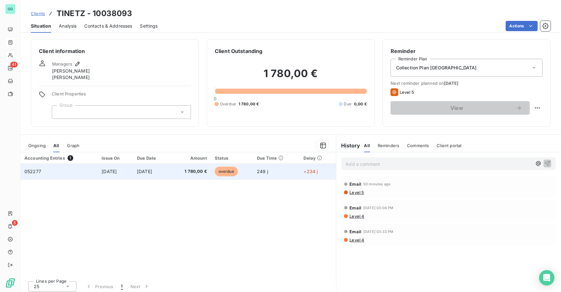
click at [102, 170] on span "[DATE]" at bounding box center [109, 171] width 15 height 5
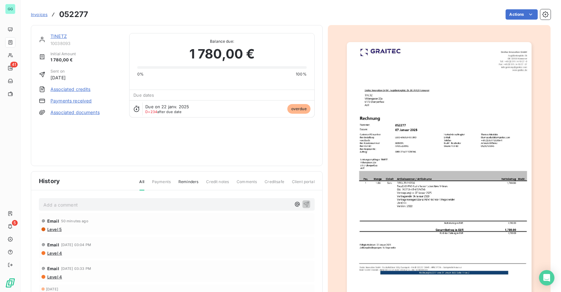
click at [130, 203] on p "Add a comment ﻿" at bounding box center [166, 205] width 247 height 8
click at [104, 200] on div "Add a comment ﻿" at bounding box center [166, 204] width 247 height 9
click at [91, 202] on p "Add a comment ﻿" at bounding box center [166, 205] width 247 height 8
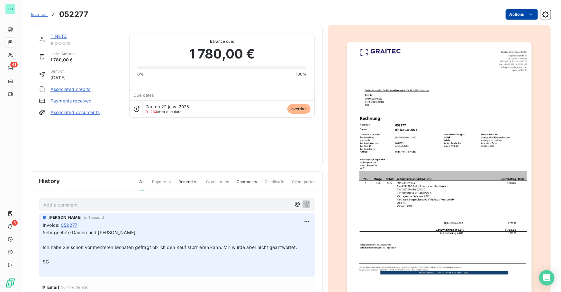
click at [514, 9] on html "GG 41 5 Invoices 052277 Actions TINETZ 10038093 Initial Amount 1 780,00 € Sent …" at bounding box center [280, 146] width 561 height 292
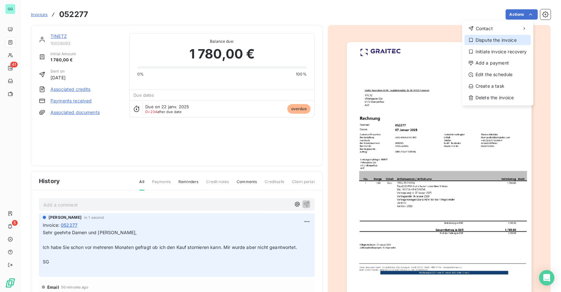
click at [493, 40] on div "Dispute the invoice" at bounding box center [497, 40] width 66 height 10
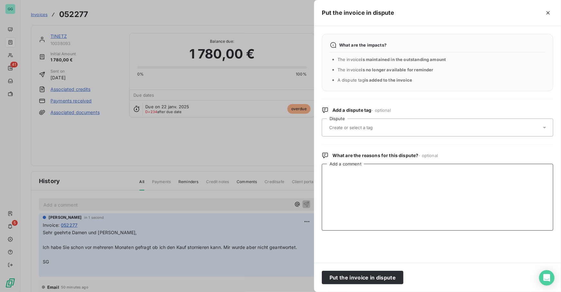
click at [362, 182] on textarea "Add a comment" at bounding box center [437, 197] width 231 height 67
type textarea "Customer wants to cancel"
click at [362, 275] on button "Put the invoice in dispute" at bounding box center [363, 277] width 82 height 13
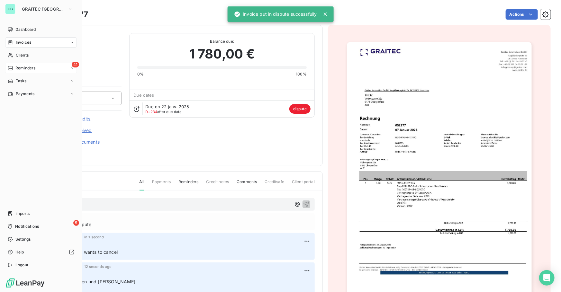
click at [36, 70] on div "41 Reminders" at bounding box center [41, 68] width 72 height 10
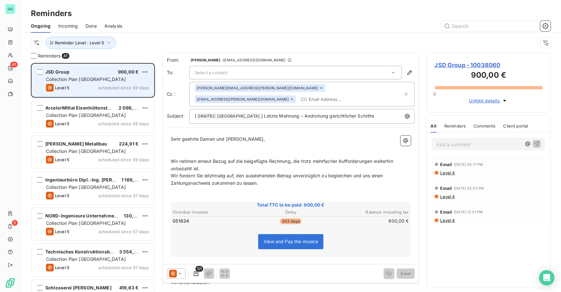
click at [110, 79] on div "Collection Plan [GEOGRAPHIC_DATA]" at bounding box center [97, 79] width 103 height 6
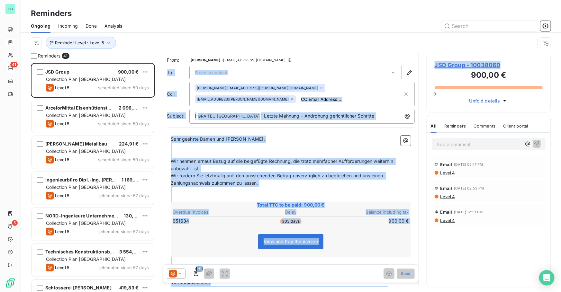
drag, startPoint x: 508, startPoint y: 63, endPoint x: 419, endPoint y: 64, distance: 89.0
click at [419, 64] on div "Reminders 41 JSD Group 900,00 € Collection Plan [GEOGRAPHIC_DATA] Level 5 sched…" at bounding box center [291, 172] width 540 height 239
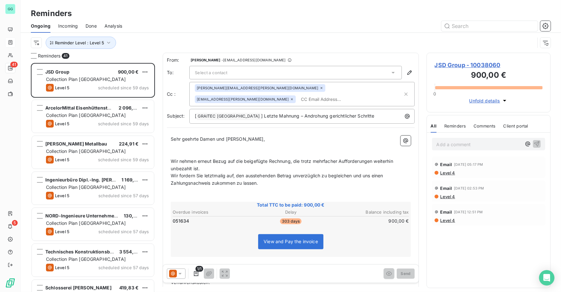
click at [477, 45] on div "Reminder Level : Level 5" at bounding box center [283, 43] width 504 height 12
drag, startPoint x: 501, startPoint y: 67, endPoint x: 434, endPoint y: 69, distance: 66.9
click at [434, 69] on div "JSD Group - 10038060 900,00 € 0 Unfold details" at bounding box center [488, 83] width 124 height 60
click at [435, 50] on div "Reminder Level : Level 5" at bounding box center [290, 43] width 519 height 20
click at [450, 68] on span "JSD Group - 10038060" at bounding box center [488, 65] width 108 height 9
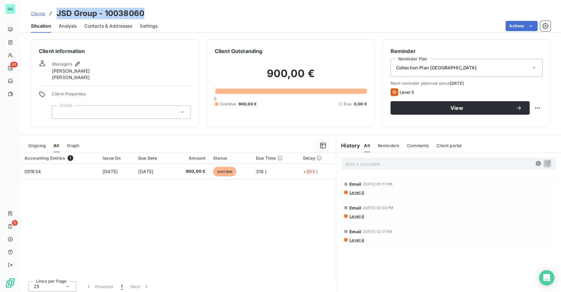
drag, startPoint x: 145, startPoint y: 12, endPoint x: 57, endPoint y: 16, distance: 87.5
click at [57, 16] on div "Clients JSD Group - 10038060" at bounding box center [291, 14] width 540 height 12
drag, startPoint x: 40, startPoint y: 209, endPoint x: 75, endPoint y: 160, distance: 60.1
click at [40, 209] on div "Accounting Entries 1 Issue On Due Date Amount Status Due Time Delay 051634 [DAT…" at bounding box center [178, 214] width 315 height 124
click at [110, 23] on span "Contacts & Addresses" at bounding box center [108, 26] width 48 height 6
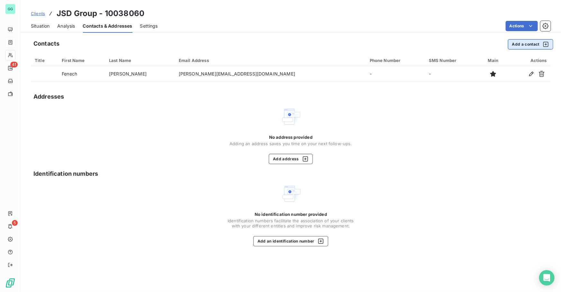
click at [524, 44] on button "Add a contact" at bounding box center [530, 44] width 45 height 10
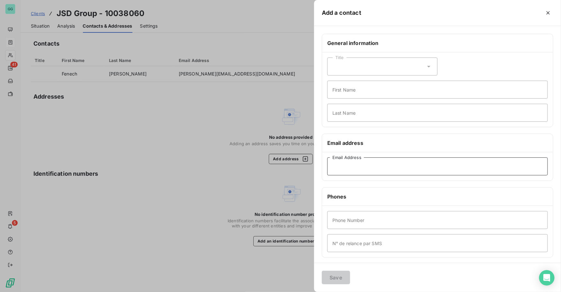
click at [356, 160] on input "Email Address" at bounding box center [437, 166] width 220 height 18
paste input "[EMAIL_ADDRESS][DOMAIN_NAME]"
type input "[EMAIL_ADDRESS][DOMAIN_NAME]"
click at [333, 276] on button "Save" at bounding box center [336, 277] width 28 height 13
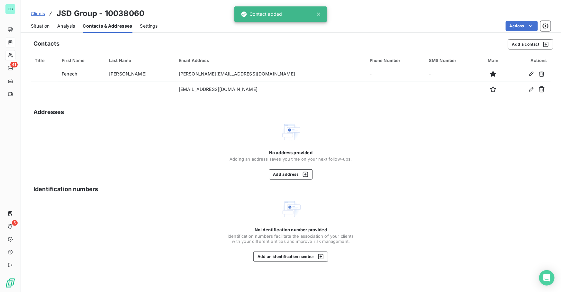
click at [43, 26] on span "Situation" at bounding box center [40, 26] width 19 height 6
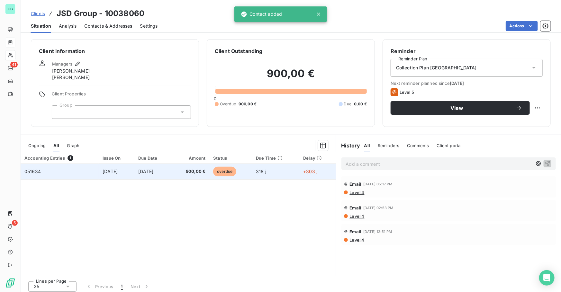
click at [113, 169] on span "[DATE]" at bounding box center [109, 171] width 15 height 5
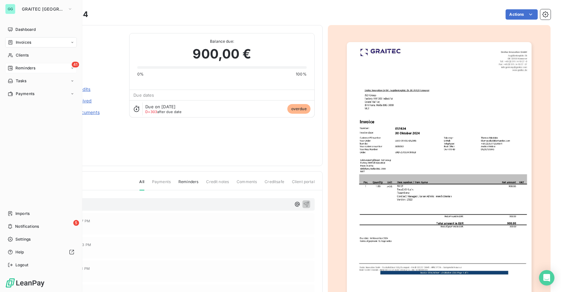
click at [22, 68] on span "Reminders" at bounding box center [25, 68] width 20 height 6
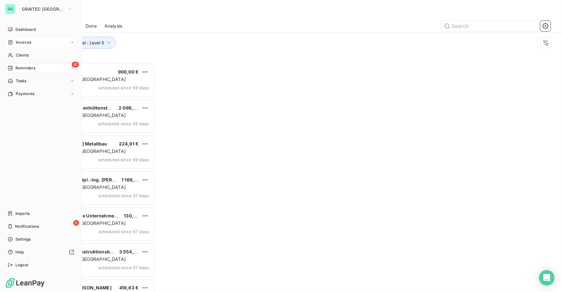
scroll to position [225, 120]
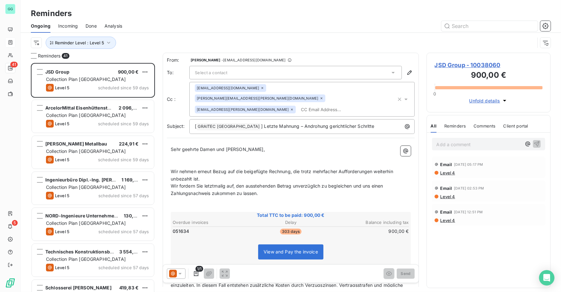
click at [216, 73] on span "Select a contact" at bounding box center [211, 72] width 32 height 5
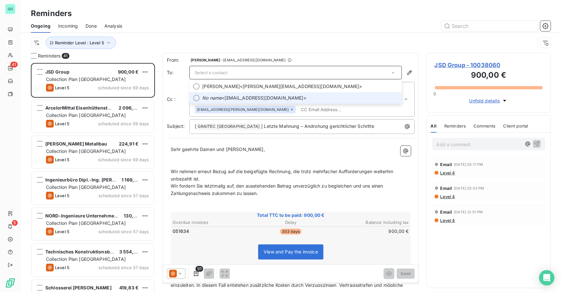
click at [206, 95] on em "No name" at bounding box center [211, 98] width 19 height 6
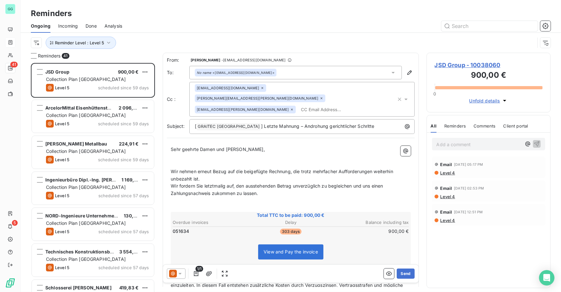
click at [235, 72] on div "No name <[EMAIL_ADDRESS][DOMAIN_NAME]>" at bounding box center [236, 72] width 78 height 4
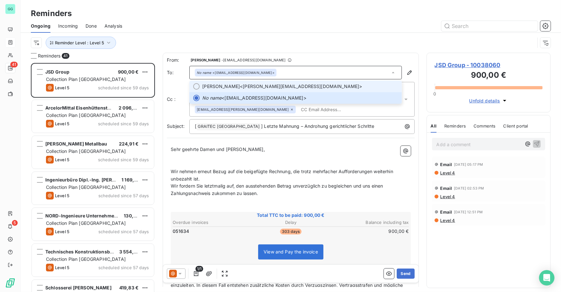
click at [196, 89] on div at bounding box center [196, 86] width 6 height 6
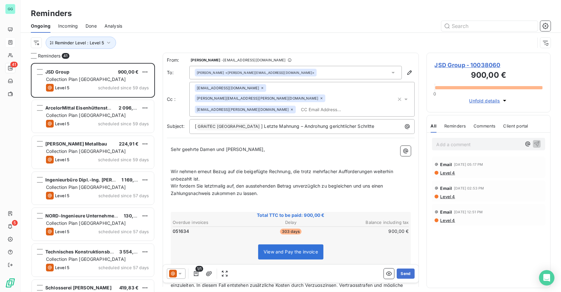
click at [446, 137] on div "Add a comment ﻿" at bounding box center [488, 144] width 123 height 23
click at [446, 142] on p "Add a comment ﻿" at bounding box center [478, 144] width 85 height 8
click at [535, 142] on icon "button" at bounding box center [536, 143] width 5 height 5
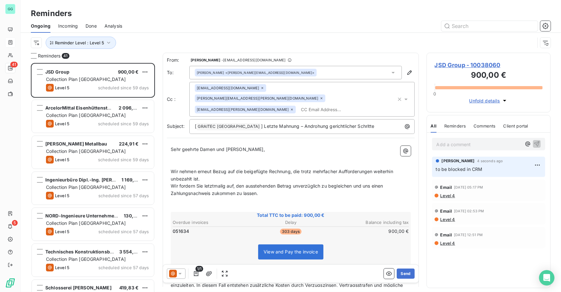
click at [344, 22] on div at bounding box center [340, 26] width 421 height 10
click at [404, 274] on button "Send" at bounding box center [405, 274] width 18 height 10
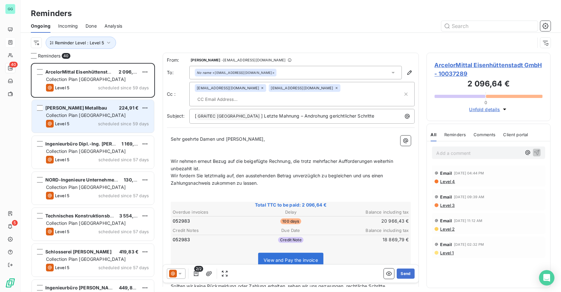
click at [65, 112] on span "Collection Plan [GEOGRAPHIC_DATA]" at bounding box center [86, 114] width 80 height 5
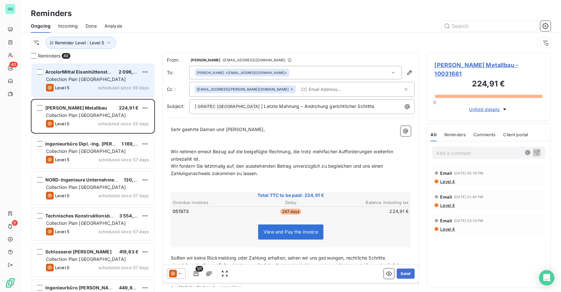
click at [77, 77] on span "Collection Plan [GEOGRAPHIC_DATA]" at bounding box center [86, 78] width 80 height 5
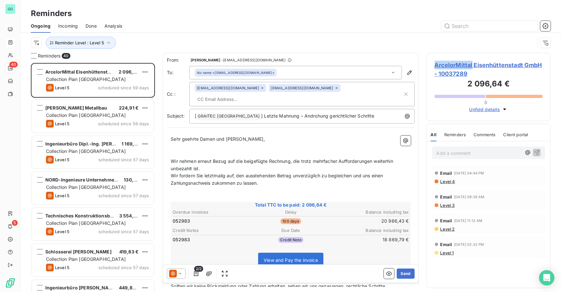
drag, startPoint x: 431, startPoint y: 65, endPoint x: 472, endPoint y: 69, distance: 42.0
click at [472, 69] on div "ArcelorMittal Eisenhüttenstadt GmbH - 10037289 2 096,64 € 0 Unfold details" at bounding box center [488, 87] width 124 height 68
click at [463, 151] on p "Add a comment ﻿" at bounding box center [478, 153] width 85 height 8
click at [465, 65] on span "ArcelorMittal Eisenhüttenstadt GmbH - 10037289" at bounding box center [488, 69] width 108 height 17
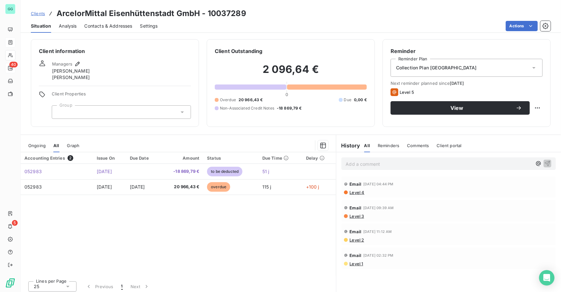
click at [374, 164] on p "Add a comment ﻿" at bounding box center [439, 164] width 186 height 8
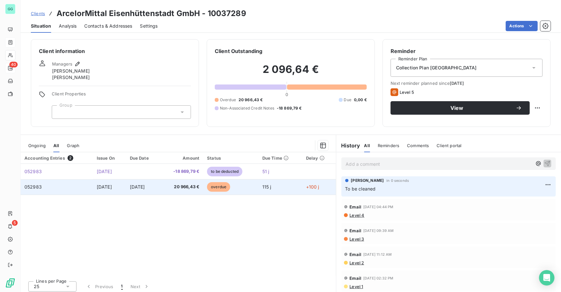
click at [255, 188] on td "overdue" at bounding box center [230, 186] width 55 height 15
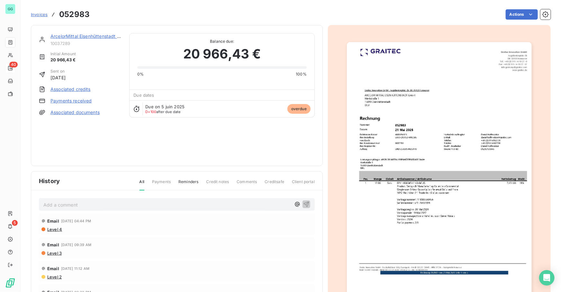
click at [84, 199] on div "Add a comment ﻿" at bounding box center [177, 204] width 276 height 13
click at [84, 201] on p "Add a comment ﻿" at bounding box center [166, 205] width 247 height 8
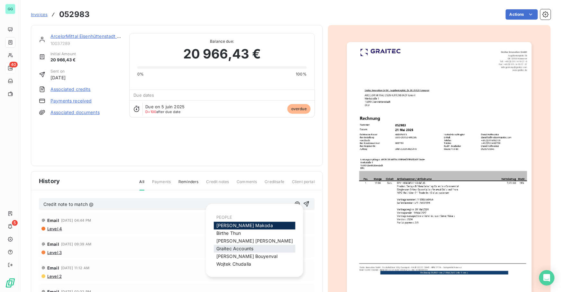
click at [230, 249] on span "Graitec Accounts" at bounding box center [234, 248] width 37 height 5
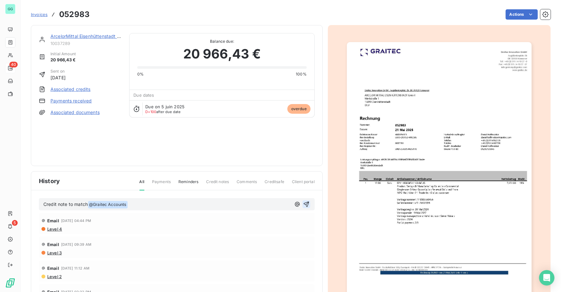
click at [303, 202] on icon "button" at bounding box center [306, 204] width 6 height 6
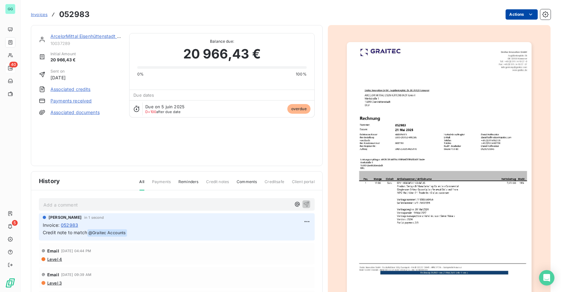
click at [521, 9] on html "GG 40 5 Invoices 052983 Actions ArcelorMittal Eisenhüttenstadt GmbH 10037289 In…" at bounding box center [280, 146] width 561 height 292
click at [74, 223] on html "GG 40 5 Invoices 052983 Actions ArcelorMittal Eisenhüttenstadt GmbH 10037289 In…" at bounding box center [280, 146] width 561 height 292
click at [72, 224] on span "052983" at bounding box center [69, 225] width 17 height 7
click at [541, 18] on button "button" at bounding box center [545, 14] width 10 height 10
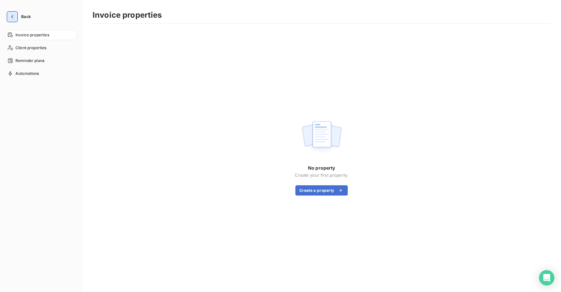
click at [13, 14] on icon "button" at bounding box center [12, 16] width 6 height 6
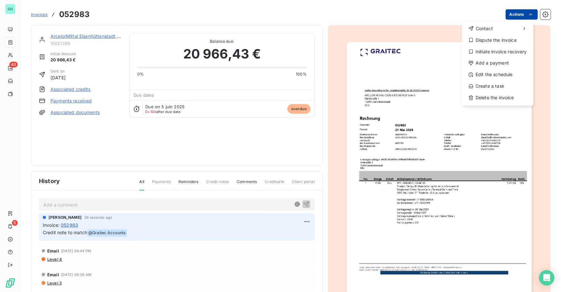
click at [525, 19] on html "GG 40 5 Invoices 052983 Actions Contact Dispute the invoice Initiate invoice re…" at bounding box center [280, 146] width 561 height 292
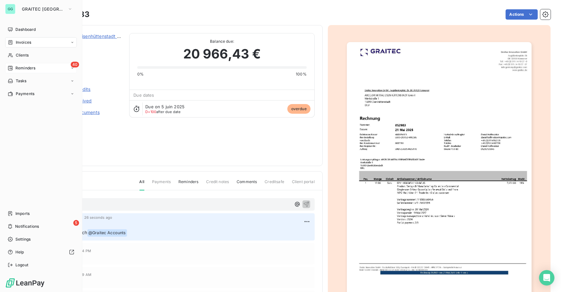
drag, startPoint x: 15, startPoint y: 70, endPoint x: 19, endPoint y: 69, distance: 3.6
click at [15, 70] on html "GG GRAITEC [GEOGRAPHIC_DATA] Dashboard Invoices Clients 40 Reminders Tasks Paym…" at bounding box center [280, 146] width 561 height 292
click at [20, 68] on span "Reminders" at bounding box center [25, 68] width 20 height 6
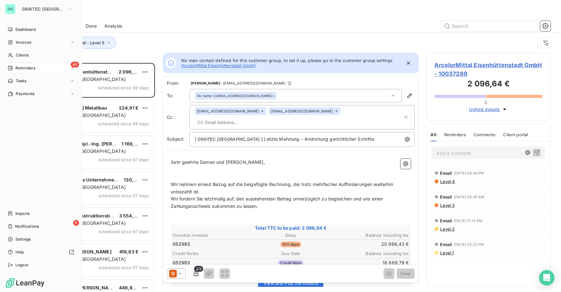
scroll to position [4, 4]
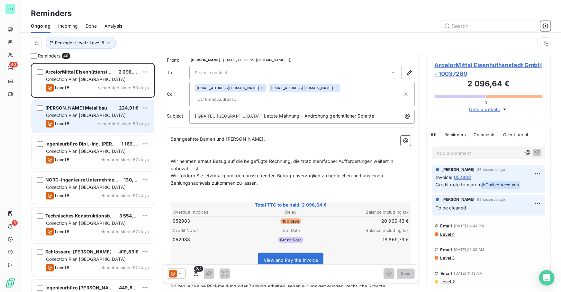
click at [71, 115] on span "Collection Plan [GEOGRAPHIC_DATA]" at bounding box center [86, 114] width 80 height 5
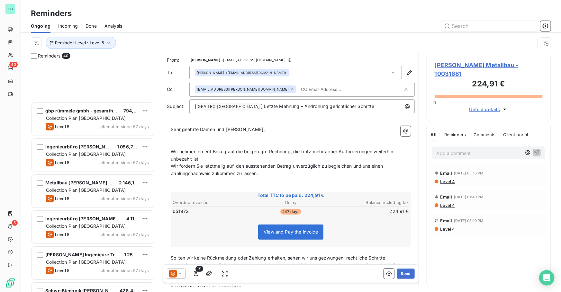
scroll to position [1211, 0]
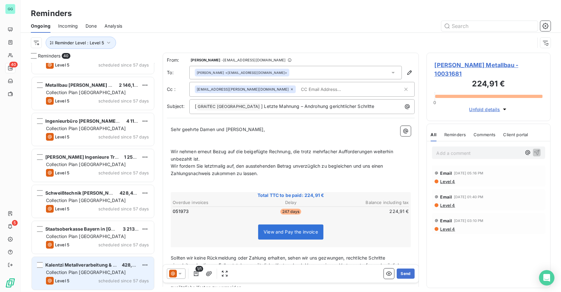
click at [80, 276] on div "Kalentzi Metallverarbeitung & Montage 428,40 € Collection Plan [GEOGRAPHIC_DATA…" at bounding box center [93, 273] width 122 height 33
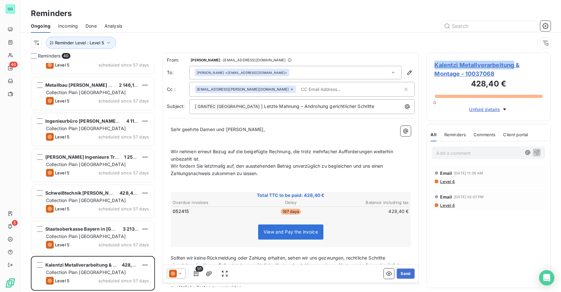
drag, startPoint x: 433, startPoint y: 62, endPoint x: 514, endPoint y: 67, distance: 80.8
click at [514, 67] on div "Kalentzi Metallverarbeitung & Montage - 10037068 428,40 € 0 Unfold details" at bounding box center [488, 87] width 124 height 68
click at [453, 61] on span "Kalentzi Metallverarbeitung & Montage - 10037068" at bounding box center [488, 69] width 108 height 17
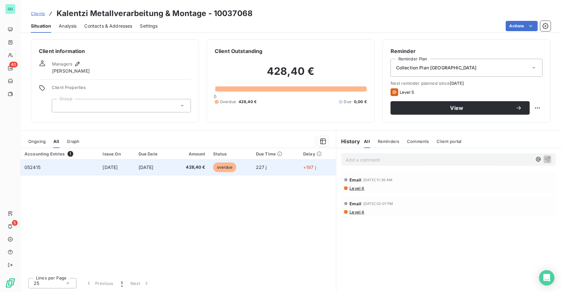
click at [129, 167] on td "[DATE]" at bounding box center [117, 167] width 36 height 15
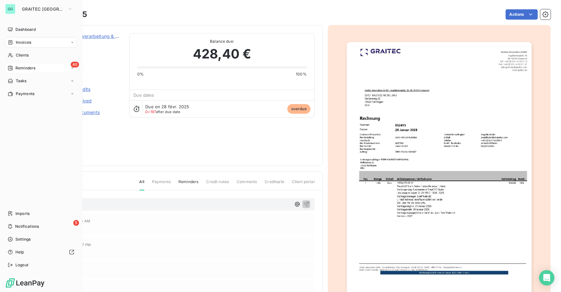
click at [32, 69] on span "Reminders" at bounding box center [25, 68] width 20 height 6
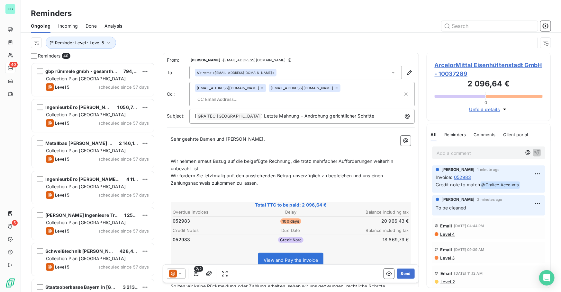
scroll to position [1211, 0]
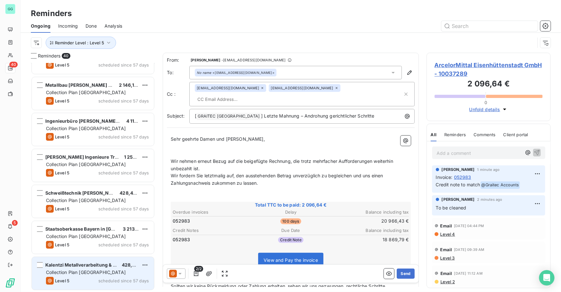
click at [84, 270] on span "Collection Plan [GEOGRAPHIC_DATA]" at bounding box center [86, 272] width 80 height 5
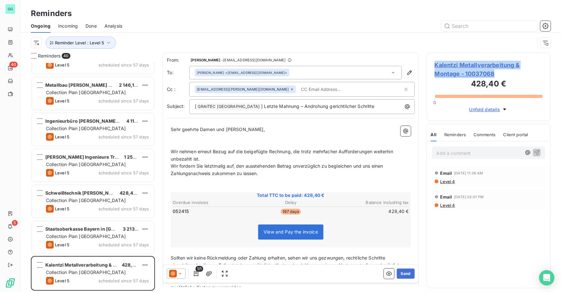
drag, startPoint x: 459, startPoint y: 65, endPoint x: 434, endPoint y: 62, distance: 24.6
click at [434, 62] on span "Kalentzi Metallverarbeitung & Montage - 10037068" at bounding box center [488, 69] width 108 height 17
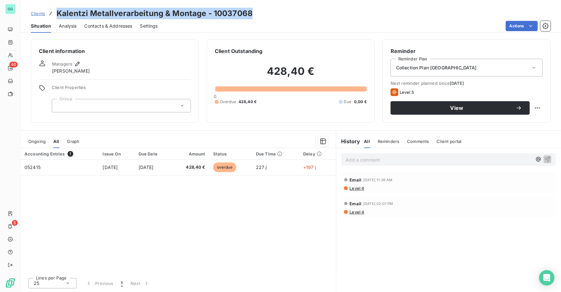
drag, startPoint x: 196, startPoint y: 16, endPoint x: 50, endPoint y: 16, distance: 146.2
click at [50, 16] on div "Clients Kalentzi Metallverarbeitung & Montage - 10037068" at bounding box center [291, 14] width 540 height 12
click at [132, 250] on div "Accounting Entries 1 Issue On Due Date Amount Status Due Time Delay 052415 [DAT…" at bounding box center [178, 210] width 315 height 125
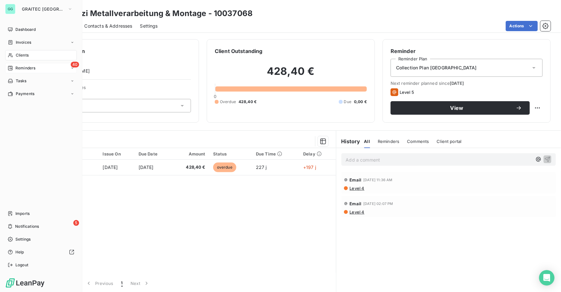
click at [19, 69] on span "Reminders" at bounding box center [25, 68] width 20 height 6
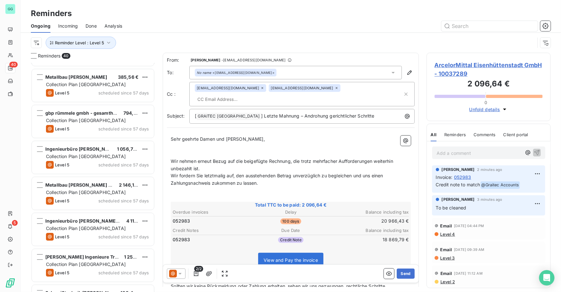
scroll to position [1211, 0]
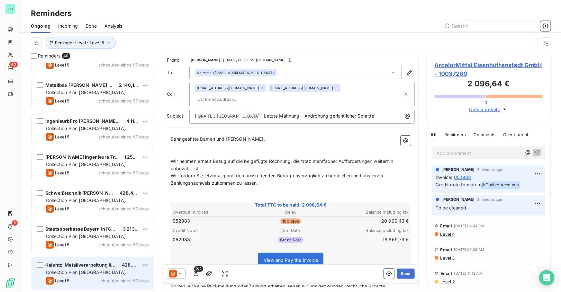
click at [94, 270] on span "Collection Plan [GEOGRAPHIC_DATA]" at bounding box center [86, 272] width 80 height 5
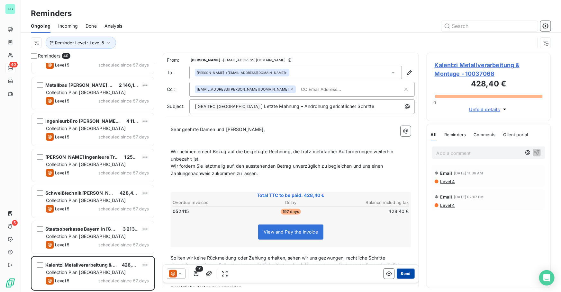
click at [401, 274] on button "Send" at bounding box center [405, 274] width 18 height 10
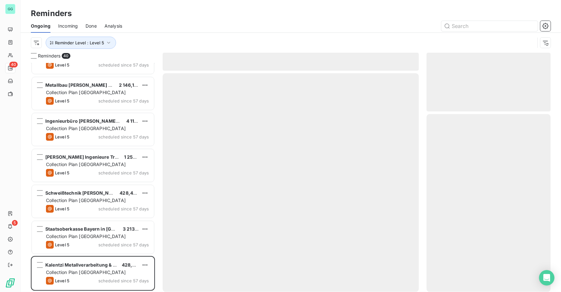
scroll to position [1174, 0]
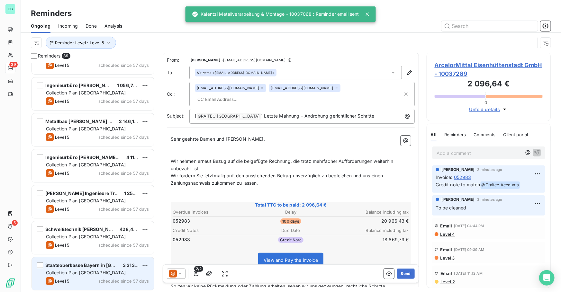
click at [84, 272] on span "Collection Plan [GEOGRAPHIC_DATA]" at bounding box center [86, 272] width 80 height 5
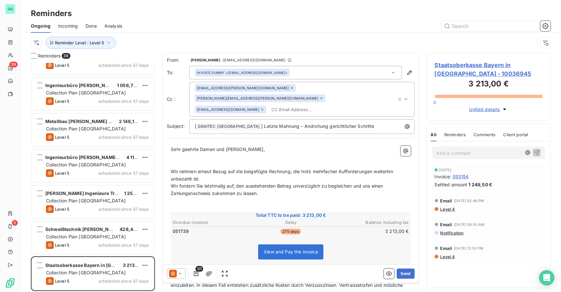
click at [453, 66] on span "Staatsoberkasse Bayern in [GEOGRAPHIC_DATA] - 10036945" at bounding box center [488, 69] width 108 height 17
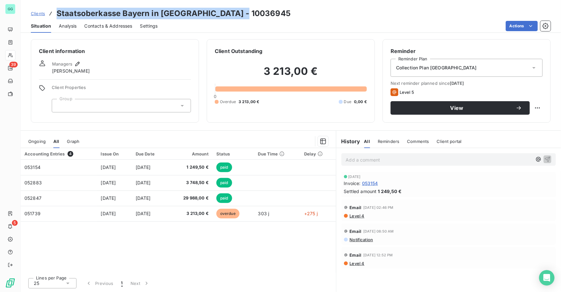
drag, startPoint x: 85, startPoint y: 11, endPoint x: 54, endPoint y: 8, distance: 31.0
click at [54, 8] on div "Clients Staatsoberkasse Bayern in [GEOGRAPHIC_DATA] - 10036945" at bounding box center [291, 14] width 540 height 12
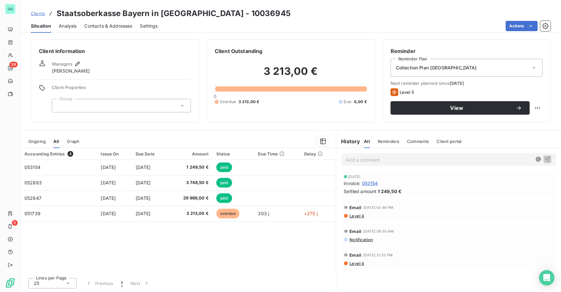
click at [148, 259] on div "Accounting Entries 4 Issue On Due Date Amount Status Due Time Delay 053154 [DAT…" at bounding box center [178, 210] width 315 height 125
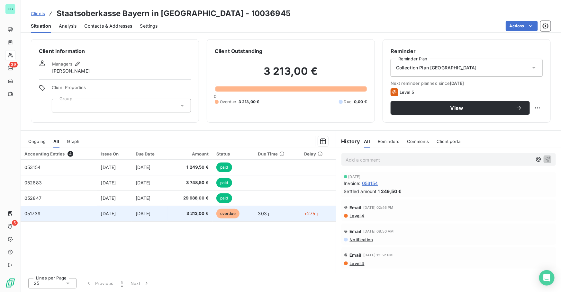
click at [106, 211] on span "[DATE]" at bounding box center [108, 213] width 15 height 5
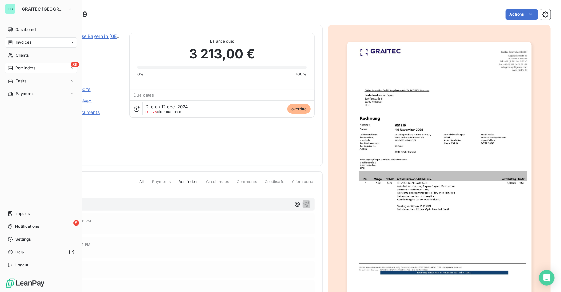
click at [48, 68] on div "39 Reminders" at bounding box center [41, 68] width 72 height 10
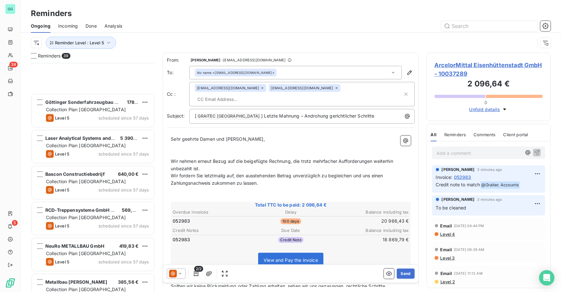
scroll to position [1175, 0]
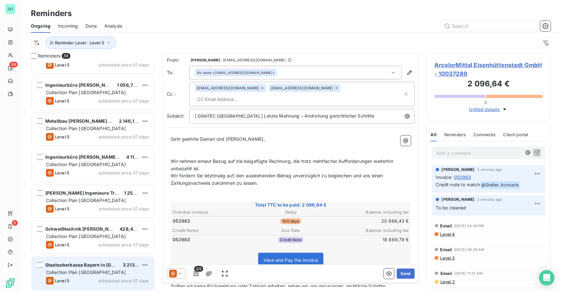
click at [110, 265] on span "Staatsoberkasse Bayern in [GEOGRAPHIC_DATA]" at bounding box center [99, 264] width 108 height 5
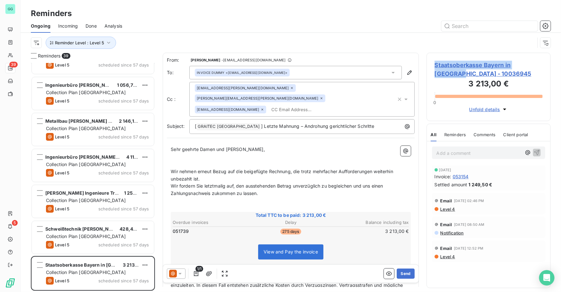
drag, startPoint x: 432, startPoint y: 64, endPoint x: 539, endPoint y: 65, distance: 106.7
click at [539, 65] on div "Staatsoberkasse Bayern in [GEOGRAPHIC_DATA] - 10036945 3 213,00 € 0 Unfold deta…" at bounding box center [488, 87] width 124 height 68
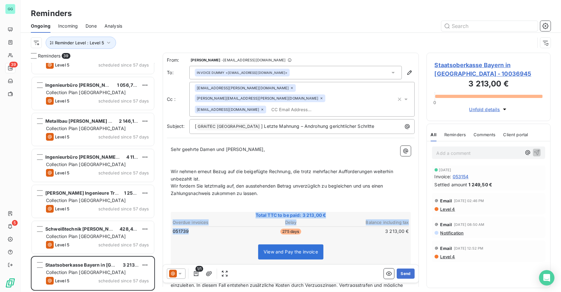
drag, startPoint x: 185, startPoint y: 220, endPoint x: 168, endPoint y: 219, distance: 16.7
click at [168, 219] on div "Sehr geehrte Damen und [PERSON_NAME], ﻿ ﻿ Wir nehmen erneut Bezug auf die beige…" at bounding box center [291, 246] width 248 height 209
drag, startPoint x: 182, startPoint y: 222, endPoint x: 186, endPoint y: 222, distance: 3.9
click at [183, 228] on span "051739" at bounding box center [181, 231] width 16 height 6
drag, startPoint x: 192, startPoint y: 224, endPoint x: 172, endPoint y: 224, distance: 20.2
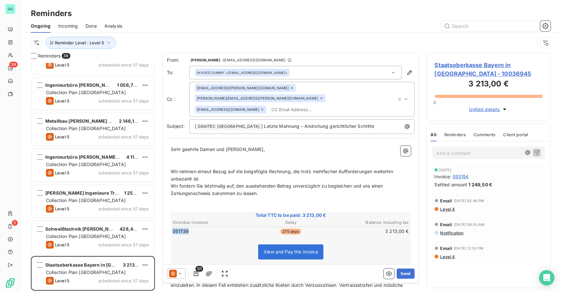
click at [172, 228] on td "051739" at bounding box center [211, 231] width 78 height 7
drag, startPoint x: 537, startPoint y: 66, endPoint x: 423, endPoint y: 70, distance: 113.5
click at [423, 70] on div "Reminders 39 Metallbau [PERSON_NAME] 385,56 € Collection Plan [GEOGRAPHIC_DATA]…" at bounding box center [291, 172] width 540 height 239
drag, startPoint x: 423, startPoint y: 70, endPoint x: 409, endPoint y: 42, distance: 31.6
click at [408, 41] on div "Reminder Level : Level 5" at bounding box center [283, 43] width 504 height 12
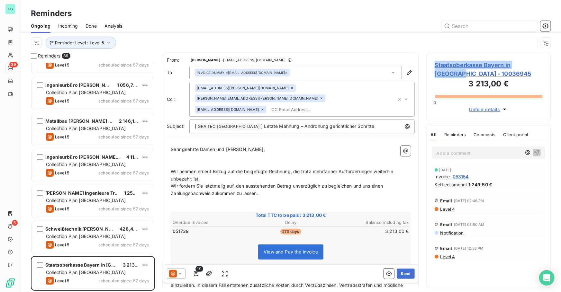
drag, startPoint x: 542, startPoint y: 67, endPoint x: 434, endPoint y: 67, distance: 108.6
click at [434, 67] on div "Staatsoberkasse Bayern in [GEOGRAPHIC_DATA] - 10036945 3 213,00 € 0 Unfold deta…" at bounding box center [488, 87] width 124 height 68
click at [462, 154] on p "Add a comment ﻿" at bounding box center [478, 153] width 85 height 8
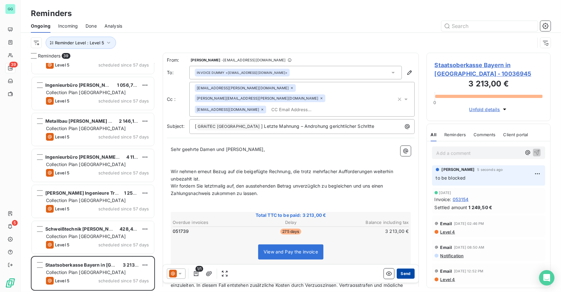
click at [400, 271] on button "Send" at bounding box center [405, 274] width 18 height 10
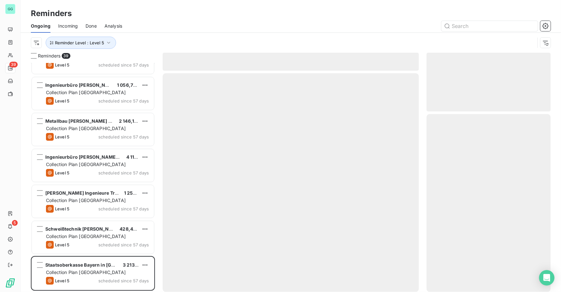
scroll to position [1138, 0]
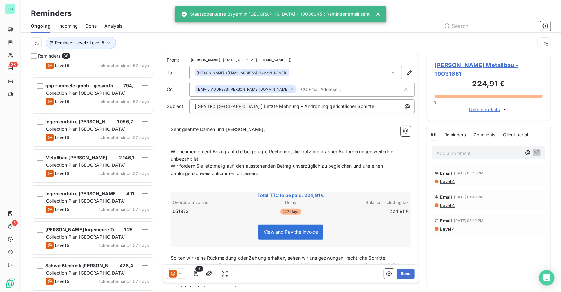
scroll to position [1139, 0]
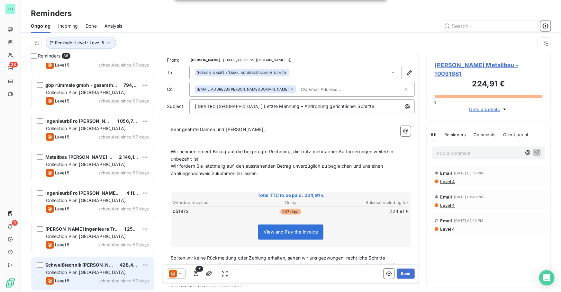
click at [92, 270] on span "Collection Plan [GEOGRAPHIC_DATA]" at bounding box center [86, 272] width 80 height 5
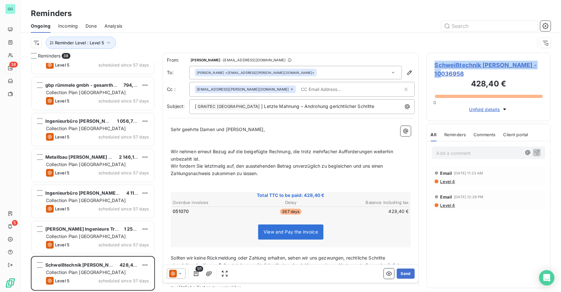
drag, startPoint x: 498, startPoint y: 64, endPoint x: 435, endPoint y: 67, distance: 62.4
click at [435, 67] on span "Schweißtechnik [PERSON_NAME] - 10036958" at bounding box center [488, 69] width 108 height 17
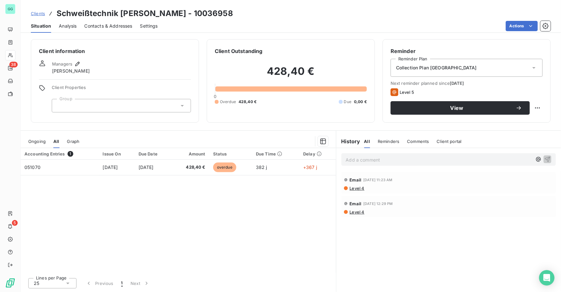
drag, startPoint x: 235, startPoint y: 11, endPoint x: 57, endPoint y: 14, distance: 177.7
click at [57, 14] on div "Clients Schweißtechnik [PERSON_NAME] - 10036958" at bounding box center [291, 14] width 540 height 12
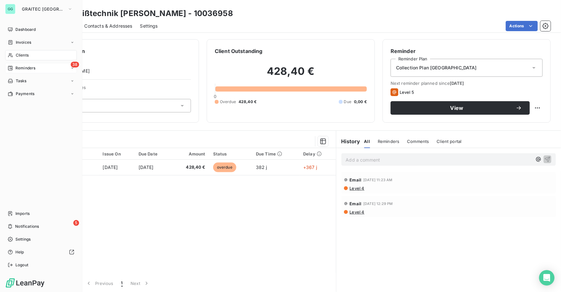
click at [29, 71] on div "38 Reminders" at bounding box center [41, 68] width 72 height 10
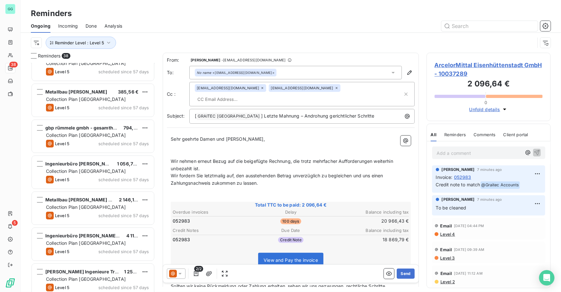
scroll to position [1139, 0]
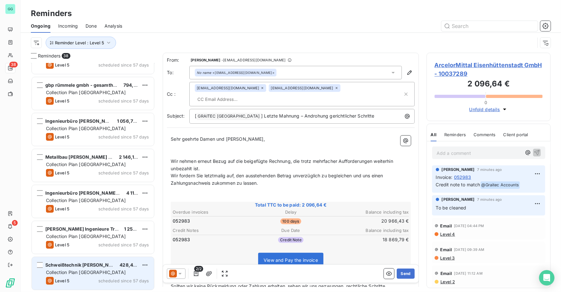
click at [75, 274] on span "Collection Plan [GEOGRAPHIC_DATA]" at bounding box center [86, 272] width 80 height 5
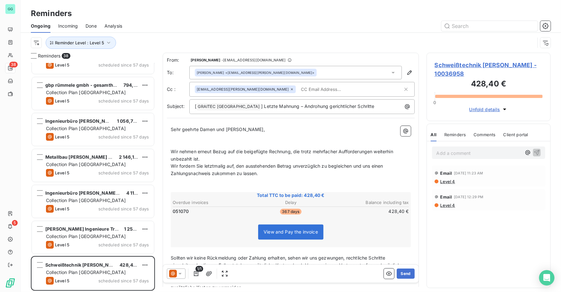
click at [462, 149] on p "Add a comment ﻿" at bounding box center [478, 153] width 85 height 8
click at [538, 149] on icon "button" at bounding box center [536, 152] width 6 height 6
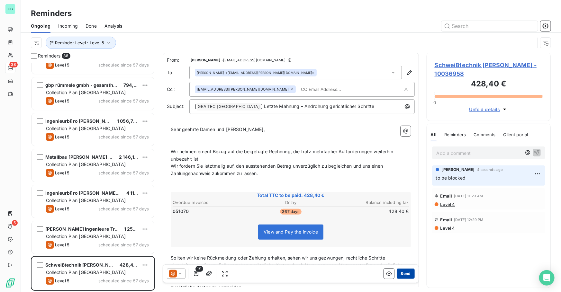
click at [401, 275] on button "Send" at bounding box center [405, 274] width 18 height 10
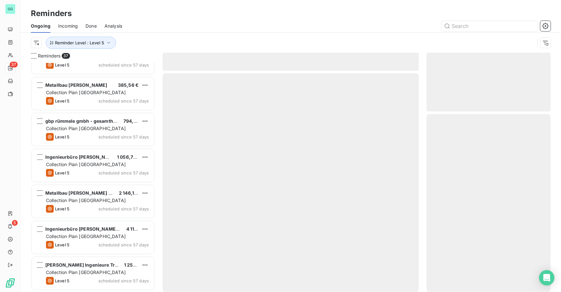
scroll to position [1102, 0]
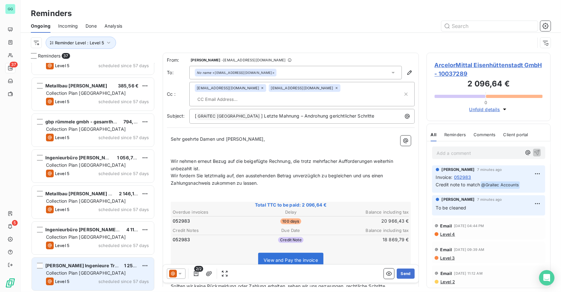
click at [90, 269] on div "[PERSON_NAME] Ingenieure Tragwerk Bauphysik Bra 1 259,50 € Collection Plan Germ…" at bounding box center [93, 274] width 122 height 33
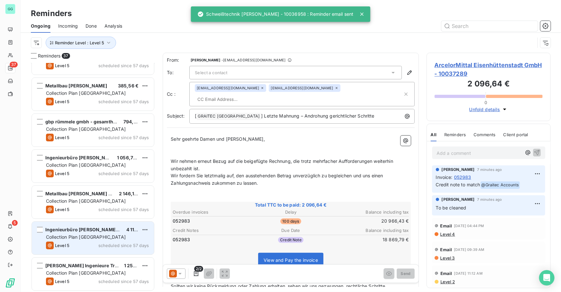
scroll to position [1102, 0]
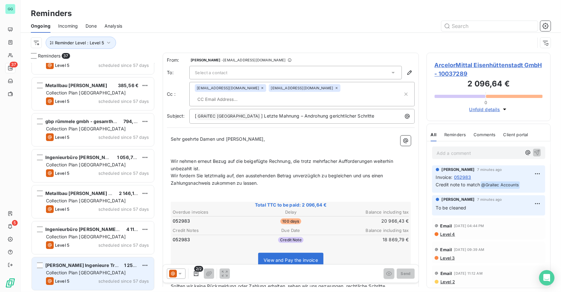
click at [109, 267] on span "[PERSON_NAME] Ingenieure Tragwerk Bauphysik Bra" at bounding box center [104, 264] width 119 height 5
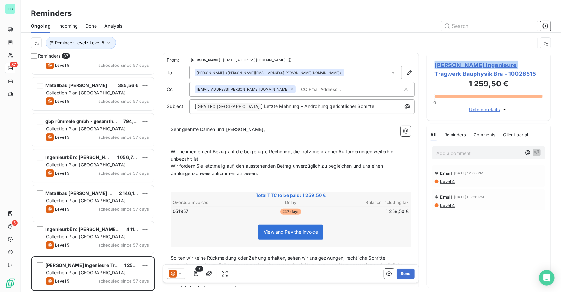
drag, startPoint x: 432, startPoint y: 64, endPoint x: 511, endPoint y: 67, distance: 79.7
click at [511, 67] on div "[PERSON_NAME] Ingenieure Tragwerk Bauphysik Bra - 10028515 1 259,50 € 0 Unfold …" at bounding box center [488, 87] width 124 height 68
click at [455, 62] on span "[PERSON_NAME] Ingenieure Tragwerk Bauphysik Bra - 10028515" at bounding box center [488, 69] width 108 height 17
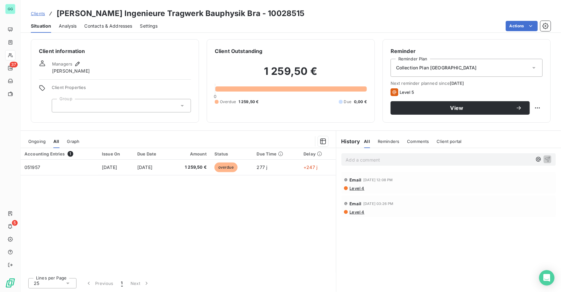
click at [117, 26] on span "Contacts & Addresses" at bounding box center [108, 26] width 48 height 6
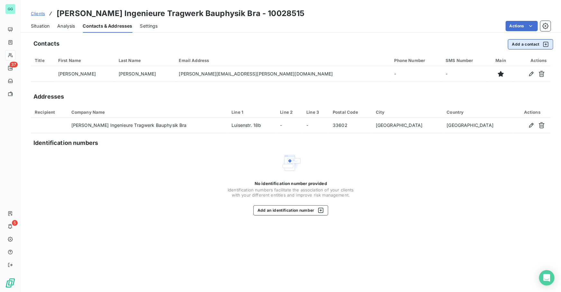
click at [525, 48] on button "Add a contact" at bounding box center [530, 44] width 45 height 10
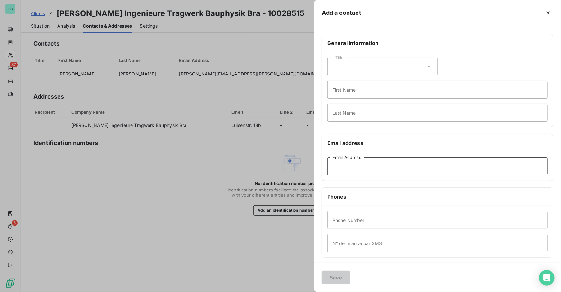
click at [348, 164] on input "Email Address" at bounding box center [437, 166] width 220 height 18
paste input "[PERSON_NAME][EMAIL_ADDRESS][PERSON_NAME][DOMAIN_NAME]"
type input "[PERSON_NAME][EMAIL_ADDRESS][PERSON_NAME][DOMAIN_NAME]"
click at [330, 275] on button "Save" at bounding box center [336, 277] width 28 height 13
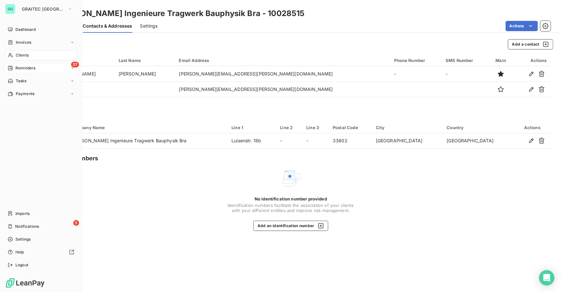
click at [18, 66] on span "Reminders" at bounding box center [25, 68] width 20 height 6
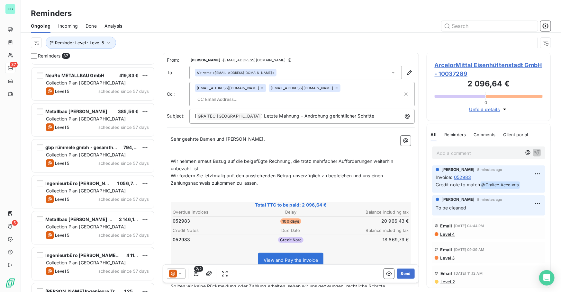
scroll to position [1102, 0]
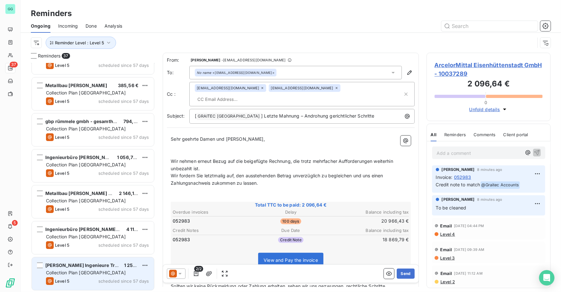
click at [85, 270] on span "Collection Plan [GEOGRAPHIC_DATA]" at bounding box center [86, 272] width 80 height 5
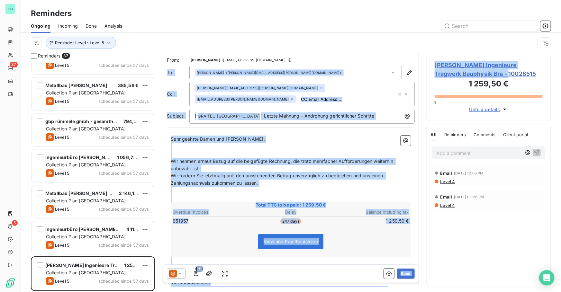
drag, startPoint x: 488, startPoint y: 71, endPoint x: 418, endPoint y: 64, distance: 71.1
click at [418, 64] on div "Reminders 37 RCD-Treppensysteme GmbH & Co. KG 569,77 € Collection Plan Germany …" at bounding box center [291, 172] width 540 height 239
click at [527, 74] on span "[PERSON_NAME] Ingenieure Tragwerk Bauphysik Bra - 10028515" at bounding box center [488, 69] width 108 height 17
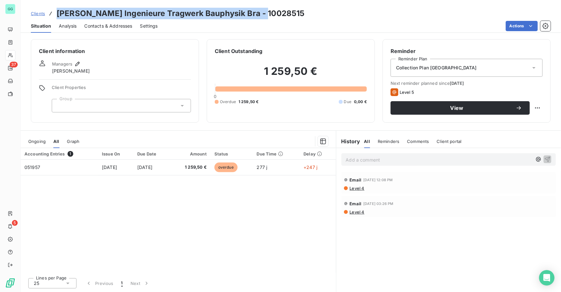
drag, startPoint x: 264, startPoint y: 14, endPoint x: 58, endPoint y: 10, distance: 206.3
click at [58, 10] on div "Clients [PERSON_NAME] Ingenieure Tragwerk Bauphysik Bra - 10028515" at bounding box center [291, 14] width 540 height 12
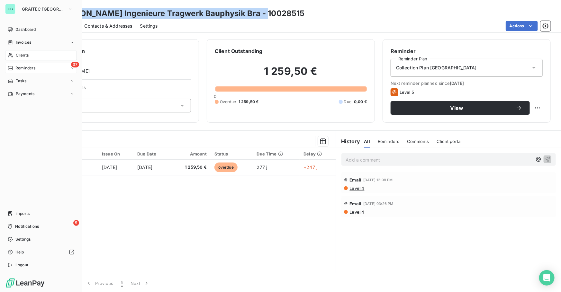
click at [23, 67] on span "Reminders" at bounding box center [25, 68] width 20 height 6
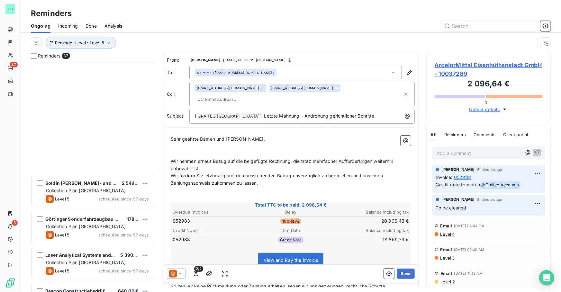
scroll to position [1102, 0]
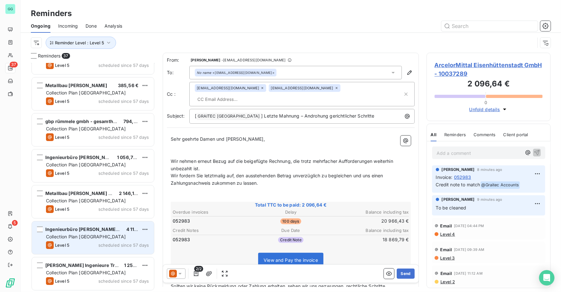
drag, startPoint x: 91, startPoint y: 265, endPoint x: 151, endPoint y: 244, distance: 63.2
click at [91, 265] on span "[PERSON_NAME] Ingenieure Tragwerk Bauphysik Bra" at bounding box center [104, 264] width 119 height 5
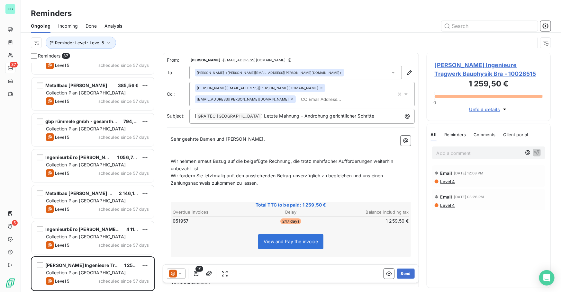
click at [453, 149] on p "Add a comment ﻿" at bounding box center [478, 153] width 85 height 8
click at [537, 153] on icon "button" at bounding box center [536, 152] width 6 height 6
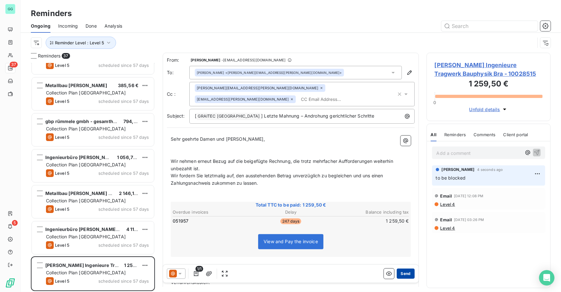
click at [398, 274] on button "Send" at bounding box center [405, 274] width 18 height 10
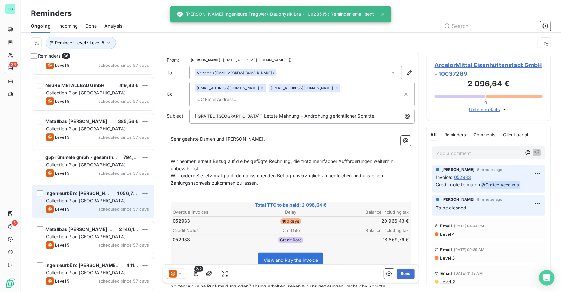
scroll to position [1067, 0]
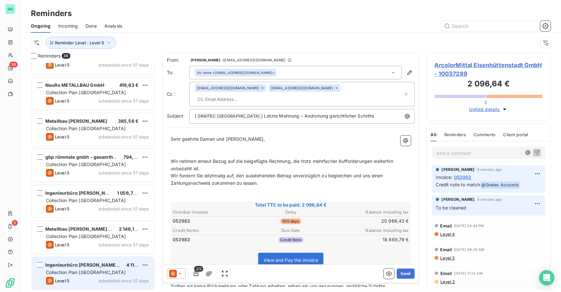
click at [66, 270] on span "Collection Plan [GEOGRAPHIC_DATA]" at bounding box center [86, 272] width 80 height 5
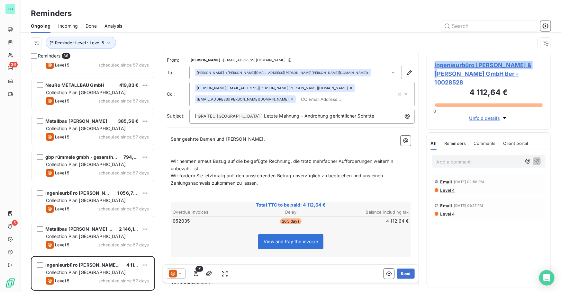
drag, startPoint x: 444, startPoint y: 64, endPoint x: 519, endPoint y: 71, distance: 74.5
click at [530, 65] on div "Ingenieurbüro [PERSON_NAME] & [PERSON_NAME] GmbH Ber - 10028528 4 112,64 € 0 Un…" at bounding box center [488, 91] width 124 height 77
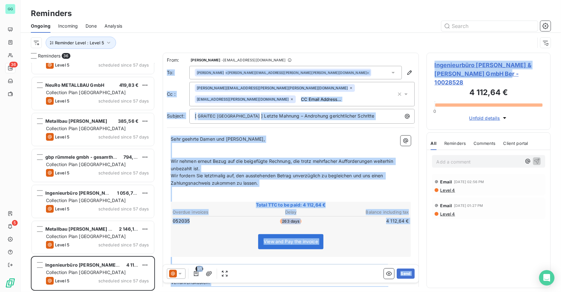
drag, startPoint x: 501, startPoint y: 71, endPoint x: 419, endPoint y: 60, distance: 82.7
click at [419, 60] on div "Reminders 36 Bascon Constructiebedrijf 640,00 € Collection Plan [GEOGRAPHIC_DAT…" at bounding box center [291, 172] width 540 height 239
click at [511, 74] on span "Ingenieurbüro [PERSON_NAME] & [PERSON_NAME] GmbH Ber - 10028528" at bounding box center [488, 74] width 108 height 26
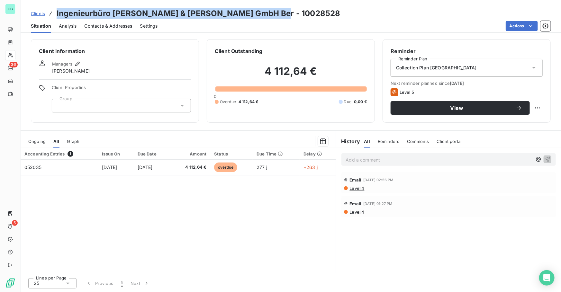
drag, startPoint x: 270, startPoint y: 14, endPoint x: 54, endPoint y: 13, distance: 215.9
click at [54, 13] on div "Clients Ingenieurbüro [PERSON_NAME] & [PERSON_NAME] GmbH Ber - 10028528" at bounding box center [291, 14] width 540 height 12
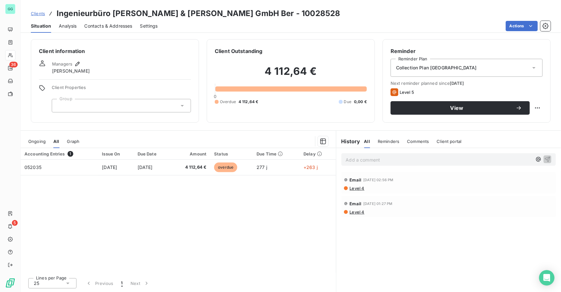
click at [295, 19] on div "Situation Analysis Contacts & Addresses Settings Actions" at bounding box center [291, 25] width 540 height 13
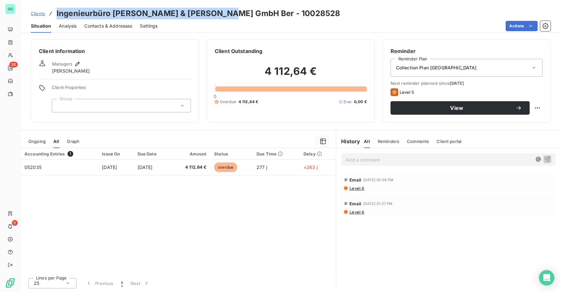
drag, startPoint x: 223, startPoint y: 14, endPoint x: 53, endPoint y: 13, distance: 170.0
click at [53, 13] on div "Clients Ingenieurbüro [PERSON_NAME] & [PERSON_NAME] GmbH Ber - 10028528" at bounding box center [185, 14] width 309 height 12
click at [106, 20] on div "Contacts & Addresses" at bounding box center [108, 25] width 48 height 13
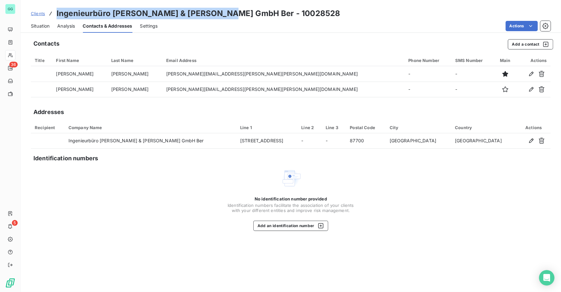
click at [44, 26] on span "Situation" at bounding box center [40, 26] width 19 height 6
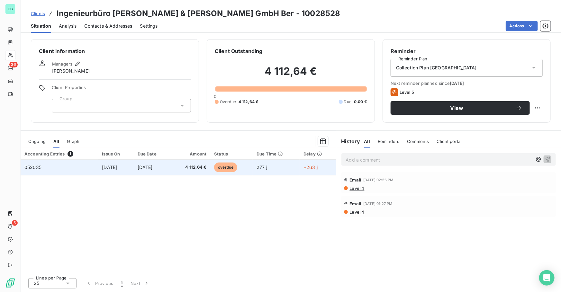
click at [105, 170] on span "[DATE]" at bounding box center [109, 166] width 15 height 5
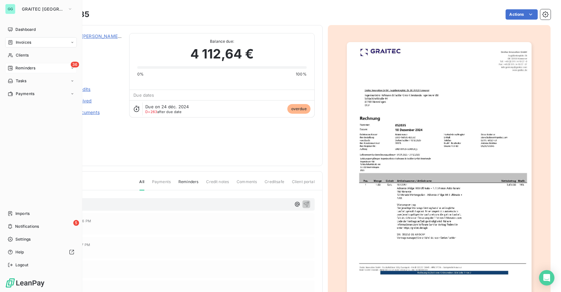
click at [28, 64] on div "36 Reminders" at bounding box center [41, 68] width 72 height 10
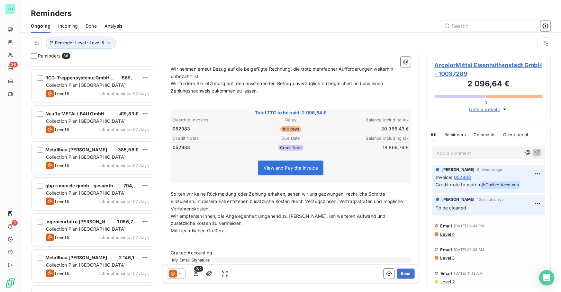
scroll to position [1067, 0]
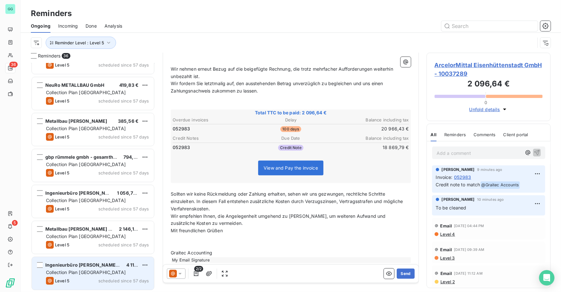
click at [83, 274] on span "Collection Plan [GEOGRAPHIC_DATA]" at bounding box center [86, 272] width 80 height 5
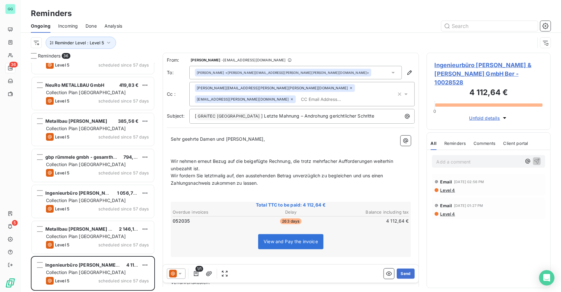
click at [335, 34] on div "Reminder Level : Level 5" at bounding box center [290, 43] width 519 height 20
click at [452, 158] on p "Add a comment ﻿" at bounding box center [478, 162] width 85 height 8
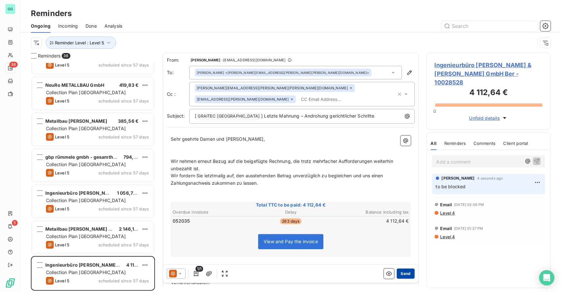
click at [403, 275] on button "Send" at bounding box center [405, 274] width 18 height 10
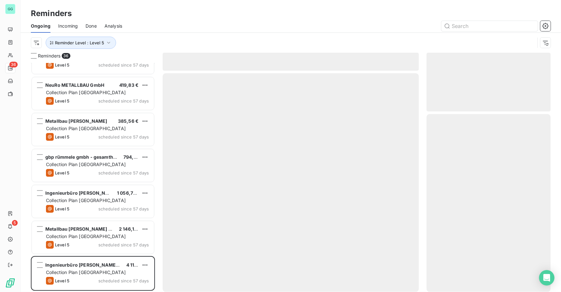
scroll to position [1030, 0]
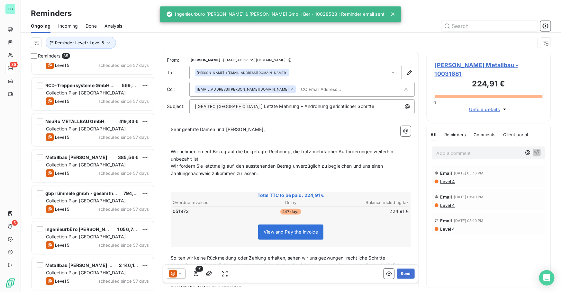
scroll to position [1031, 0]
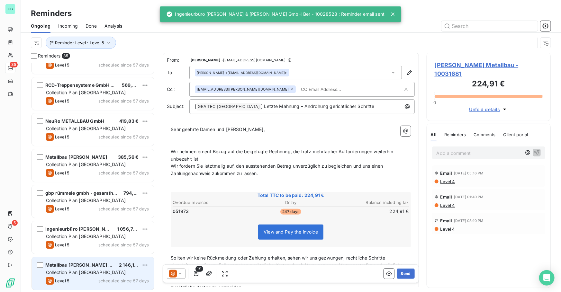
click at [93, 270] on span "Collection Plan [GEOGRAPHIC_DATA]" at bounding box center [86, 272] width 80 height 5
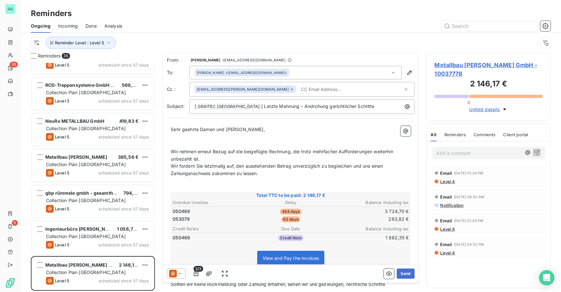
click at [442, 154] on p "Add a comment ﻿" at bounding box center [478, 153] width 85 height 8
click at [484, 153] on p "to be cleaned @an" at bounding box center [478, 152] width 85 height 7
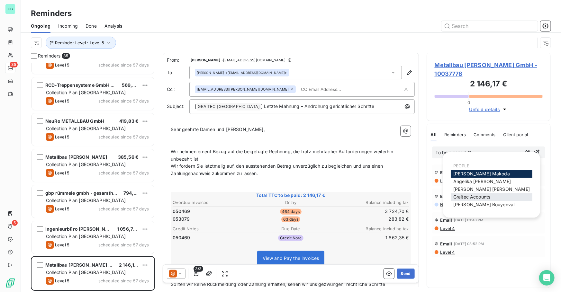
click at [481, 196] on span "Graitec Accounts" at bounding box center [471, 196] width 37 height 5
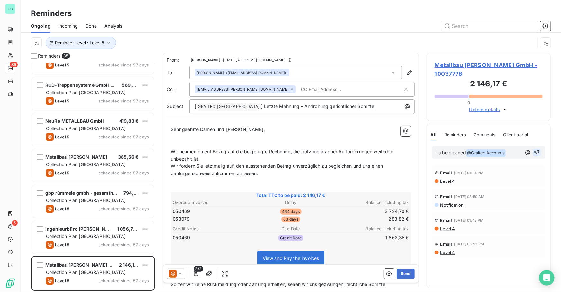
click at [539, 154] on icon "button" at bounding box center [536, 152] width 6 height 6
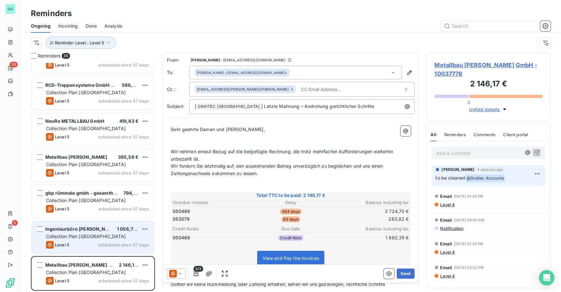
click at [90, 238] on span "Collection Plan [GEOGRAPHIC_DATA]" at bounding box center [86, 236] width 80 height 5
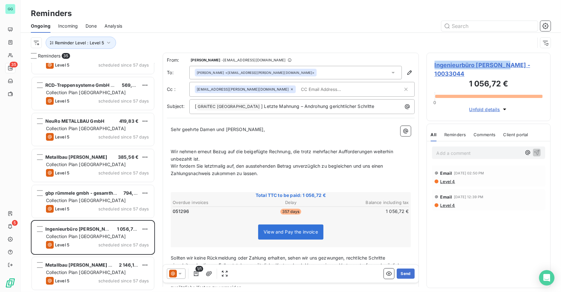
drag, startPoint x: 433, startPoint y: 64, endPoint x: 504, endPoint y: 68, distance: 70.8
click at [504, 68] on div "Ingenieurbüro [PERSON_NAME] - 10033044 1 056,72 € 0 Unfold details" at bounding box center [488, 87] width 124 height 68
click at [479, 149] on p "Add a comment ﻿" at bounding box center [478, 153] width 85 height 8
click at [535, 149] on icon "button" at bounding box center [536, 152] width 6 height 6
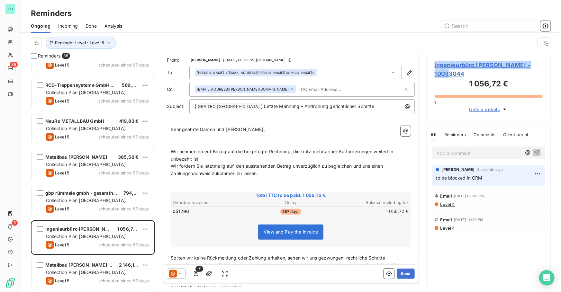
drag, startPoint x: 542, startPoint y: 66, endPoint x: 434, endPoint y: 66, distance: 108.6
click at [434, 66] on div "Ingenieurbüro [PERSON_NAME] - 10033044 1 056,72 € 0 Unfold details" at bounding box center [488, 87] width 124 height 68
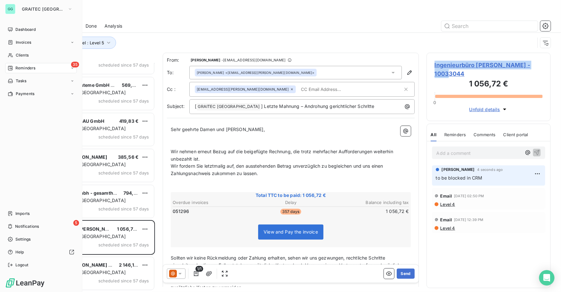
drag, startPoint x: 16, startPoint y: 193, endPoint x: 26, endPoint y: 192, distance: 10.0
click at [16, 193] on div "Dashboard Invoices Clients 35 Reminders Tasks Payments Imports 5 Notifications …" at bounding box center [41, 147] width 72 height 246
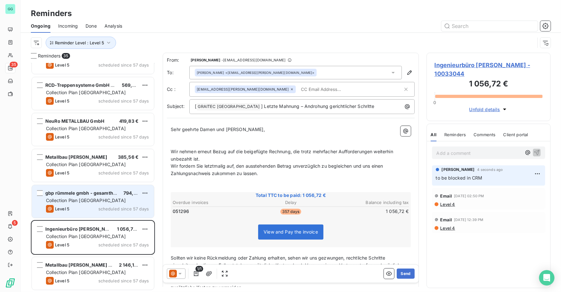
click at [124, 198] on div "Collection Plan [GEOGRAPHIC_DATA]" at bounding box center [97, 200] width 103 height 6
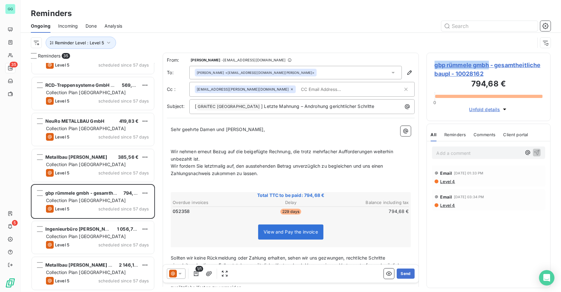
drag, startPoint x: 433, startPoint y: 65, endPoint x: 489, endPoint y: 65, distance: 55.9
click at [489, 65] on div "gbp rümmele gmbh - gesamtheitliche baupl - 10028162 794,68 € 0 Unfold details" at bounding box center [488, 87] width 124 height 68
click at [452, 64] on span "gbp rümmele gmbh - gesamtheitliche baupl - 10028162" at bounding box center [488, 69] width 108 height 17
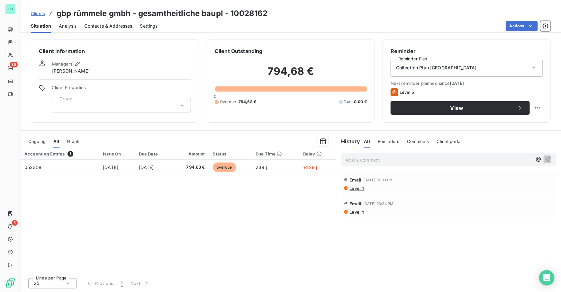
click at [112, 27] on span "Contacts & Addresses" at bounding box center [108, 26] width 48 height 6
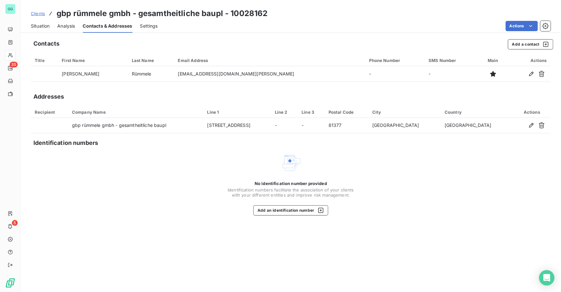
click at [512, 51] on div "Contacts Add a contact Title First Name Last Name Email Address Phone Number SM…" at bounding box center [291, 163] width 540 height 257
click at [518, 45] on button "Add a contact" at bounding box center [530, 44] width 45 height 10
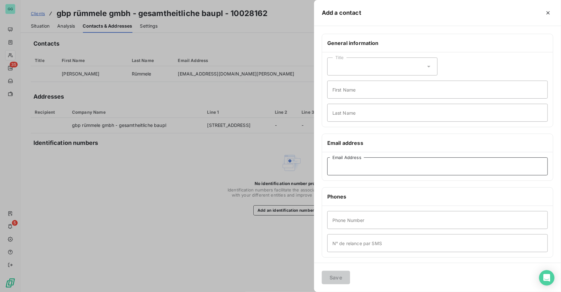
click at [367, 164] on input "Email Address" at bounding box center [437, 166] width 220 height 18
paste input "[EMAIL_ADDRESS][DOMAIN_NAME]"
type input "[EMAIL_ADDRESS][DOMAIN_NAME]"
click at [335, 277] on button "Save" at bounding box center [336, 277] width 28 height 13
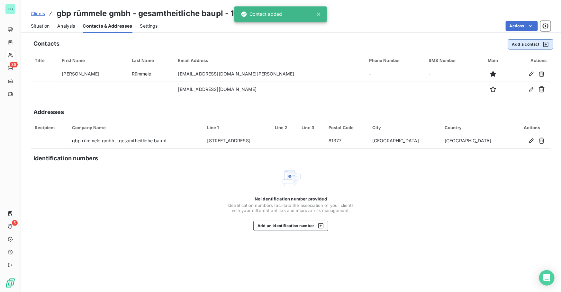
click at [526, 45] on button "Add a contact" at bounding box center [530, 44] width 45 height 10
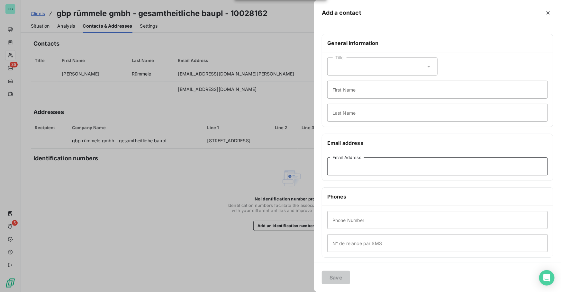
click at [351, 167] on input "Email Address" at bounding box center [437, 166] width 220 height 18
paste input "[PERSON_NAME][EMAIL_ADDRESS][DOMAIN_NAME]"
type input "[PERSON_NAME][EMAIL_ADDRESS][DOMAIN_NAME]"
click at [335, 279] on button "Save" at bounding box center [336, 277] width 28 height 13
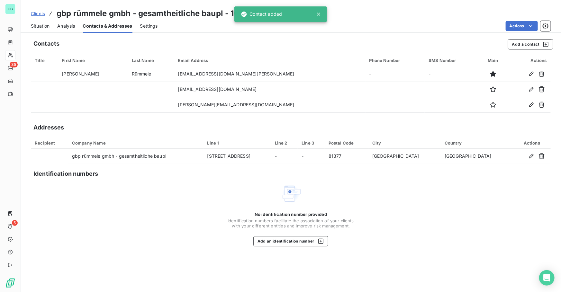
drag, startPoint x: 400, startPoint y: 10, endPoint x: 389, endPoint y: 12, distance: 11.0
click at [401, 10] on div "Clients gbp rümmele gmbh - gesamtheitliche baupl - 10028162" at bounding box center [291, 14] width 540 height 12
drag, startPoint x: 318, startPoint y: 13, endPoint x: 291, endPoint y: 15, distance: 27.1
click at [318, 13] on icon at bounding box center [318, 14] width 6 height 6
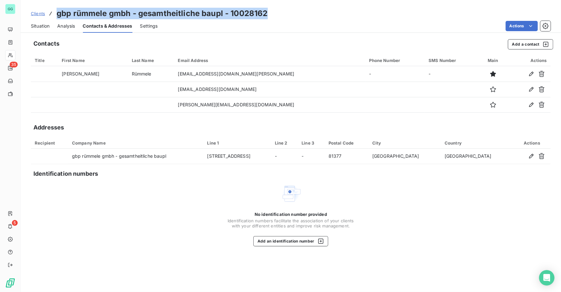
drag, startPoint x: 156, startPoint y: 15, endPoint x: 111, endPoint y: 140, distance: 133.3
click at [55, 16] on div "Clients gbp rümmele gmbh - gesamtheitliche baupl - 10028162" at bounding box center [291, 14] width 540 height 12
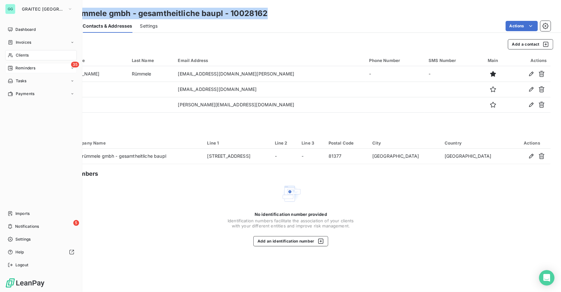
click at [34, 67] on span "Reminders" at bounding box center [25, 68] width 20 height 6
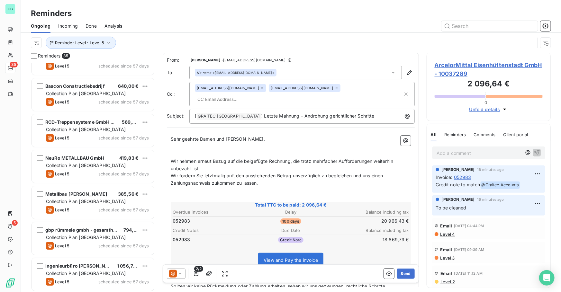
scroll to position [1031, 0]
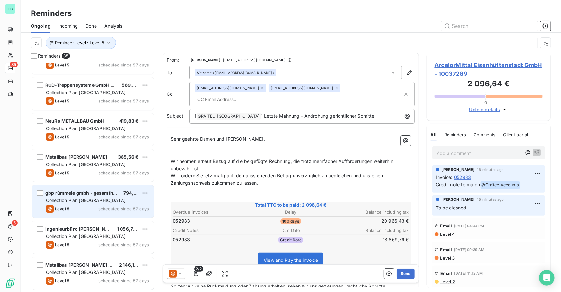
click at [102, 196] on div "gbp rümmele gmbh - gesamtheitliche baupl 794,68 € Collection Plan [GEOGRAPHIC_D…" at bounding box center [93, 201] width 122 height 33
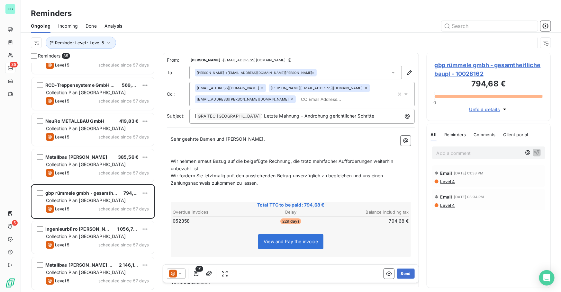
click at [487, 153] on p "Add a comment ﻿" at bounding box center [478, 153] width 85 height 8
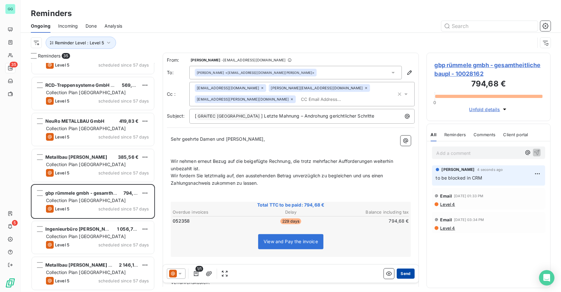
click at [404, 275] on button "Send" at bounding box center [405, 274] width 18 height 10
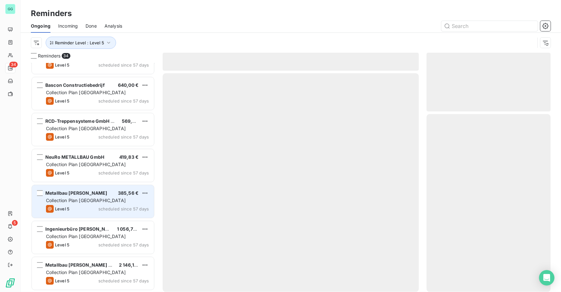
scroll to position [994, 0]
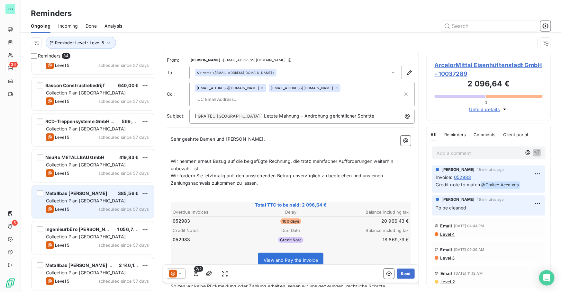
click at [67, 217] on div "Metallbau [PERSON_NAME] 385,56 € Collection Plan [GEOGRAPHIC_DATA] Level 5 sche…" at bounding box center [93, 201] width 122 height 33
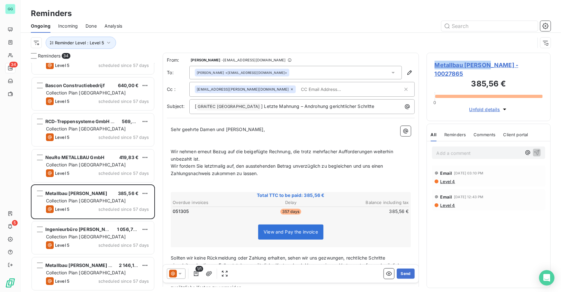
drag, startPoint x: 434, startPoint y: 63, endPoint x: 485, endPoint y: 68, distance: 51.3
click at [485, 68] on div "Metallbau [PERSON_NAME] - 10027865 385,56 € 0 Unfold details" at bounding box center [488, 87] width 124 height 68
drag, startPoint x: 524, startPoint y: 67, endPoint x: 434, endPoint y: 61, distance: 90.2
click at [434, 61] on span "Metallbau [PERSON_NAME] - 10027865" at bounding box center [488, 69] width 108 height 17
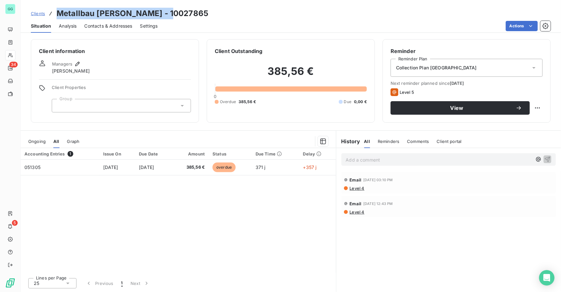
drag, startPoint x: 88, startPoint y: 9, endPoint x: 52, endPoint y: 7, distance: 35.4
click at [52, 7] on div "Clients Metallbau [PERSON_NAME] - 10027865 Situation Analysis Contacts & Addres…" at bounding box center [291, 16] width 540 height 33
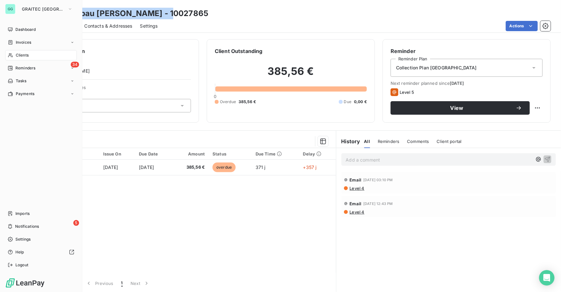
drag, startPoint x: 22, startPoint y: 65, endPoint x: 38, endPoint y: 73, distance: 18.5
click at [22, 65] on span "Reminders" at bounding box center [25, 68] width 20 height 6
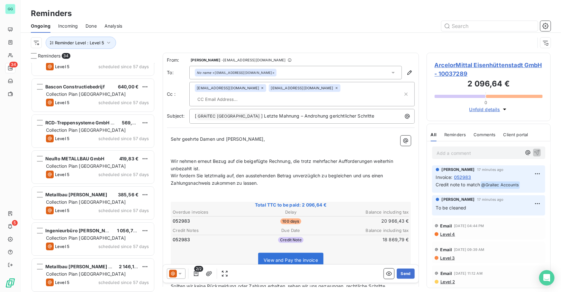
scroll to position [995, 0]
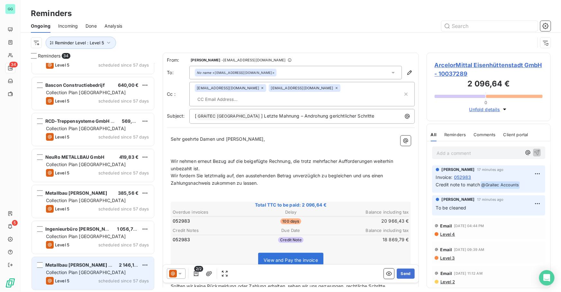
click at [105, 271] on div "Collection Plan [GEOGRAPHIC_DATA]" at bounding box center [97, 272] width 103 height 6
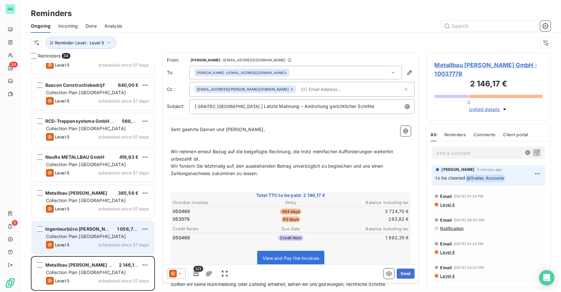
click at [111, 232] on div "Ingenieurbüro [PERSON_NAME] 1 056,72 € Collection Plan [GEOGRAPHIC_DATA] Level …" at bounding box center [93, 237] width 122 height 33
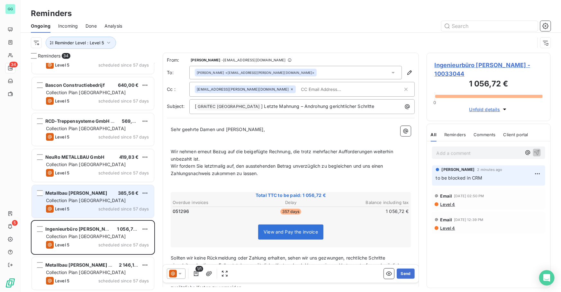
click at [109, 197] on div "Collection Plan [GEOGRAPHIC_DATA]" at bounding box center [97, 200] width 103 height 6
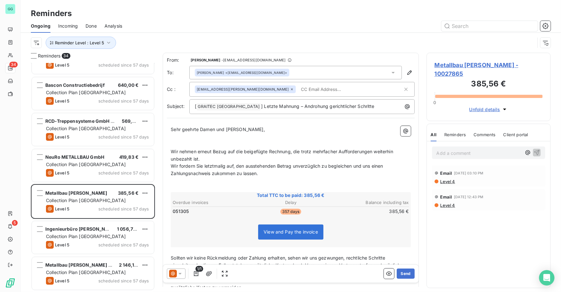
click at [468, 141] on div "Add a comment ﻿" at bounding box center [488, 152] width 123 height 23
click at [468, 149] on p "Add a comment ﻿" at bounding box center [478, 153] width 85 height 8
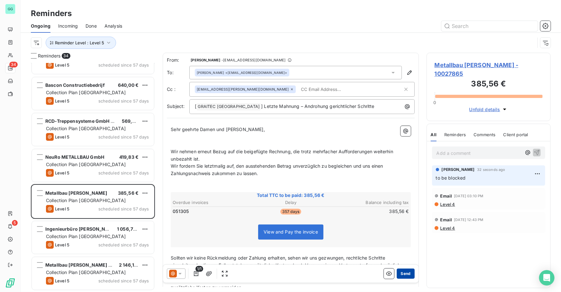
click at [399, 271] on button "Send" at bounding box center [405, 274] width 18 height 10
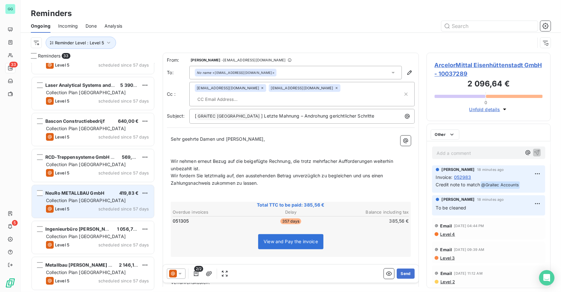
scroll to position [958, 0]
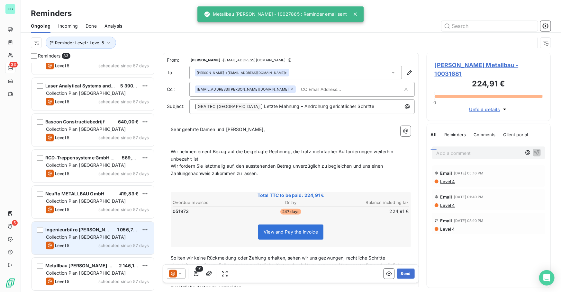
scroll to position [959, 0]
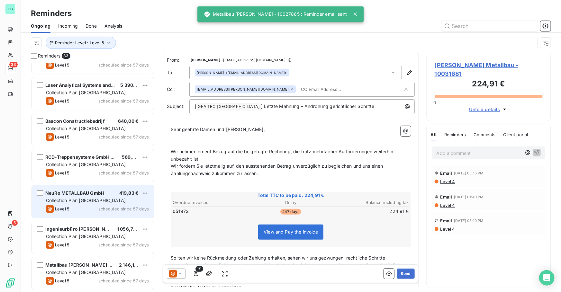
click at [90, 196] on div "NeuRo METALLBAU GmbH" at bounding box center [74, 193] width 59 height 6
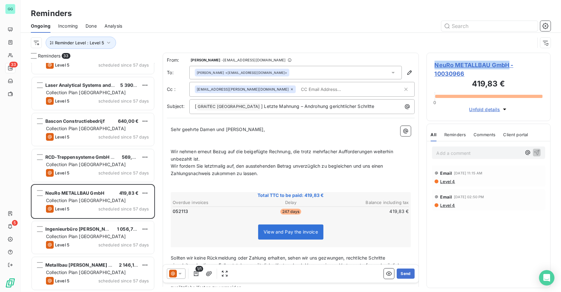
drag, startPoint x: 434, startPoint y: 64, endPoint x: 509, endPoint y: 66, distance: 74.6
click at [509, 66] on span "NeuRo METALLBAU GmbH - 10030966" at bounding box center [488, 69] width 108 height 17
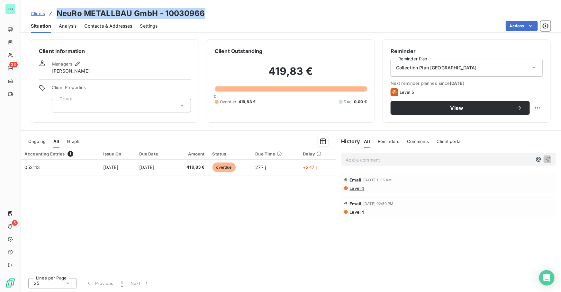
drag, startPoint x: 132, startPoint y: 16, endPoint x: 49, endPoint y: 12, distance: 82.7
click at [49, 12] on div "Clients NeuRo METALLBAU GmbH - 10030966" at bounding box center [291, 14] width 540 height 12
click at [97, 25] on span "Contacts & Addresses" at bounding box center [108, 26] width 48 height 6
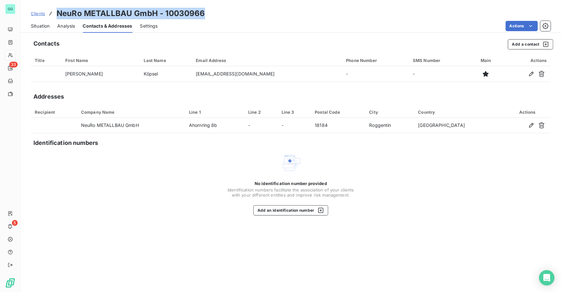
click at [125, 13] on h3 "NeuRo METALLBAU GmbH - 10030966" at bounding box center [131, 14] width 148 height 12
drag, startPoint x: 155, startPoint y: 13, endPoint x: 58, endPoint y: 12, distance: 98.0
click at [58, 12] on h3 "NeuRo METALLBAU GmbH - 10030966" at bounding box center [131, 14] width 148 height 12
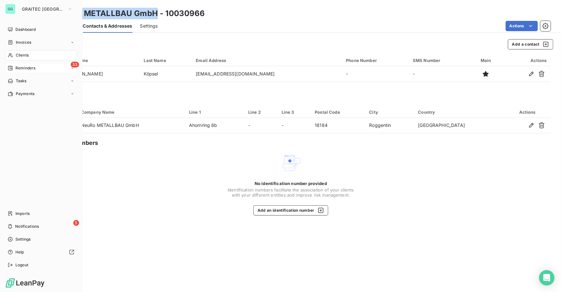
click at [21, 67] on span "Reminders" at bounding box center [25, 68] width 20 height 6
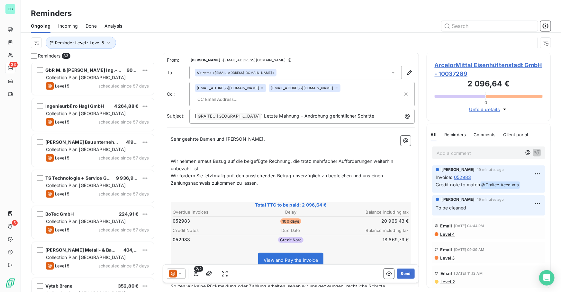
scroll to position [959, 0]
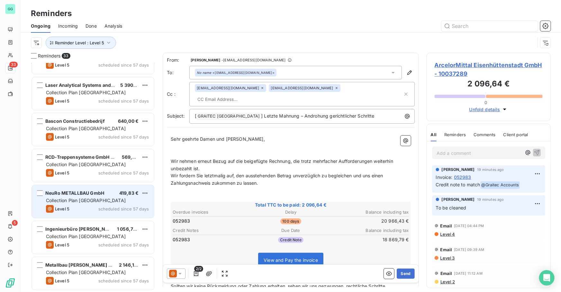
click at [97, 198] on span "Collection Plan [GEOGRAPHIC_DATA]" at bounding box center [86, 200] width 80 height 5
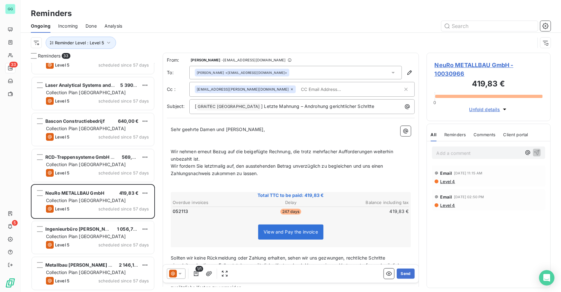
click at [448, 154] on p "Add a comment ﻿" at bounding box center [478, 153] width 85 height 8
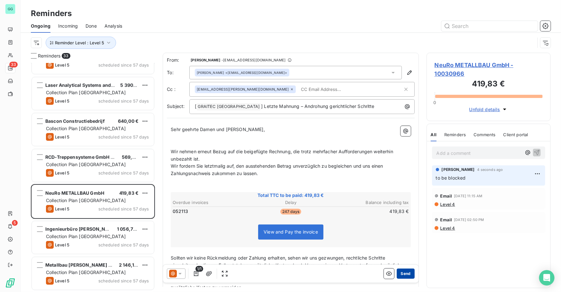
click at [401, 271] on button "Send" at bounding box center [405, 274] width 18 height 10
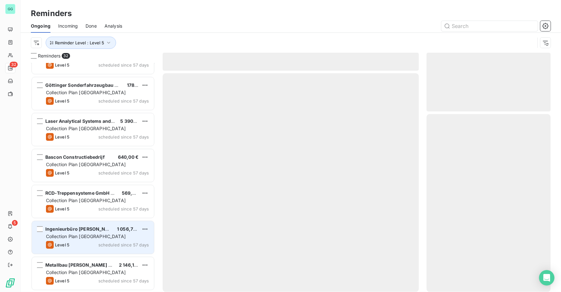
scroll to position [922, 0]
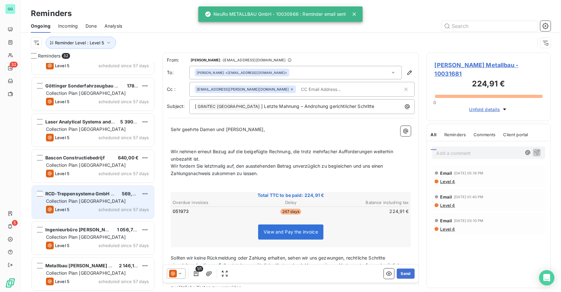
click at [93, 201] on span "Collection Plan [GEOGRAPHIC_DATA]" at bounding box center [86, 200] width 80 height 5
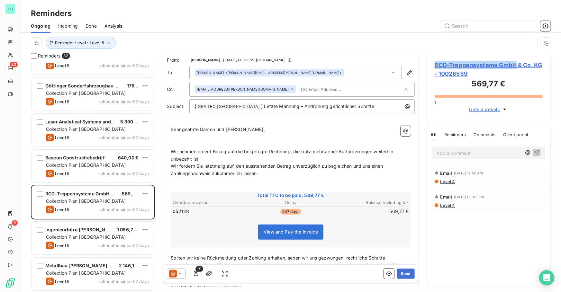
drag, startPoint x: 434, startPoint y: 62, endPoint x: 515, endPoint y: 64, distance: 81.6
click at [515, 64] on div "RCD-Treppensysteme GmbH & Co. KG - 10028539 569,77 € 0 Unfold details" at bounding box center [488, 87] width 124 height 68
click at [459, 65] on span "RCD-Treppensysteme GmbH & Co. KG - 10028539" at bounding box center [488, 69] width 108 height 17
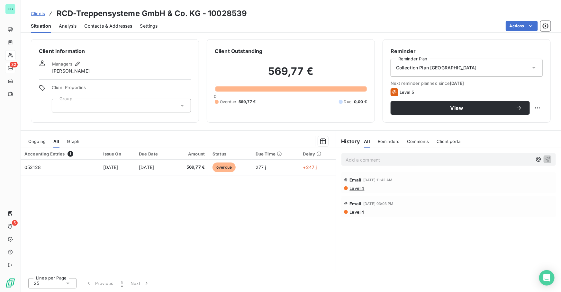
drag, startPoint x: 117, startPoint y: 31, endPoint x: 116, endPoint y: 26, distance: 5.2
click at [116, 31] on div "Contacts & Addresses" at bounding box center [108, 25] width 48 height 13
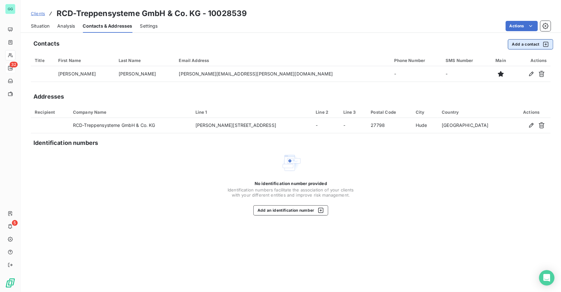
click at [517, 46] on button "Add a contact" at bounding box center [530, 44] width 45 height 10
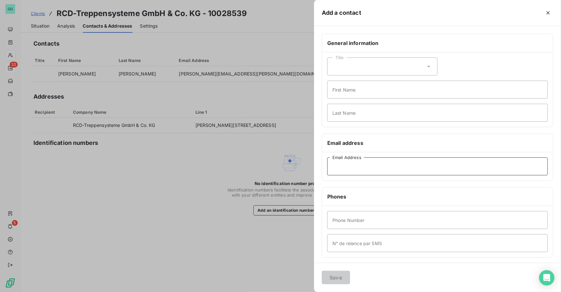
click at [349, 164] on input "Email Address" at bounding box center [437, 166] width 220 height 18
paste input "[EMAIL_ADDRESS][DOMAIN_NAME]"
type input "[EMAIL_ADDRESS][DOMAIN_NAME]"
click at [341, 276] on button "Save" at bounding box center [336, 277] width 28 height 13
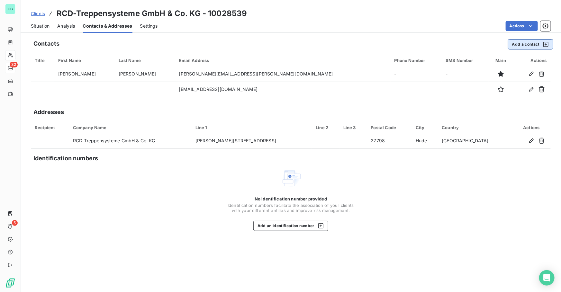
click at [531, 40] on button "Add a contact" at bounding box center [530, 44] width 45 height 10
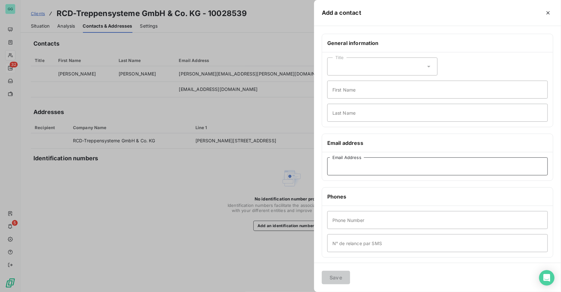
click at [341, 165] on input "Email Address" at bounding box center [437, 166] width 220 height 18
paste input "[PERSON_NAME][EMAIL_ADDRESS][PERSON_NAME][DOMAIN_NAME]"
type input "[PERSON_NAME][EMAIL_ADDRESS][PERSON_NAME][DOMAIN_NAME]"
click at [334, 278] on button "Save" at bounding box center [336, 277] width 28 height 13
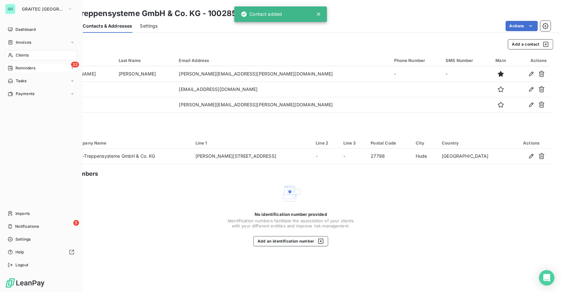
click at [24, 70] on span "Reminders" at bounding box center [25, 68] width 20 height 6
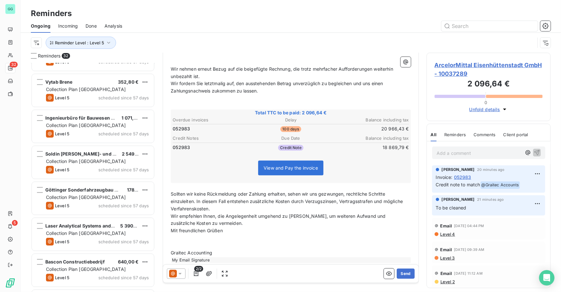
scroll to position [922, 0]
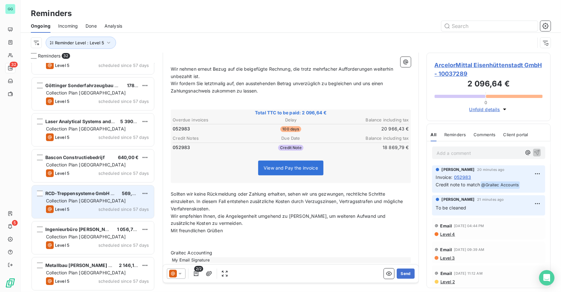
click at [97, 194] on span "RCD-Treppensysteme GmbH & Co. KG" at bounding box center [87, 193] width 84 height 5
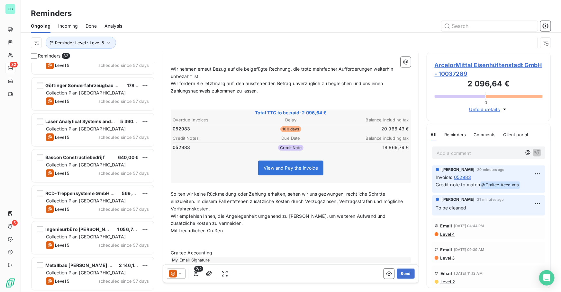
scroll to position [69, 0]
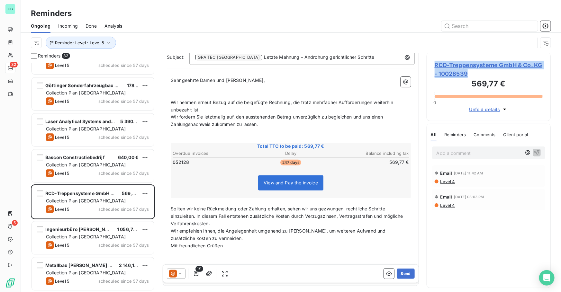
drag, startPoint x: 439, startPoint y: 75, endPoint x: 429, endPoint y: 67, distance: 13.0
click at [429, 67] on div "RCD-Treppensysteme GmbH & Co. KG - 10028539 569,77 € 0 Unfold details" at bounding box center [488, 87] width 124 height 68
click at [461, 151] on p "Add a comment ﻿" at bounding box center [478, 153] width 85 height 8
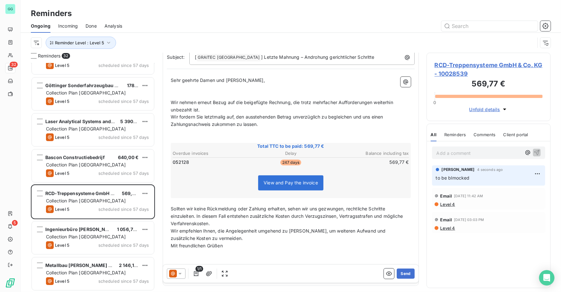
scroll to position [0, 0]
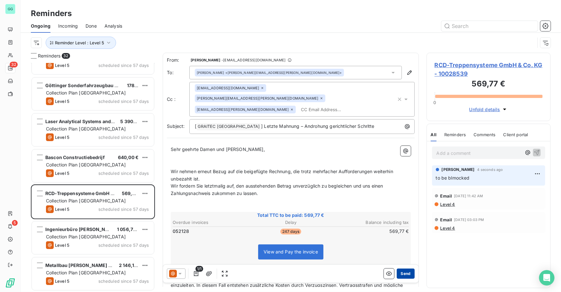
click at [403, 276] on button "Send" at bounding box center [405, 274] width 18 height 10
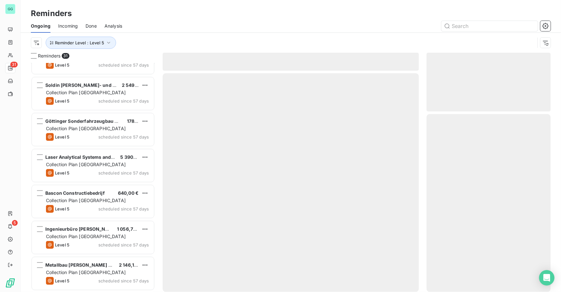
scroll to position [886, 0]
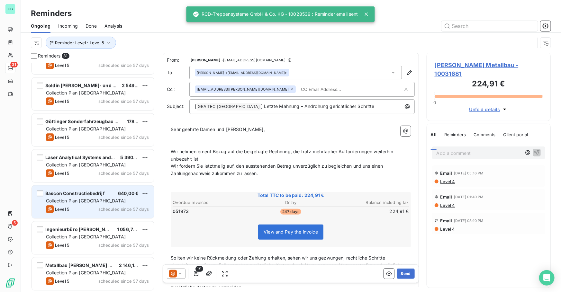
click at [85, 200] on span "Collection Plan [GEOGRAPHIC_DATA]" at bounding box center [86, 200] width 80 height 5
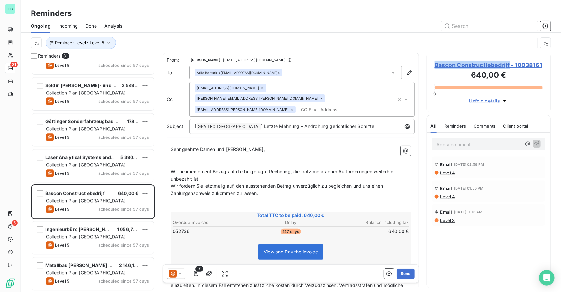
drag, startPoint x: 432, startPoint y: 65, endPoint x: 510, endPoint y: 63, distance: 77.8
click at [510, 63] on div "Bascon Constructiebedrijf - 10038161 640,00 € 0 Unfold details" at bounding box center [488, 83] width 124 height 60
click at [336, 99] on div "[EMAIL_ADDRESS][DOMAIN_NAME] [DOMAIN_NAME][EMAIL_ADDRESS][PERSON_NAME][DOMAIN_N…" at bounding box center [295, 99] width 201 height 30
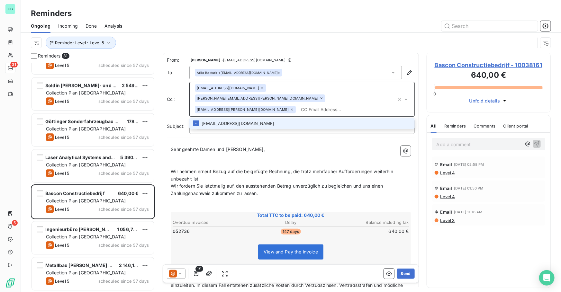
paste input "[EMAIL_ADDRESS][DOMAIN_NAME]"
type input "[EMAIL_ADDRESS][DOMAIN_NAME]"
click at [214, 118] on li "[EMAIL_ADDRESS][DOMAIN_NAME]" at bounding box center [301, 123] width 225 height 11
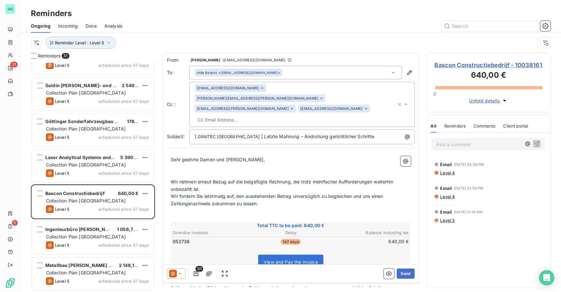
click at [312, 37] on div "Reminder Level : Level 5" at bounding box center [283, 43] width 504 height 12
click at [450, 141] on p "Add a comment ﻿" at bounding box center [478, 144] width 85 height 8
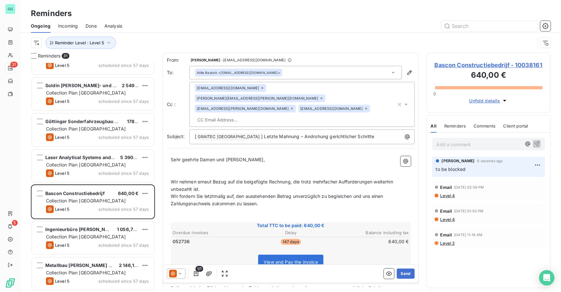
click at [269, 115] on input "text" at bounding box center [232, 120] width 74 height 10
paste input "[EMAIL_ADDRESS][DOMAIN_NAME]"
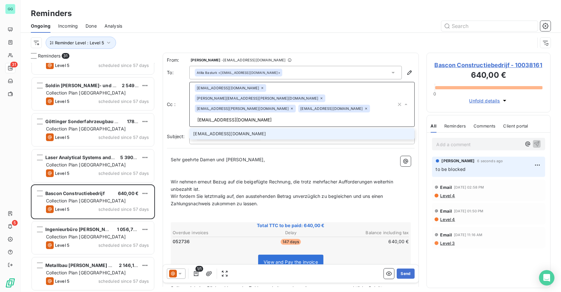
type input "[EMAIL_ADDRESS][DOMAIN_NAME]"
click at [287, 128] on li "[EMAIL_ADDRESS][DOMAIN_NAME]" at bounding box center [301, 133] width 225 height 11
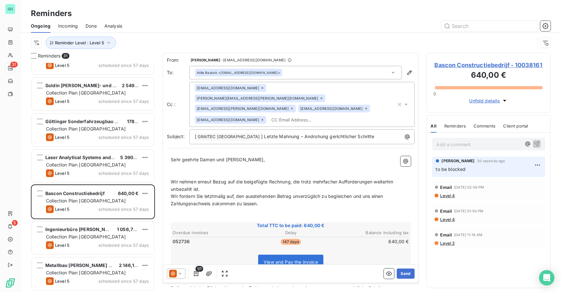
paste input "[EMAIL_ADDRESS][DOMAIN_NAME]"
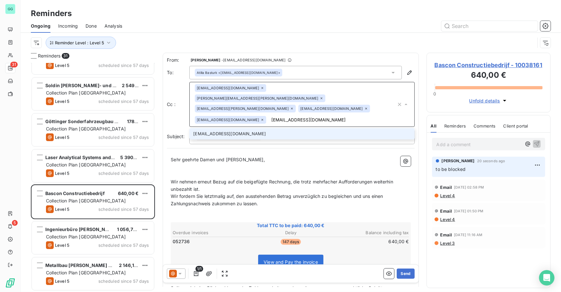
type input "[EMAIL_ADDRESS][DOMAIN_NAME]"
click at [276, 128] on li "[EMAIL_ADDRESS][DOMAIN_NAME]" at bounding box center [301, 133] width 225 height 11
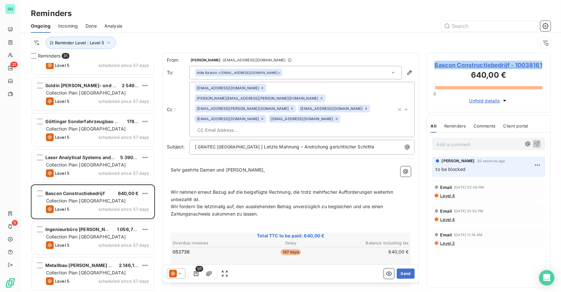
drag, startPoint x: 543, startPoint y: 66, endPoint x: 434, endPoint y: 64, distance: 109.2
click at [434, 64] on div "Bascon Constructiebedrijf - 10038161 640,00 € 0 Unfold details" at bounding box center [488, 83] width 124 height 60
click at [402, 268] on div "1/1 Send" at bounding box center [290, 274] width 255 height 18
click at [400, 274] on button "Send" at bounding box center [405, 274] width 18 height 10
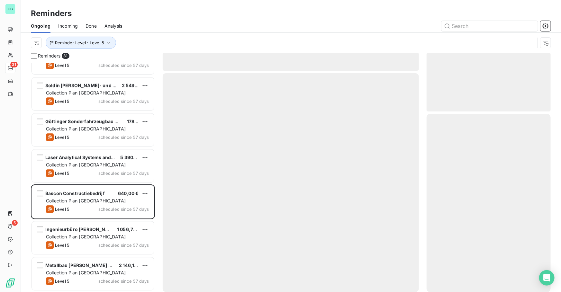
scroll to position [850, 0]
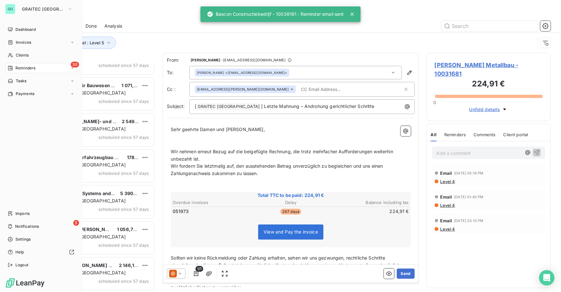
click at [4, 177] on div "GG GRAITEC GERMANY Dashboard Invoices Clients 30 Reminders Tasks Payments Impor…" at bounding box center [41, 146] width 82 height 292
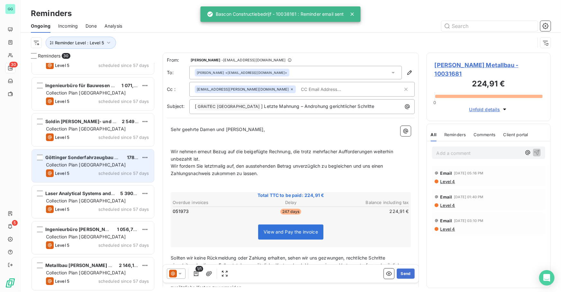
scroll to position [851, 0]
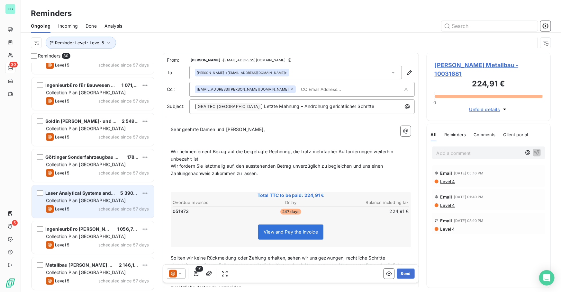
click at [99, 199] on span "Collection Plan [GEOGRAPHIC_DATA]" at bounding box center [86, 200] width 80 height 5
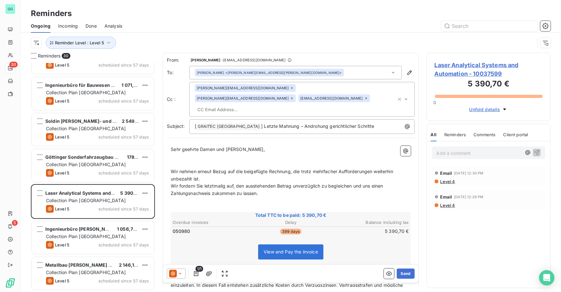
click at [464, 72] on span "Laser Analytical Systems and Automation - 10037599" at bounding box center [488, 69] width 108 height 17
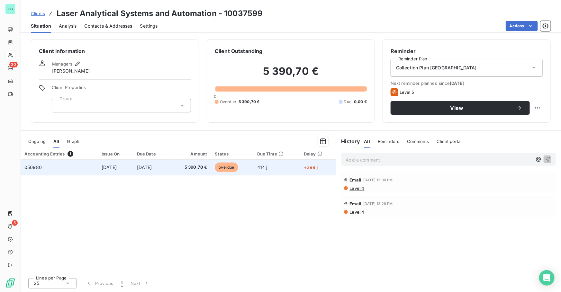
click at [46, 166] on td "050980" at bounding box center [59, 167] width 77 height 15
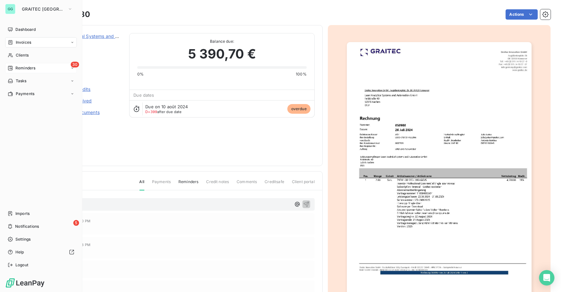
click at [27, 68] on span "Reminders" at bounding box center [25, 68] width 20 height 6
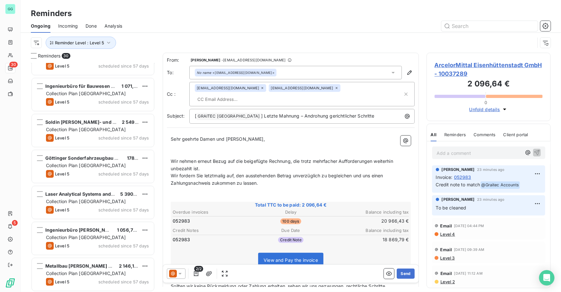
scroll to position [851, 0]
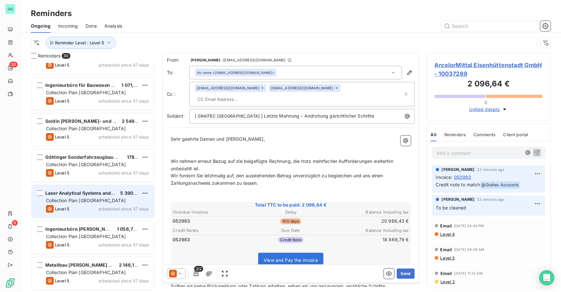
click at [78, 195] on span "Laser Analytical Systems and Automation" at bounding box center [91, 192] width 93 height 5
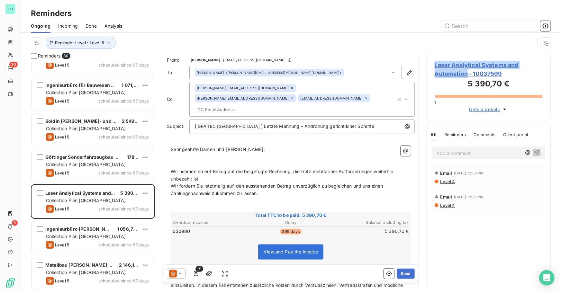
drag, startPoint x: 431, startPoint y: 62, endPoint x: 468, endPoint y: 75, distance: 38.3
click at [468, 75] on div "Laser Analytical Systems and Automation - 10037599 5 390,70 € 0 Unfold details" at bounding box center [488, 87] width 124 height 68
click at [453, 157] on p "Add a comment ﻿" at bounding box center [478, 153] width 85 height 8
drag, startPoint x: 505, startPoint y: 75, endPoint x: 434, endPoint y: 68, distance: 71.6
click at [434, 68] on div "Laser Analytical Systems and Automation - 10037599 5 390,70 € 0 Unfold details" at bounding box center [488, 87] width 124 height 68
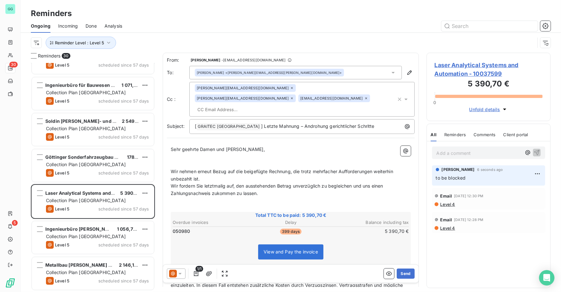
click at [244, 21] on div at bounding box center [340, 26] width 421 height 10
click at [449, 67] on span "Laser Analytical Systems and Automation - 10037599" at bounding box center [488, 69] width 108 height 17
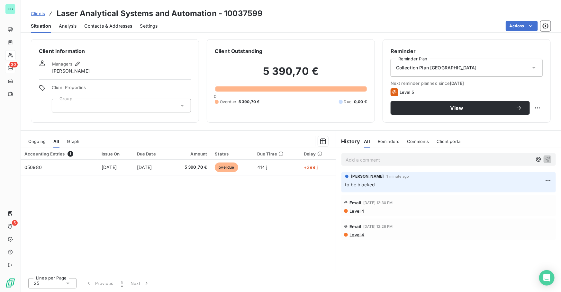
click at [114, 26] on span "Contacts & Addresses" at bounding box center [108, 26] width 48 height 6
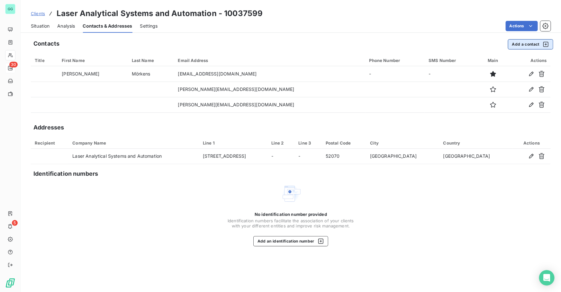
click at [532, 42] on button "Add a contact" at bounding box center [530, 44] width 45 height 10
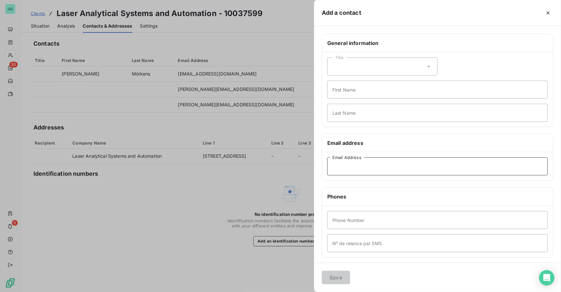
click at [348, 162] on input "Email Address" at bounding box center [437, 166] width 220 height 18
paste input "[PERSON_NAME][EMAIL_ADDRESS][DOMAIN_NAME]"
type input "[PERSON_NAME][EMAIL_ADDRESS][DOMAIN_NAME]"
click at [342, 278] on button "Save" at bounding box center [336, 277] width 28 height 13
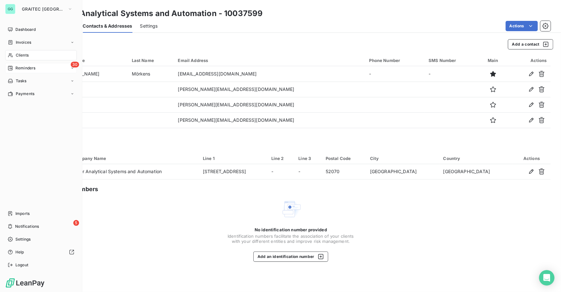
click at [35, 63] on div "30 Reminders" at bounding box center [41, 68] width 72 height 10
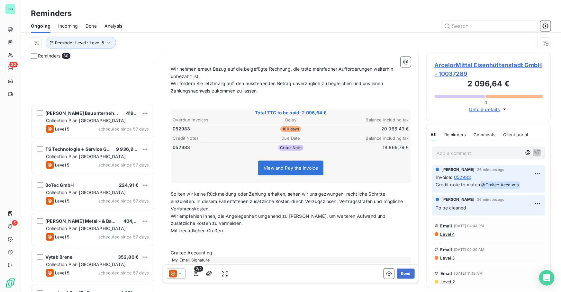
scroll to position [851, 0]
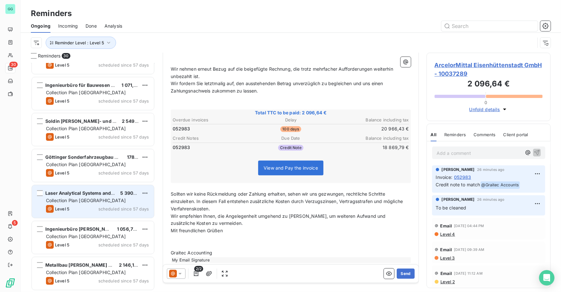
click at [86, 186] on div "Laser Analytical Systems and Automation 5 390,70 € Collection Plan [GEOGRAPHIC_…" at bounding box center [93, 201] width 122 height 33
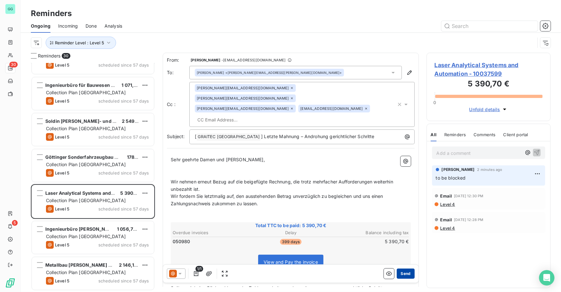
click at [406, 271] on button "Send" at bounding box center [405, 274] width 18 height 10
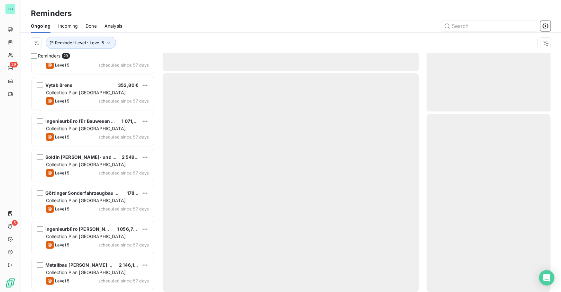
scroll to position [814, 0]
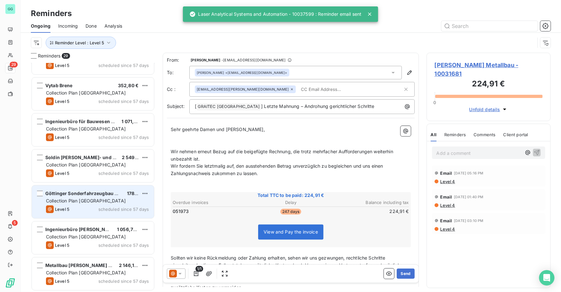
click at [85, 207] on div "Level 5 scheduled since 57 days" at bounding box center [97, 209] width 103 height 8
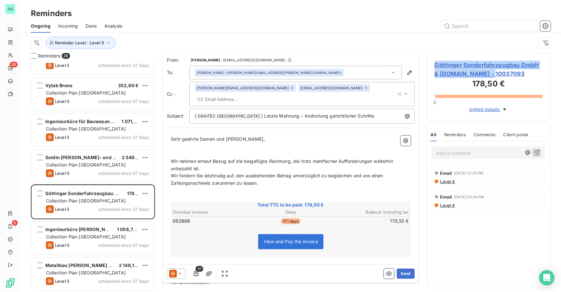
drag, startPoint x: 496, startPoint y: 74, endPoint x: 431, endPoint y: 63, distance: 65.7
click at [431, 63] on div "Göttinger Sonderfahrzeugbau GmbH & [DOMAIN_NAME] - 10037093 178,50 € 0 Unfold d…" at bounding box center [488, 87] width 124 height 68
click at [450, 149] on p "Add a comment ﻿" at bounding box center [478, 153] width 85 height 8
drag, startPoint x: 436, startPoint y: 63, endPoint x: 540, endPoint y: 66, distance: 103.8
click at [540, 66] on div "Göttinger Sonderfahrzeugbau GmbH & [DOMAIN_NAME] - 10037093 178,50 € 0 Unfold d…" at bounding box center [488, 87] width 124 height 68
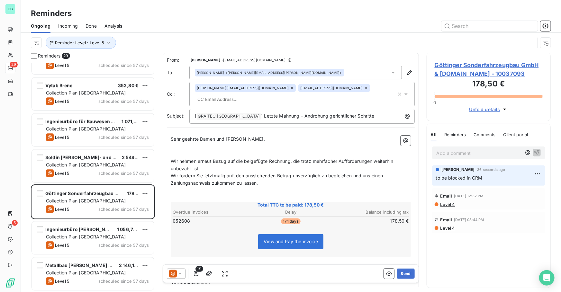
click at [368, 90] on div "[PERSON_NAME][EMAIL_ADDRESS][DOMAIN_NAME] [DOMAIN_NAME][EMAIL_ADDRESS][PERSON_N…" at bounding box center [295, 94] width 201 height 20
paste input "[EMAIL_ADDRESS][DOMAIN_NAME]"
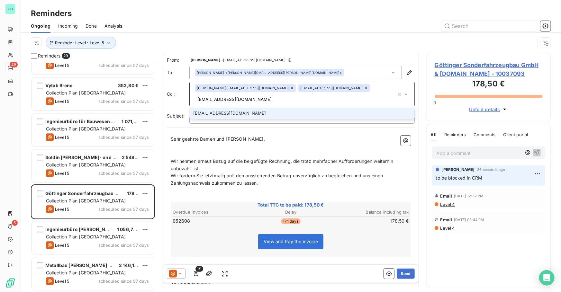
type input "[EMAIL_ADDRESS][DOMAIN_NAME]"
click at [288, 108] on li "[EMAIL_ADDRESS][DOMAIN_NAME]" at bounding box center [301, 113] width 225 height 11
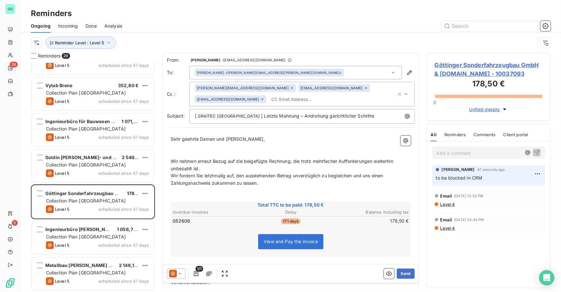
click at [456, 75] on span "Göttinger Sonderfahrzeugbau GmbH & [DOMAIN_NAME] - 10037093" at bounding box center [488, 69] width 108 height 17
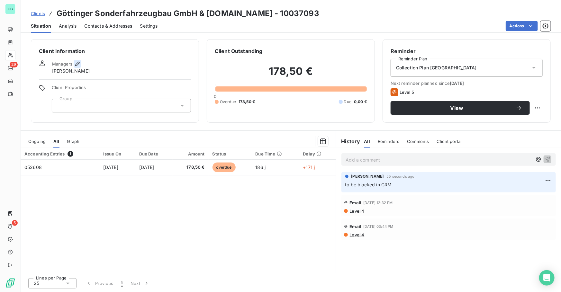
click at [78, 63] on icon "button" at bounding box center [77, 64] width 4 height 4
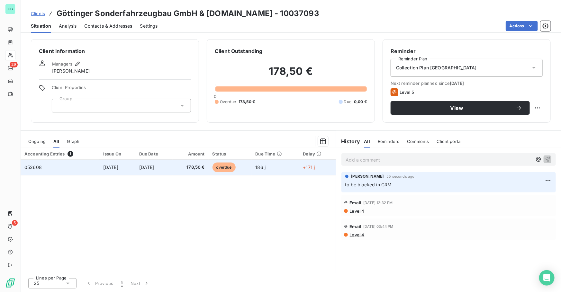
click at [116, 168] on span "[DATE]" at bounding box center [110, 166] width 15 height 5
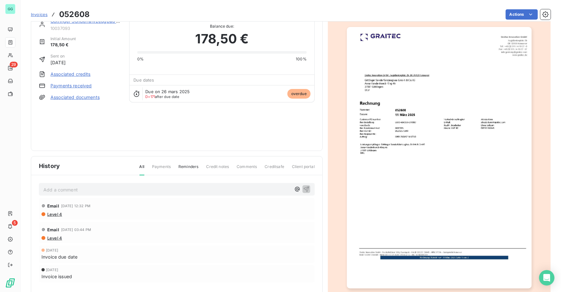
scroll to position [39, 0]
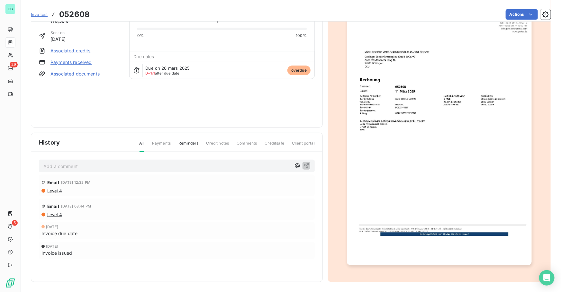
click at [441, 187] on img "button" at bounding box center [439, 135] width 185 height 262
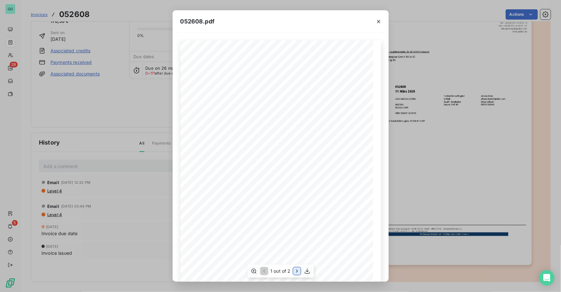
click at [295, 269] on icon "button" at bounding box center [297, 271] width 6 height 6
click at [379, 22] on icon "button" at bounding box center [378, 21] width 6 height 6
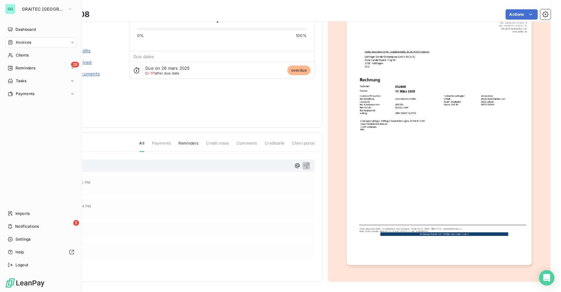
click at [26, 67] on span "Reminders" at bounding box center [25, 68] width 20 height 6
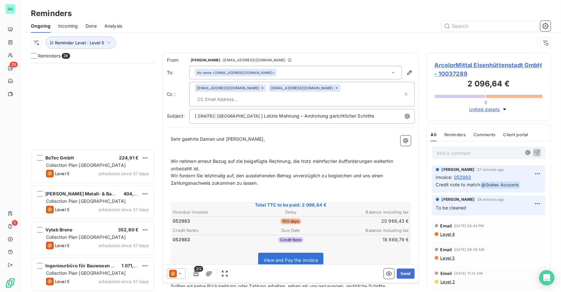
scroll to position [815, 0]
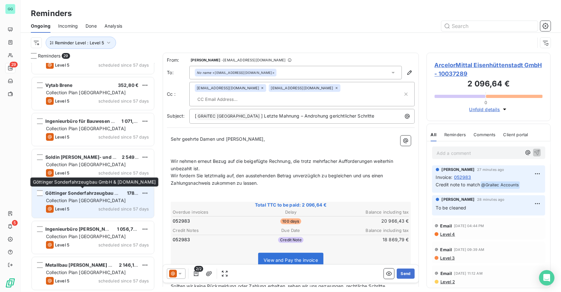
click at [93, 196] on div "Göttinger Sonderfahrzeugbau GmbH & [DOMAIN_NAME]" at bounding box center [83, 193] width 76 height 6
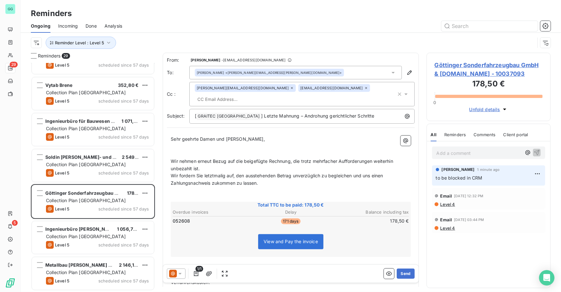
click at [454, 265] on div "Add a comment ﻿ [PERSON_NAME] 1 minute ago to be blocked in CRM Email [DATE] 12…" at bounding box center [488, 214] width 123 height 146
click at [406, 274] on button "Send" at bounding box center [405, 274] width 18 height 10
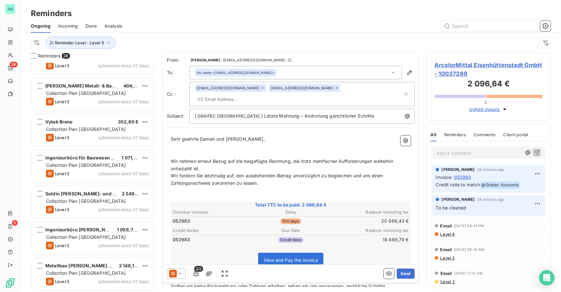
scroll to position [779, 0]
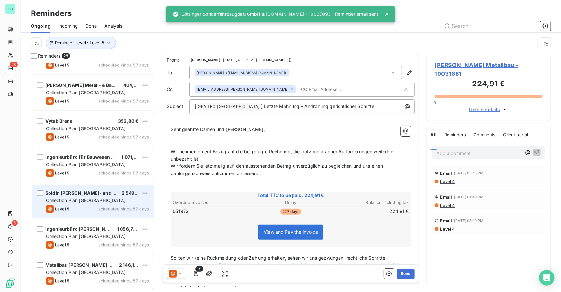
click at [96, 202] on span "Collection Plan [GEOGRAPHIC_DATA]" at bounding box center [86, 200] width 80 height 5
